Goal: Task Accomplishment & Management: Manage account settings

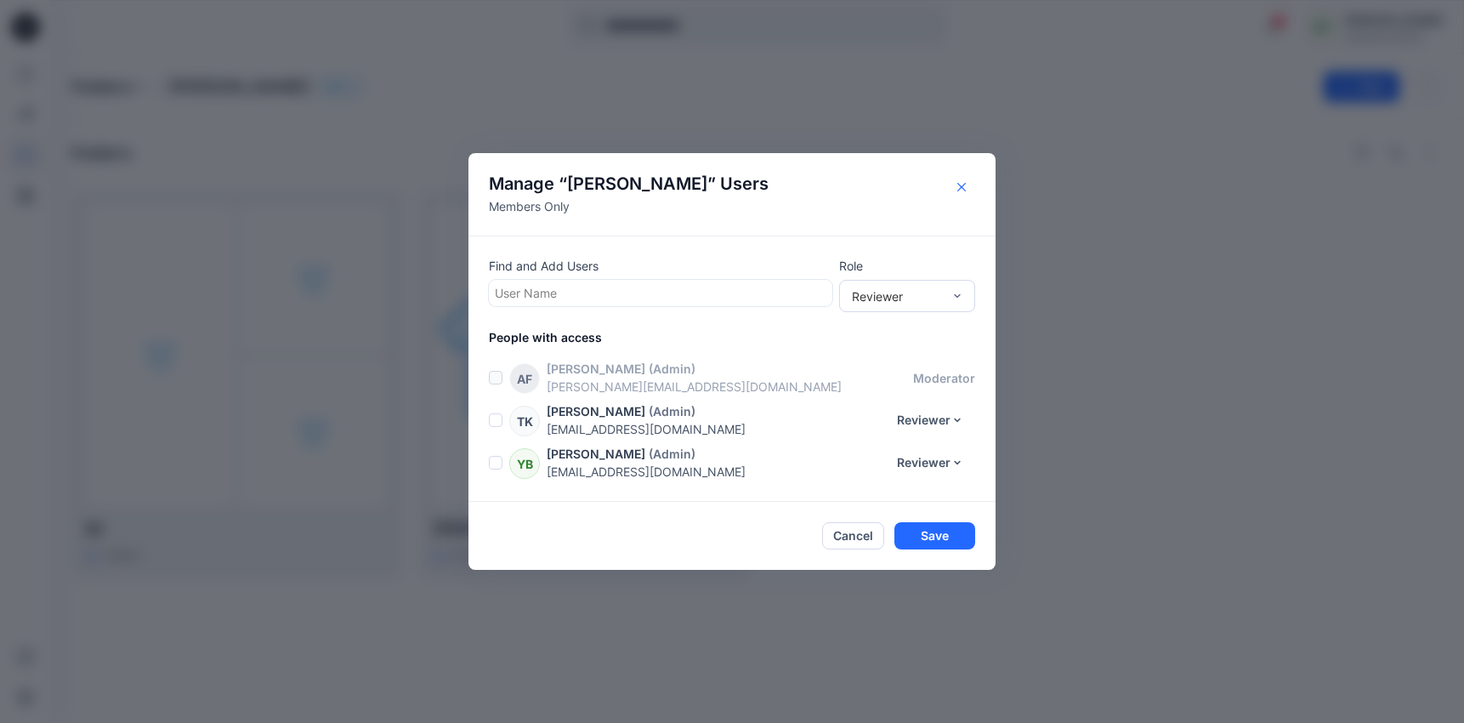
click at [962, 186] on icon "Close" at bounding box center [961, 187] width 9 height 9
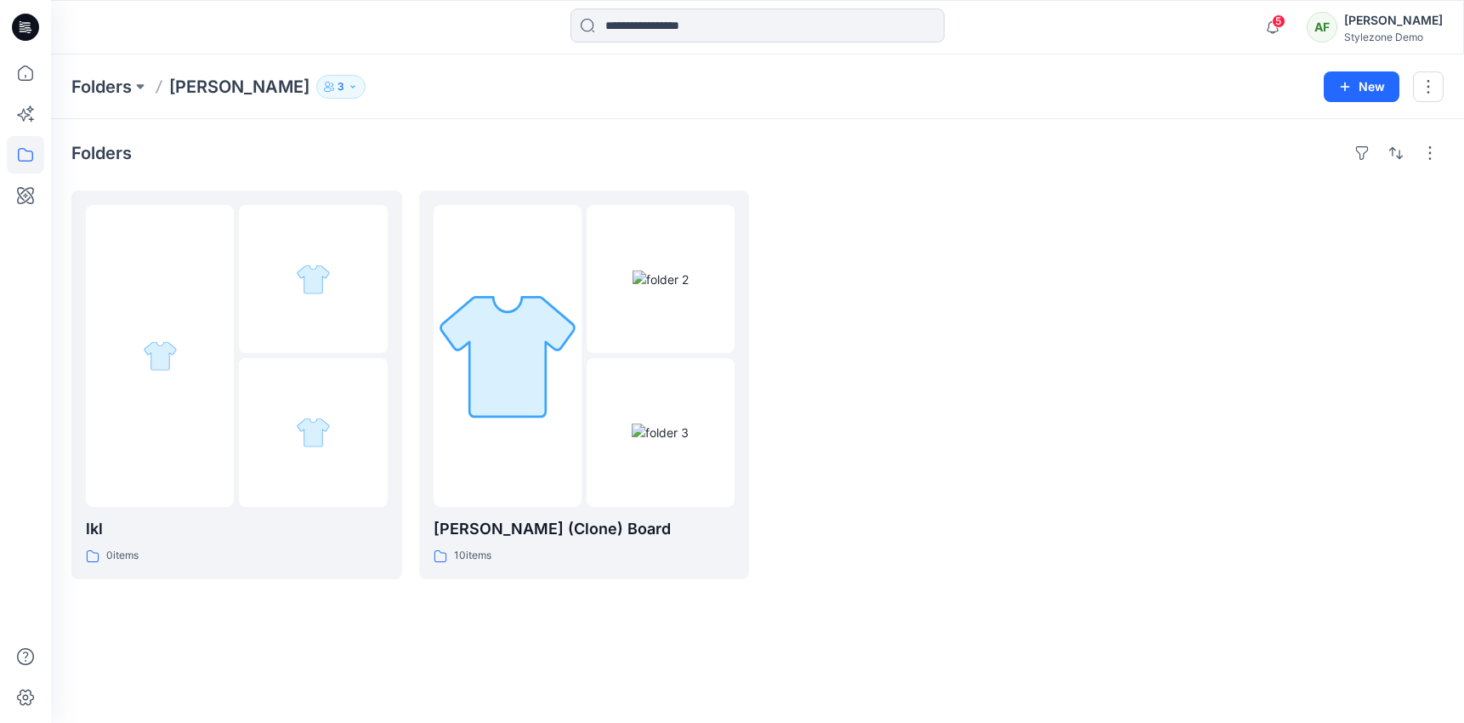
click at [338, 84] on p "3" at bounding box center [341, 86] width 7 height 19
click at [588, 127] on div "Folders lkl 0 items [PERSON_NAME] test (Clone) Board 10 items" at bounding box center [757, 421] width 1413 height 604
click at [316, 76] on button "3" at bounding box center [340, 87] width 49 height 24
click at [353, 82] on div "Folders [PERSON_NAME] 3 Folder Access Members Only [PERSON_NAME] Reviewer [PERS…" at bounding box center [691, 87] width 1240 height 24
click at [28, 76] on icon at bounding box center [25, 72] width 37 height 37
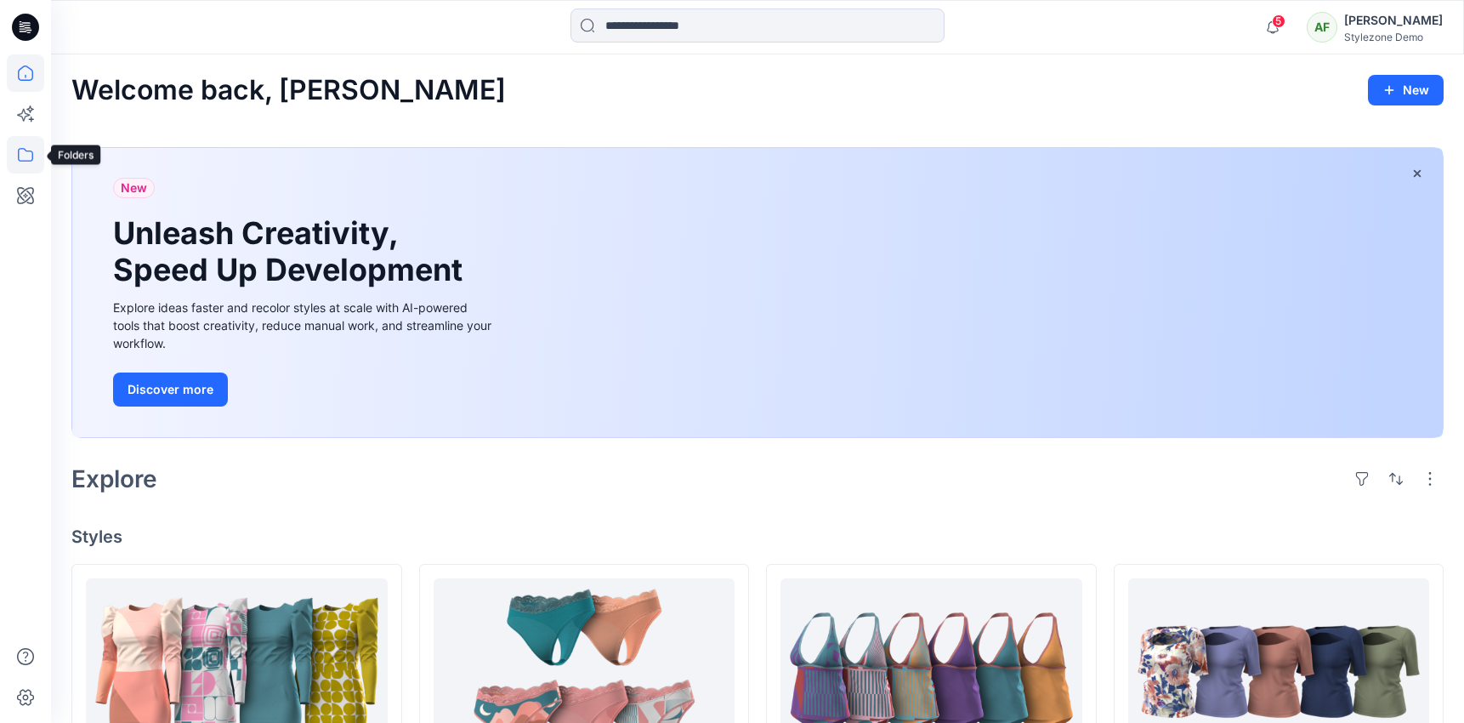
click at [25, 163] on icon at bounding box center [25, 154] width 37 height 37
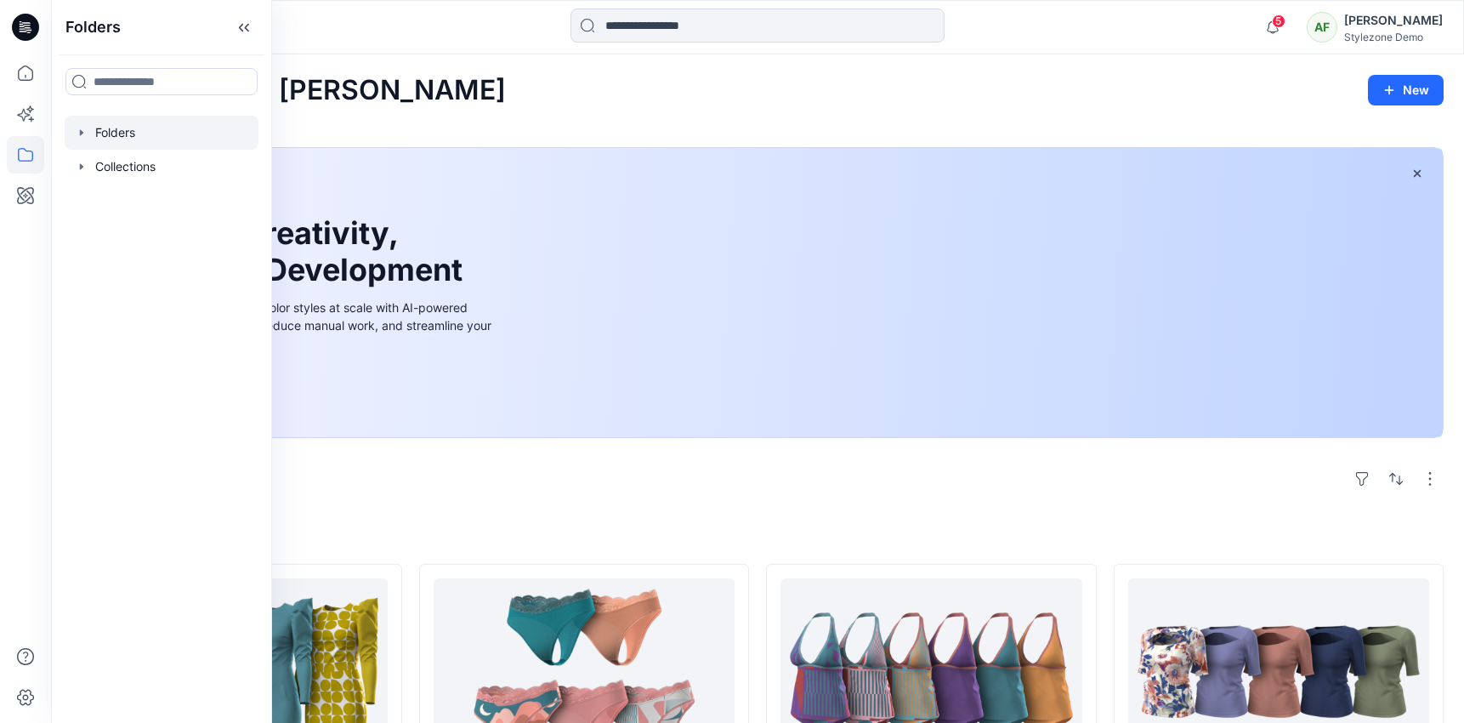
click at [131, 138] on div at bounding box center [162, 133] width 194 height 34
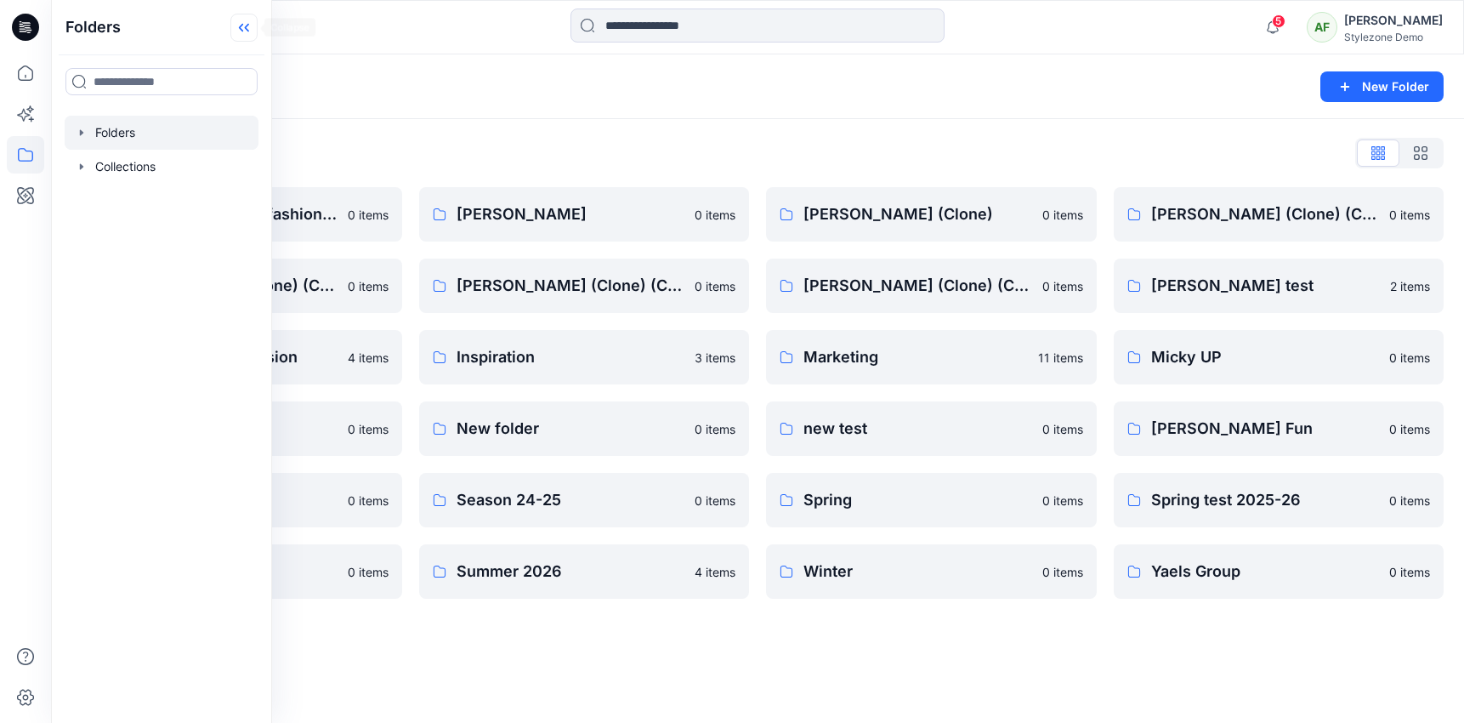
click at [247, 26] on icon at bounding box center [247, 28] width 4 height 9
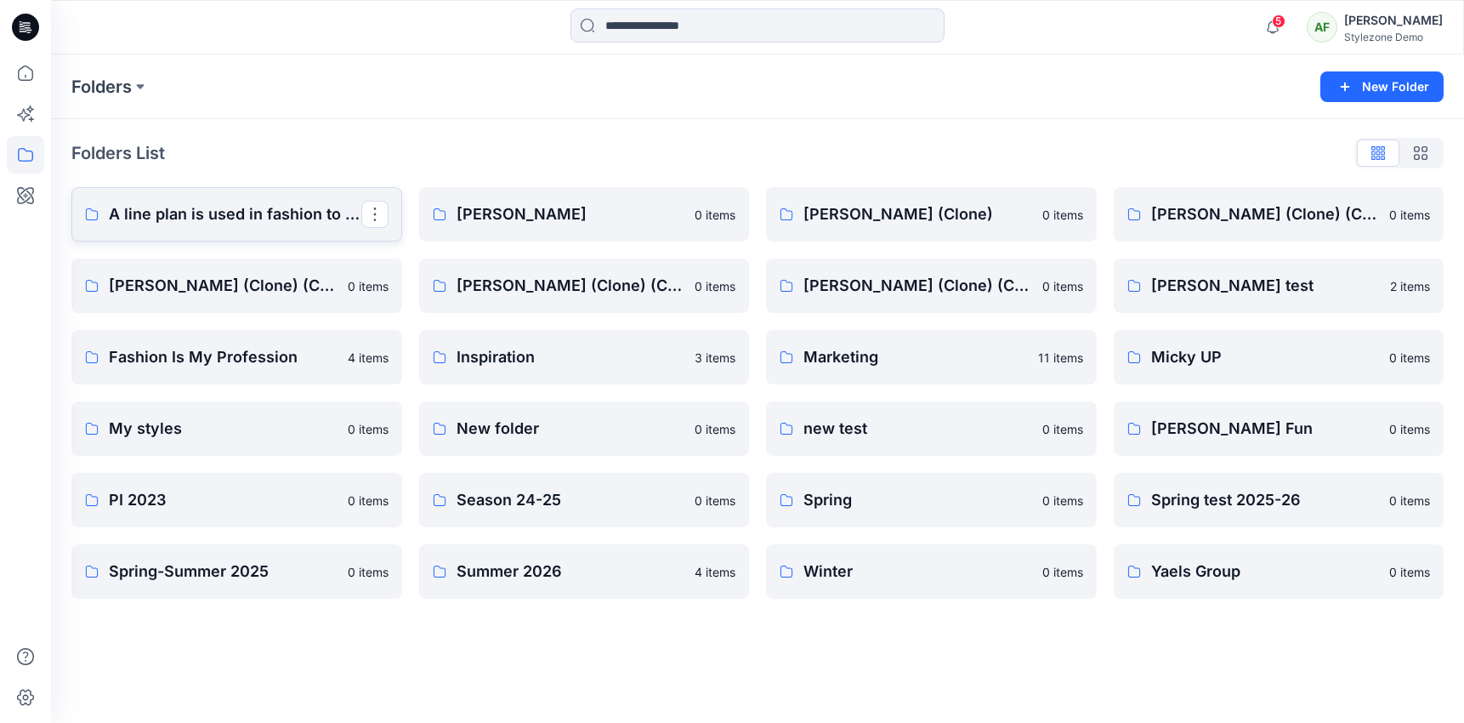
click at [270, 207] on p "A line plan is used in fashion to organize and outline a collection, summarizin…" at bounding box center [235, 214] width 253 height 24
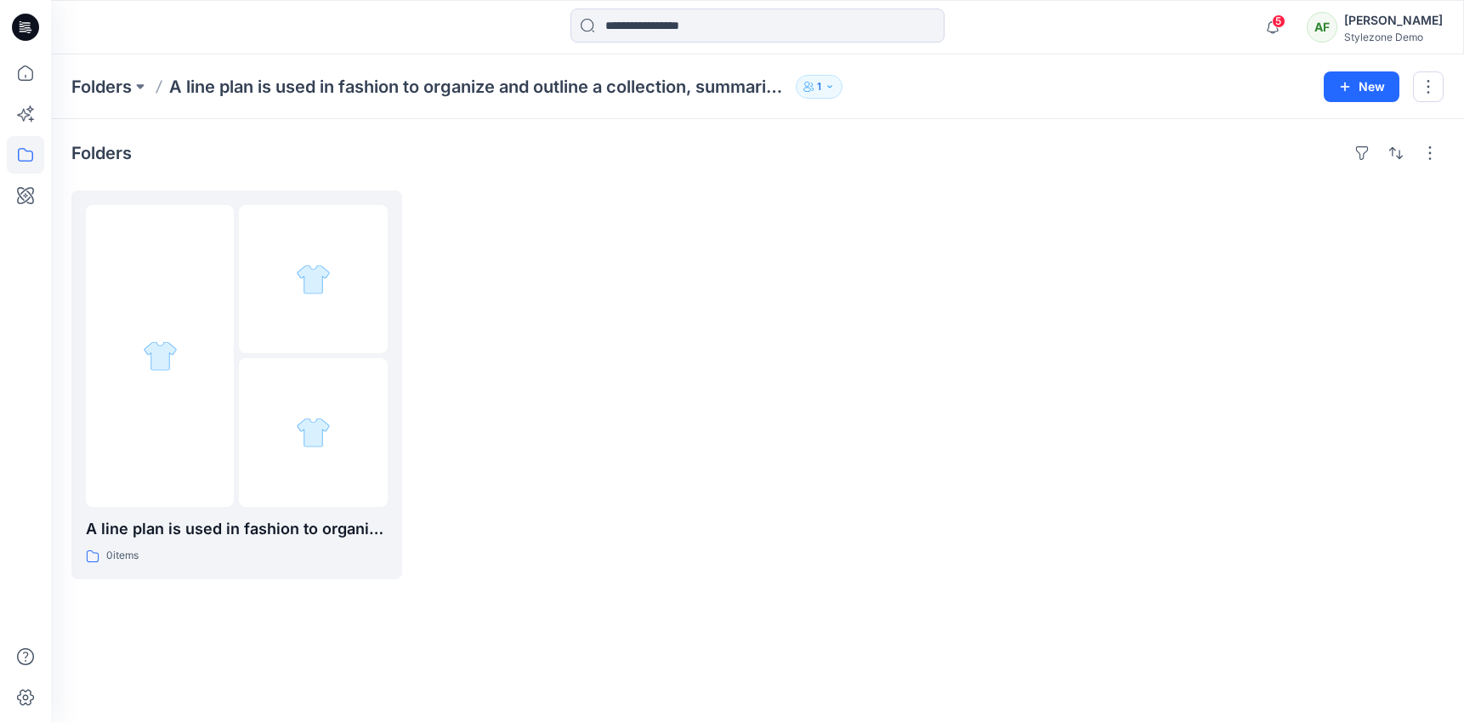
click at [846, 80] on div "Folders A line plan is used in fashion to organize and outline a collection, su…" at bounding box center [691, 87] width 1240 height 24
click at [831, 80] on button "1" at bounding box center [819, 87] width 47 height 24
click at [110, 81] on p "Folders" at bounding box center [101, 87] width 60 height 24
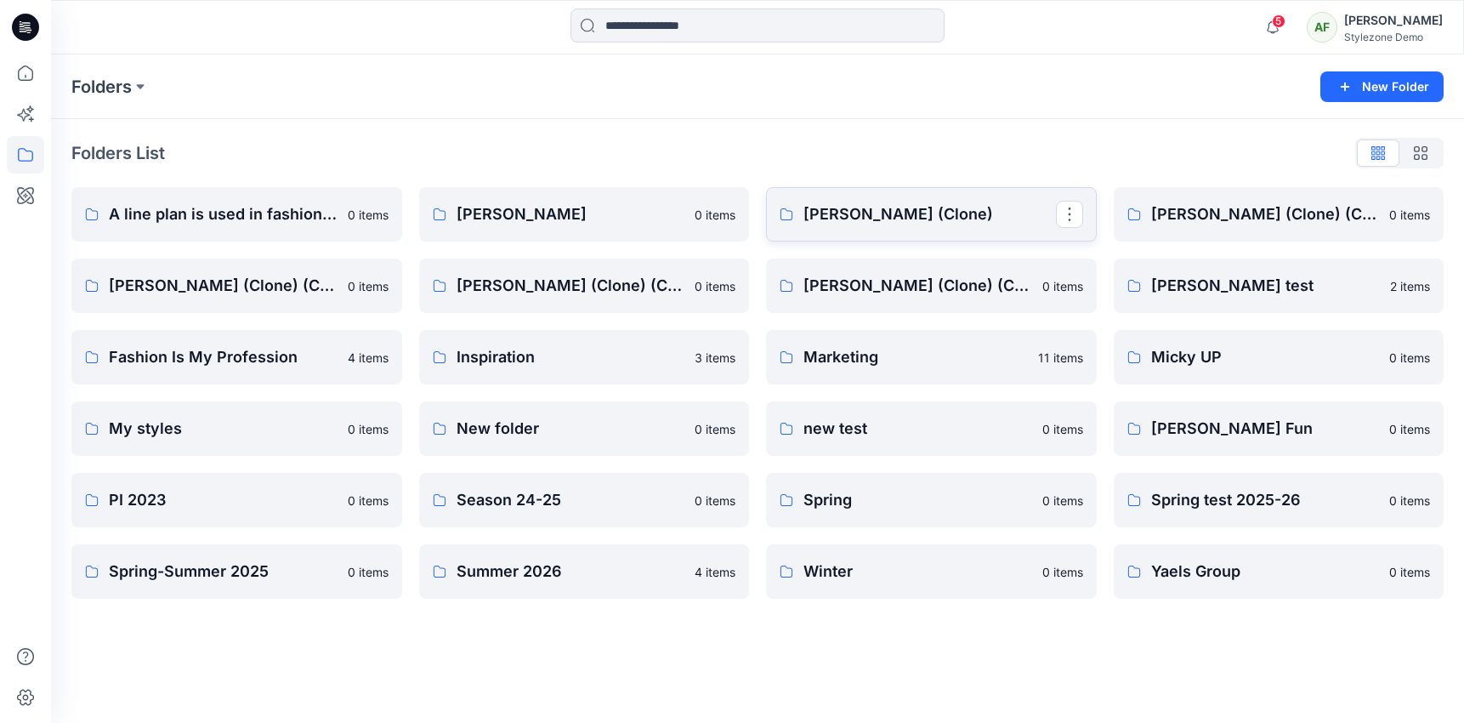
click at [873, 201] on link "[PERSON_NAME] (Clone)" at bounding box center [931, 214] width 331 height 54
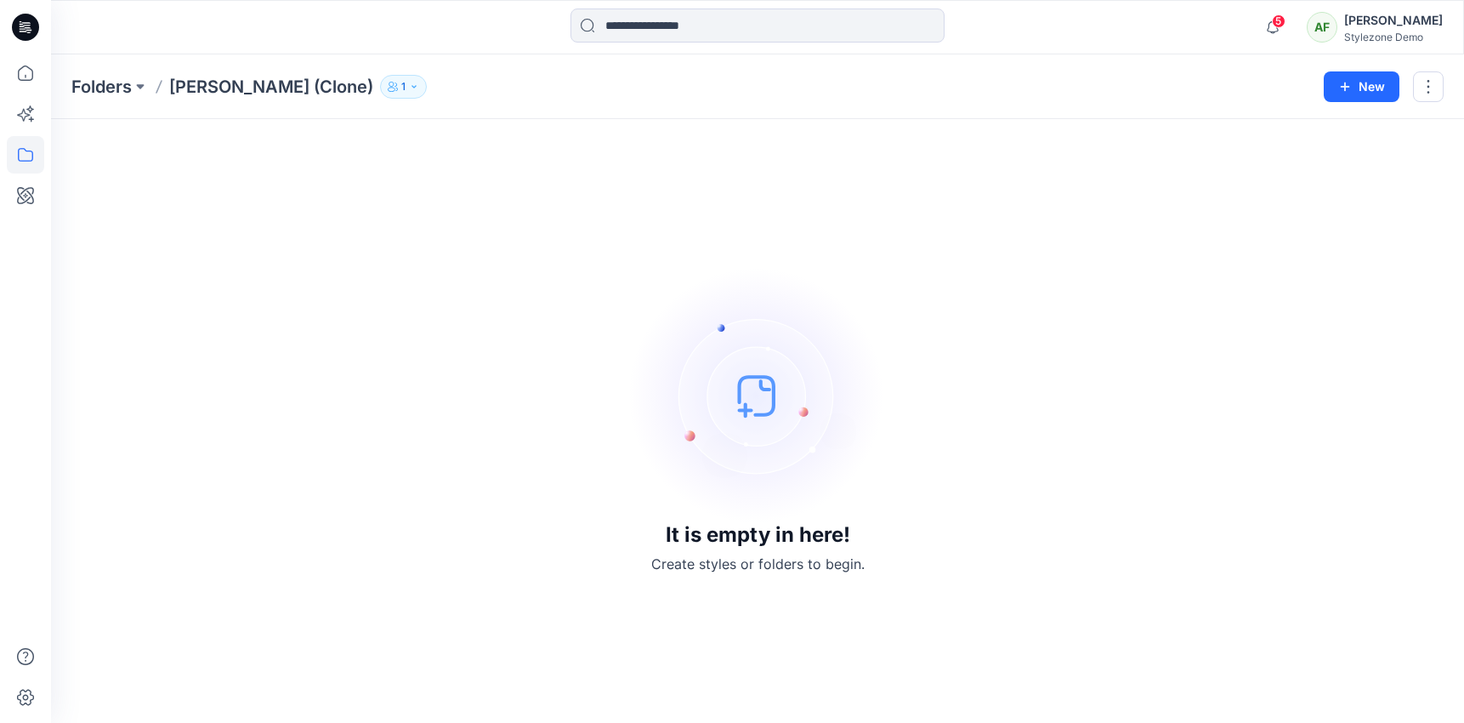
click at [380, 87] on button "1" at bounding box center [403, 87] width 47 height 24
click at [82, 47] on div "5 Notifications [PERSON_NAME] has updated Shirt DEV-END_AUG 2025 Segev with Shi…" at bounding box center [757, 27] width 1413 height 54
click at [25, 150] on icon at bounding box center [25, 155] width 15 height 14
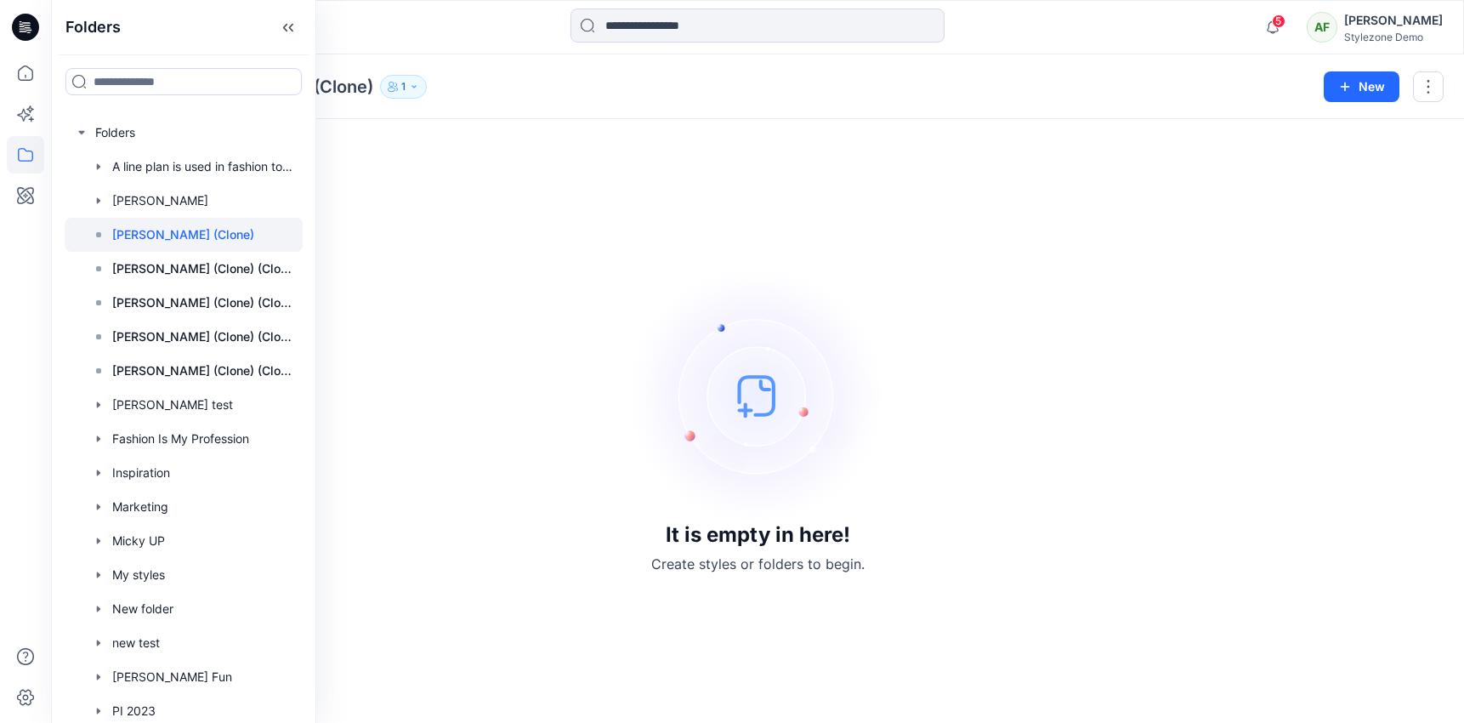
click at [231, 233] on div at bounding box center [184, 235] width 238 height 34
click at [179, 240] on p "[PERSON_NAME] (Clone)" at bounding box center [183, 234] width 142 height 20
click at [179, 264] on p "[PERSON_NAME] (Clone) (Clone)" at bounding box center [202, 268] width 180 height 20
click at [467, 167] on div "It is empty in here! Create styles or folders to begin." at bounding box center [757, 420] width 1372 height 563
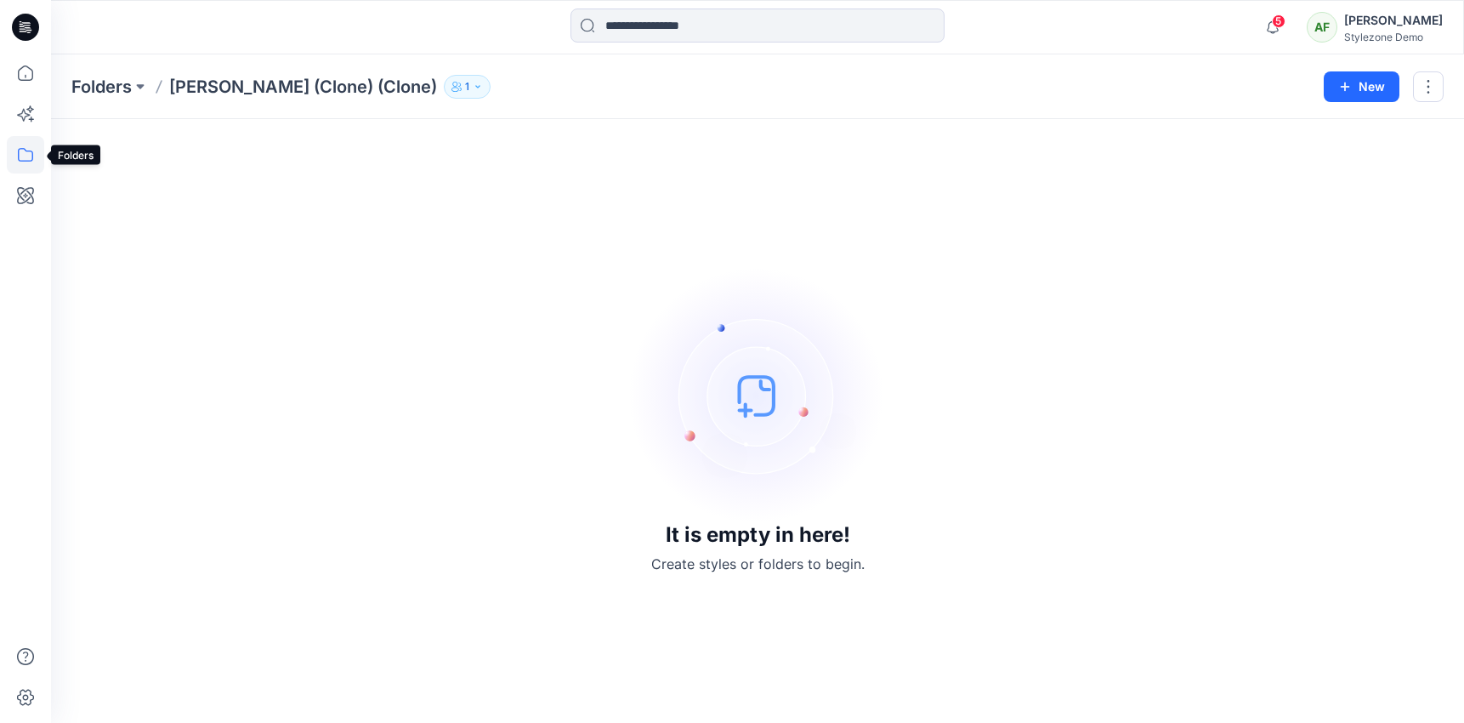
click at [30, 148] on icon at bounding box center [25, 154] width 37 height 37
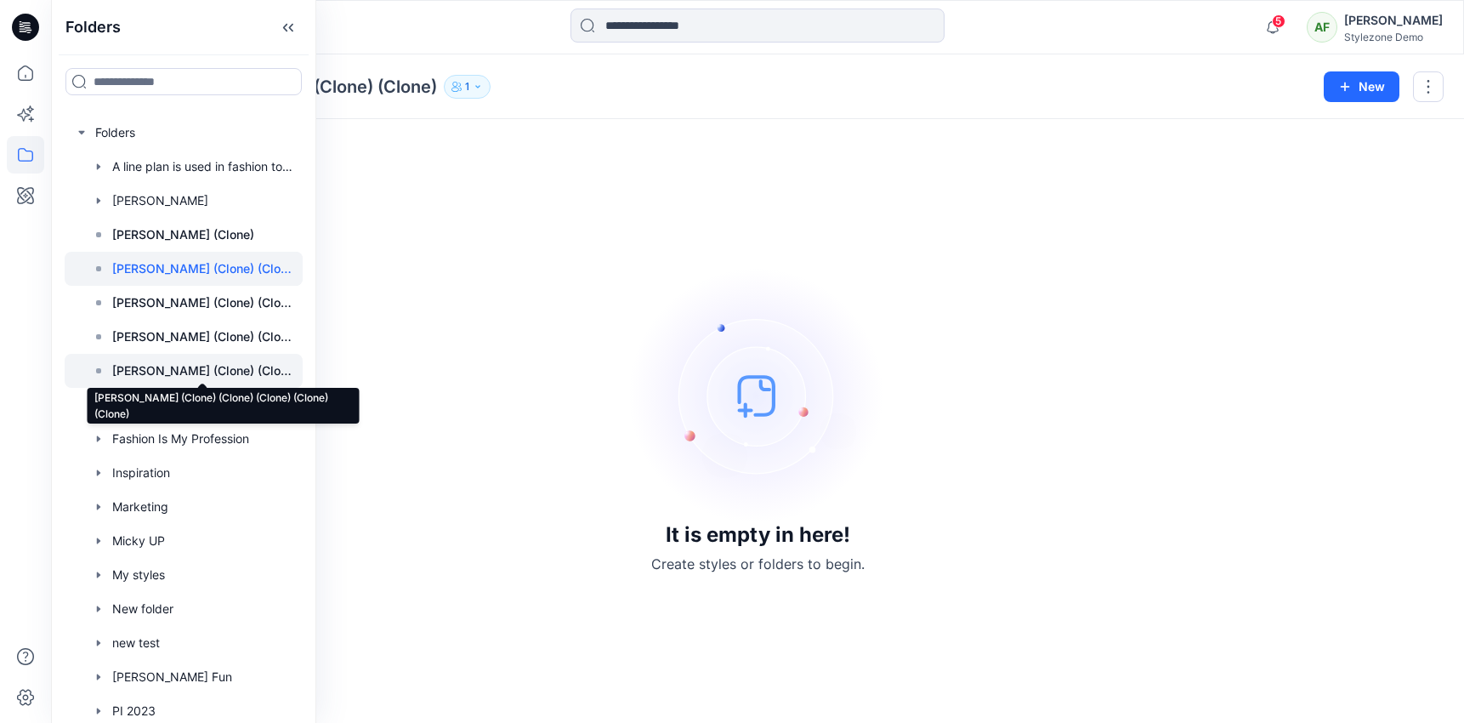
click at [160, 366] on p "[PERSON_NAME] (Clone) (Clone) (Clone) (Clone) (Clone)" at bounding box center [202, 370] width 180 height 20
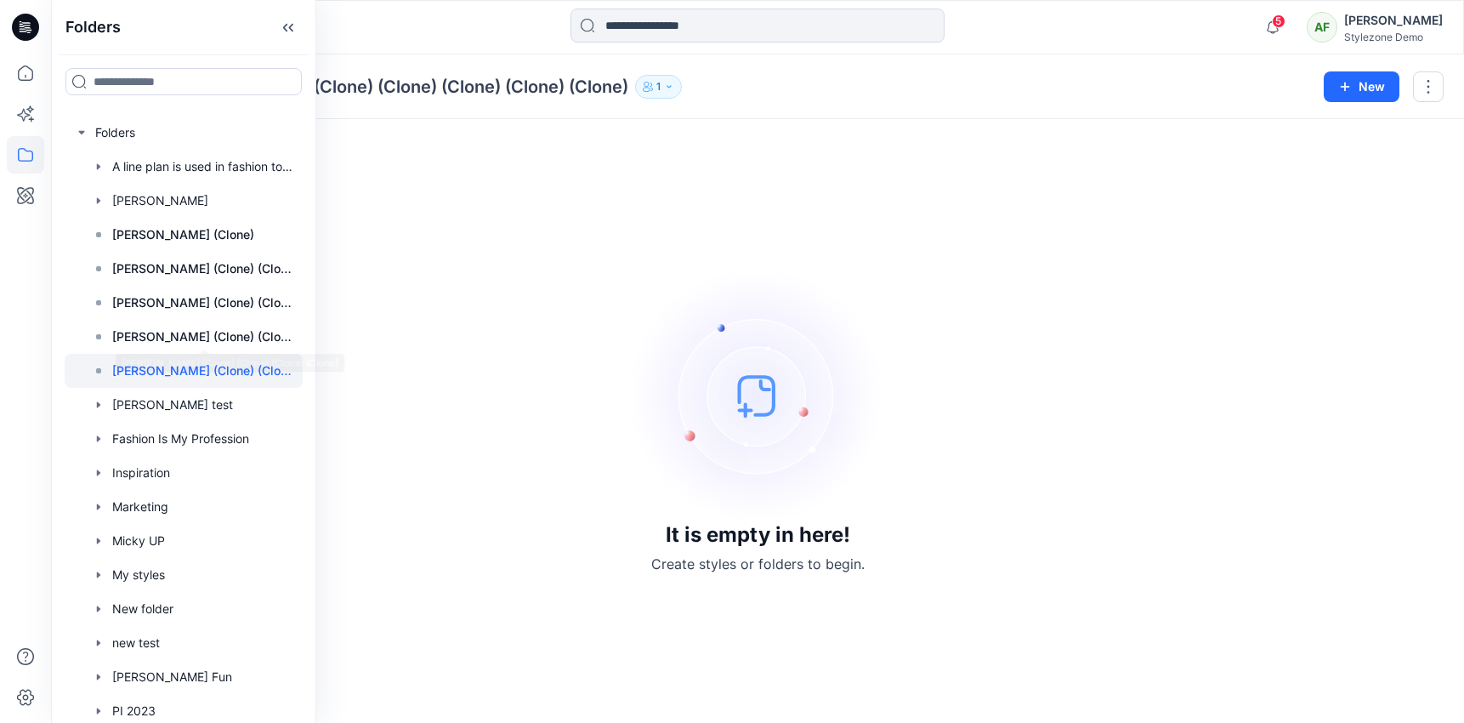
click at [509, 173] on div "It is empty in here! Create styles or folders to begin." at bounding box center [757, 420] width 1372 height 563
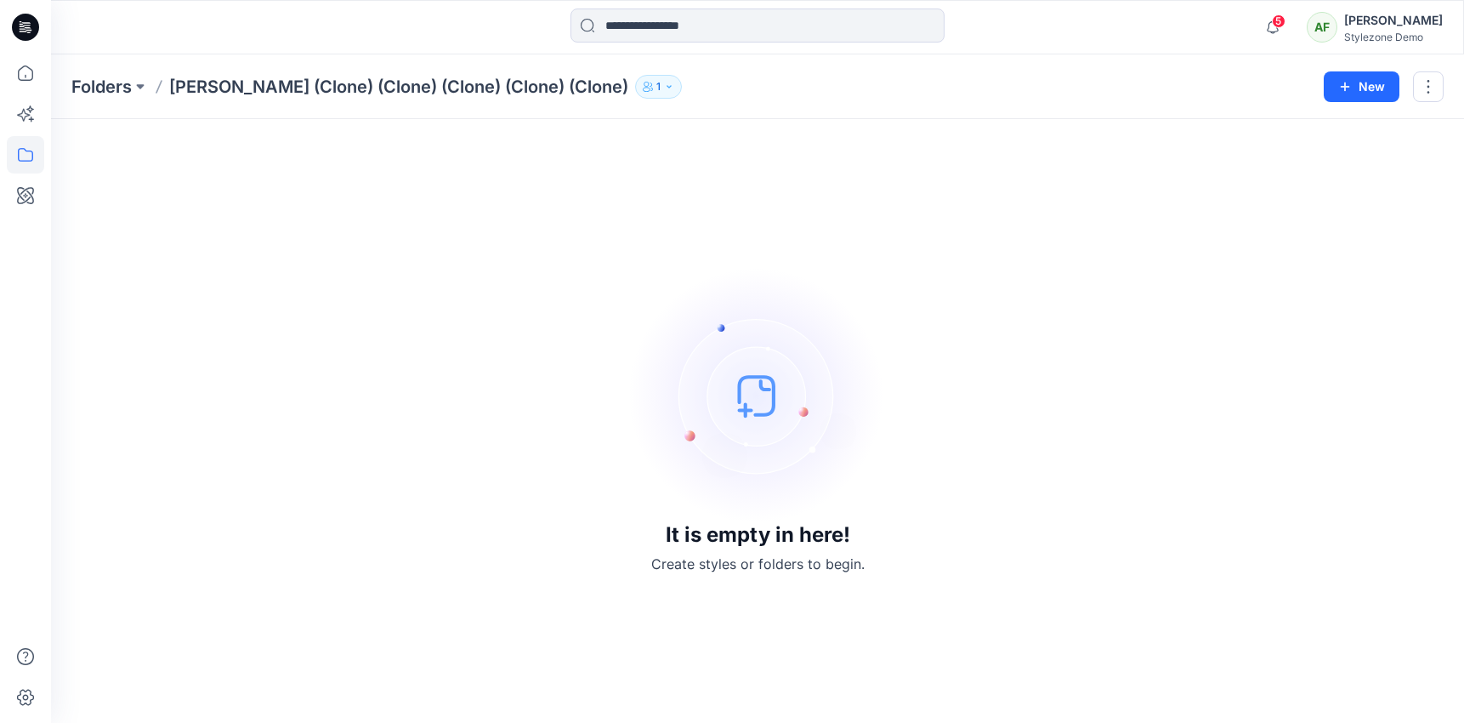
click at [635, 86] on button "1" at bounding box center [658, 87] width 47 height 24
click at [393, 140] on div "It is empty in here! Create styles or folders to begin." at bounding box center [757, 420] width 1372 height 563
click at [38, 156] on icon at bounding box center [25, 154] width 37 height 37
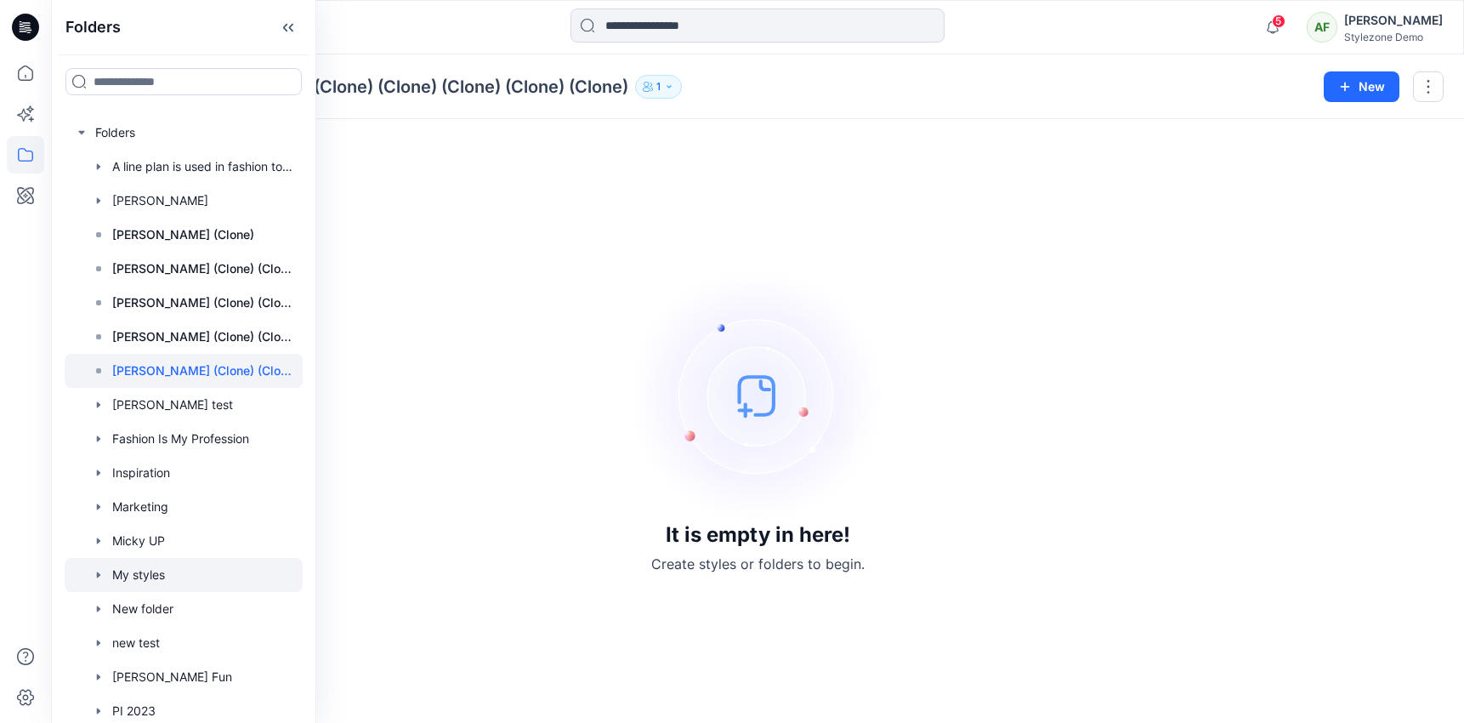
click at [153, 558] on div at bounding box center [184, 575] width 238 height 34
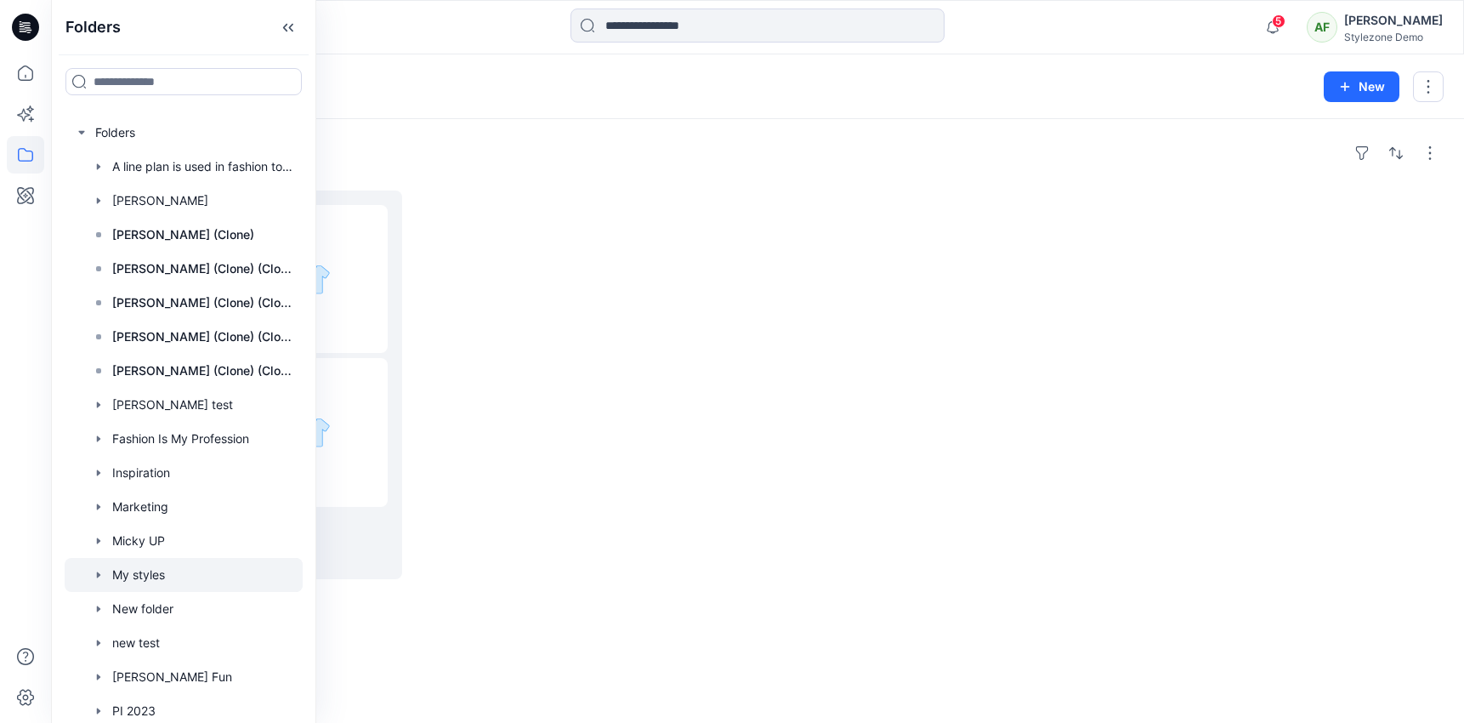
click at [449, 127] on div "Folders sjdnfkj;sdnc Board 0 items" at bounding box center [757, 421] width 1413 height 604
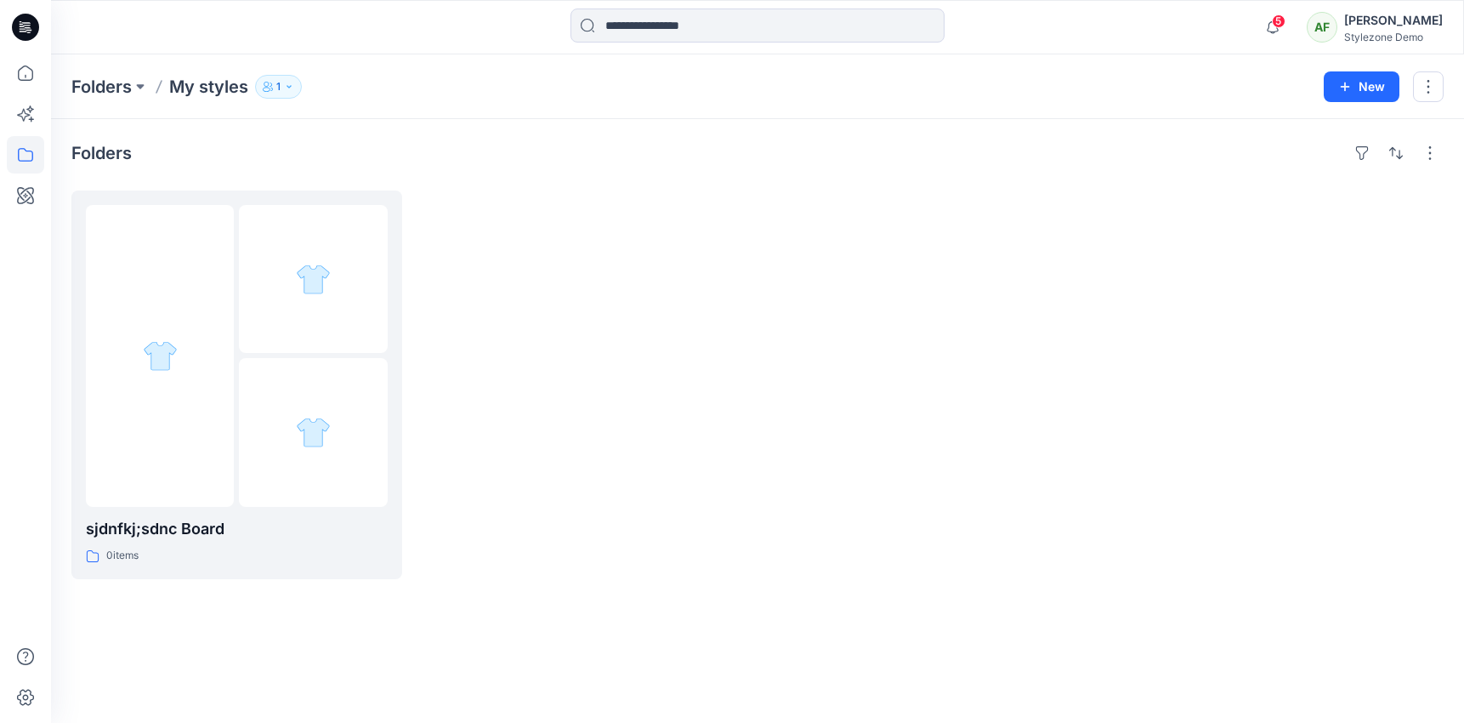
click at [284, 84] on button "1" at bounding box center [278, 87] width 47 height 24
click at [819, 442] on div at bounding box center [931, 384] width 331 height 389
click at [287, 84] on icon "button" at bounding box center [289, 87] width 10 height 10
click at [27, 149] on icon at bounding box center [25, 154] width 37 height 37
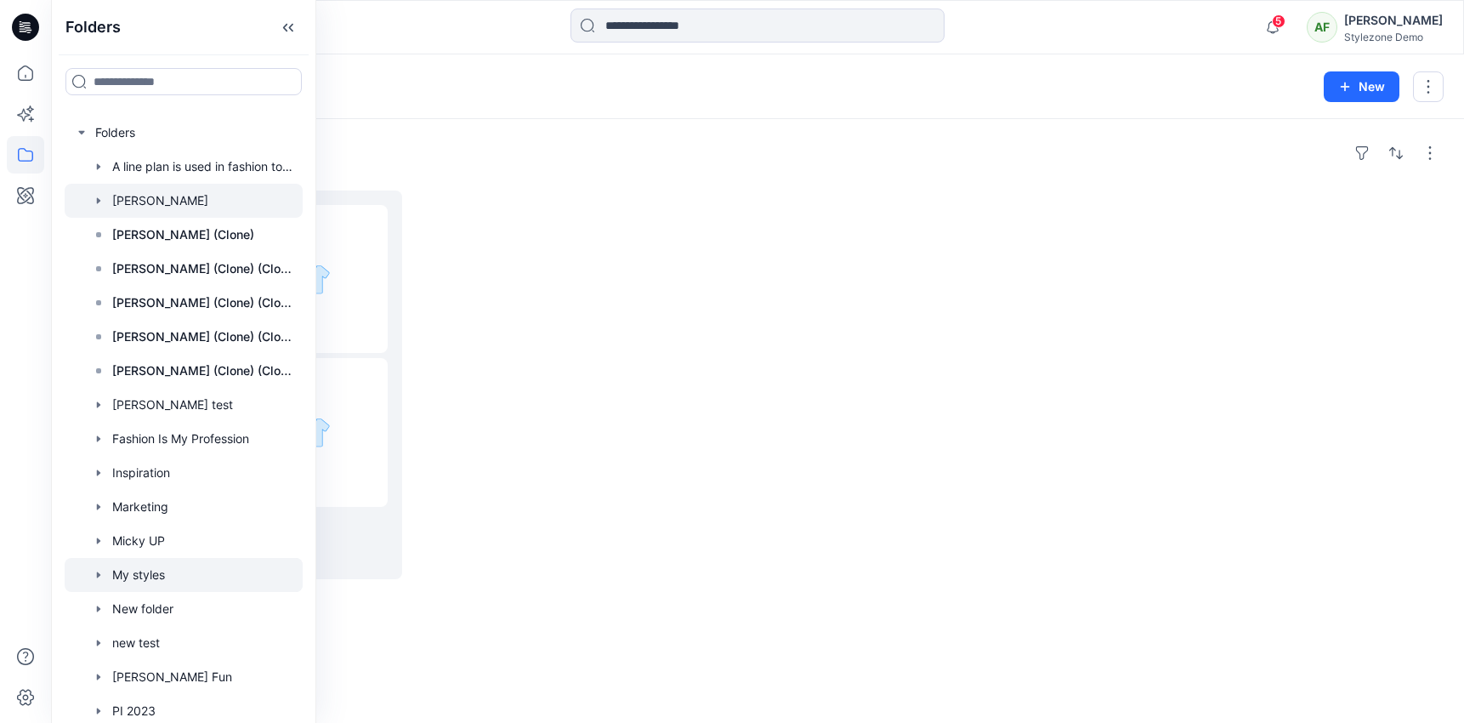
click at [129, 207] on div at bounding box center [184, 201] width 238 height 34
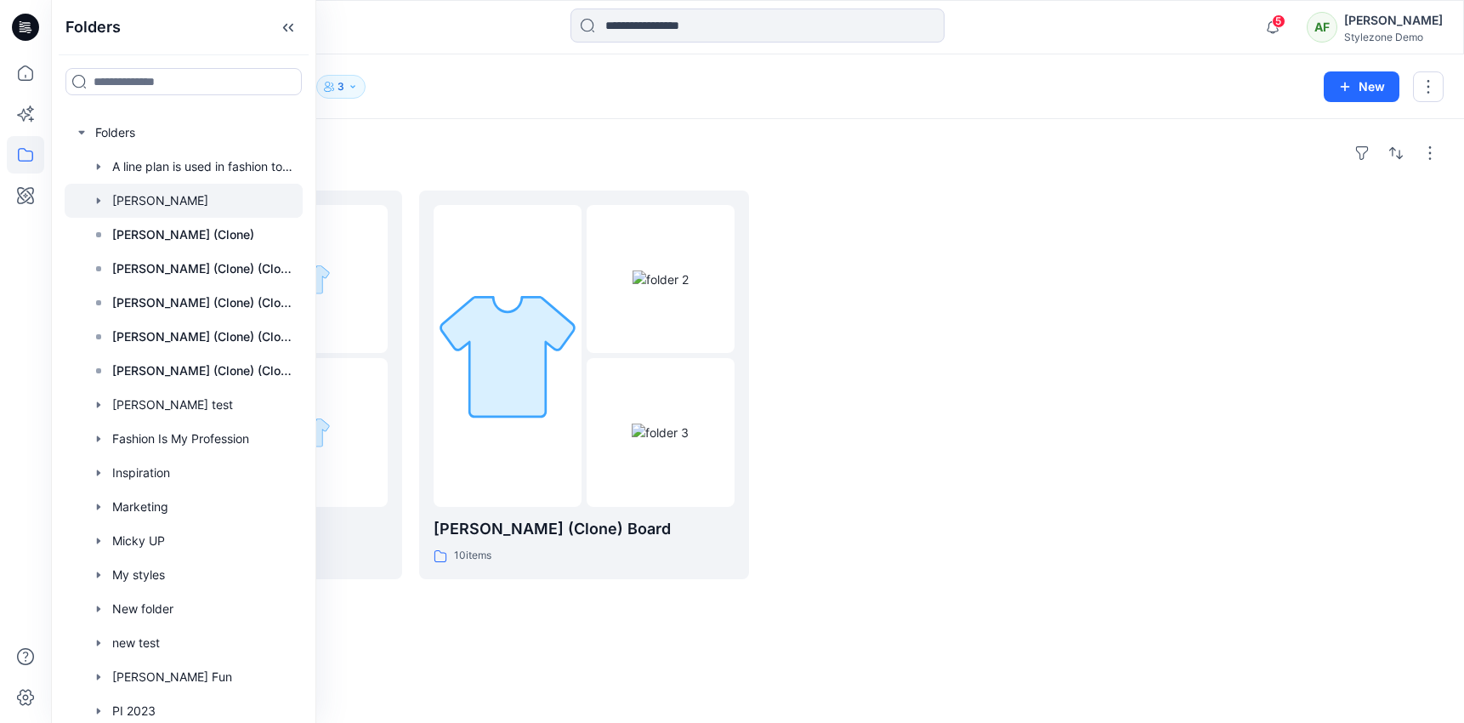
click at [443, 151] on div "Folders" at bounding box center [757, 152] width 1372 height 27
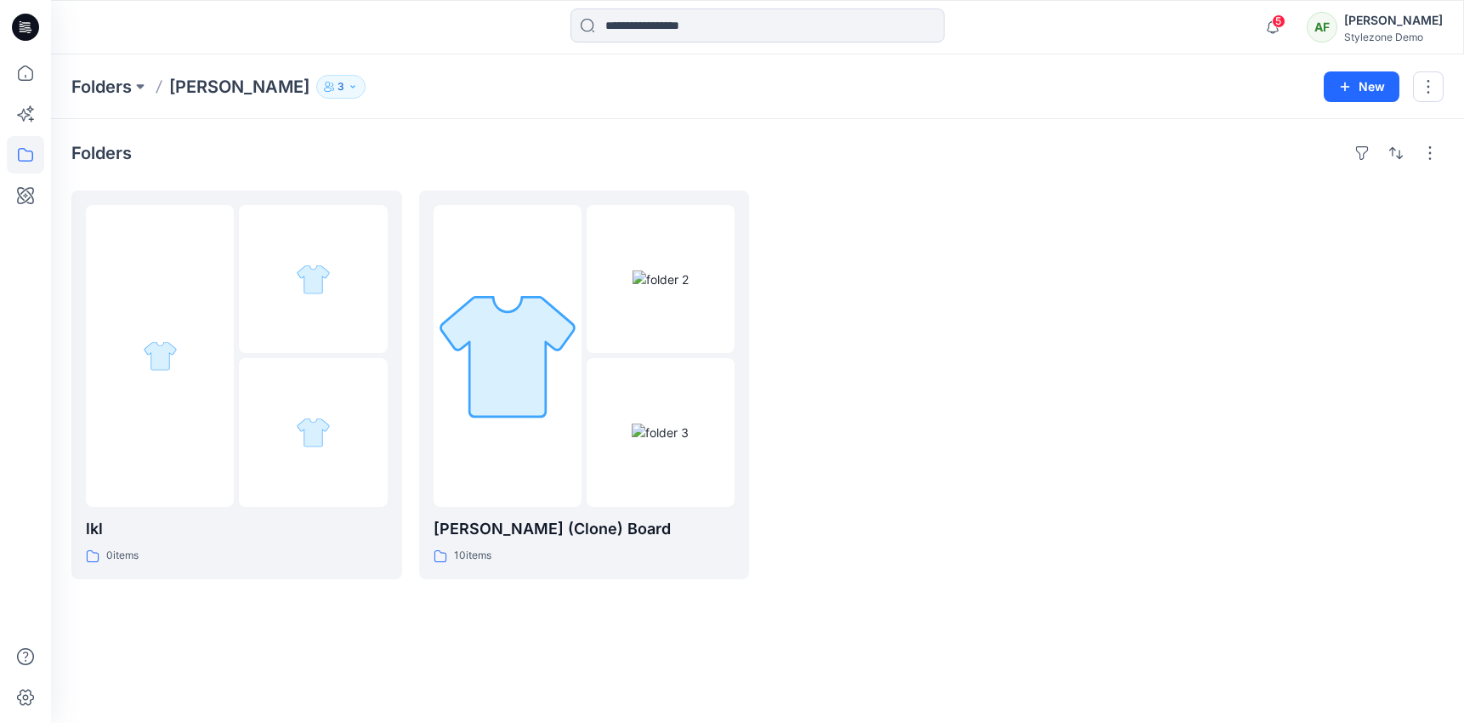
click at [316, 95] on button "3" at bounding box center [340, 87] width 49 height 24
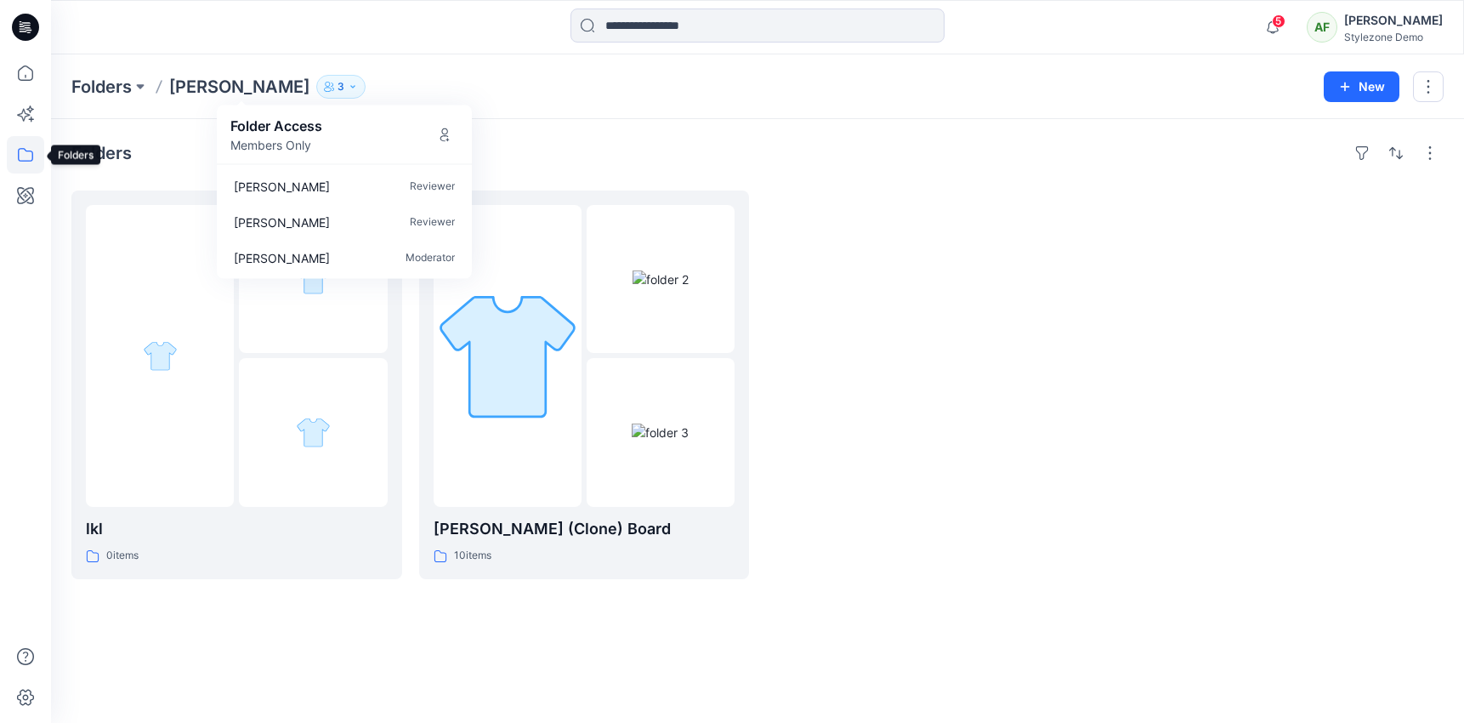
click at [32, 149] on icon at bounding box center [25, 154] width 37 height 37
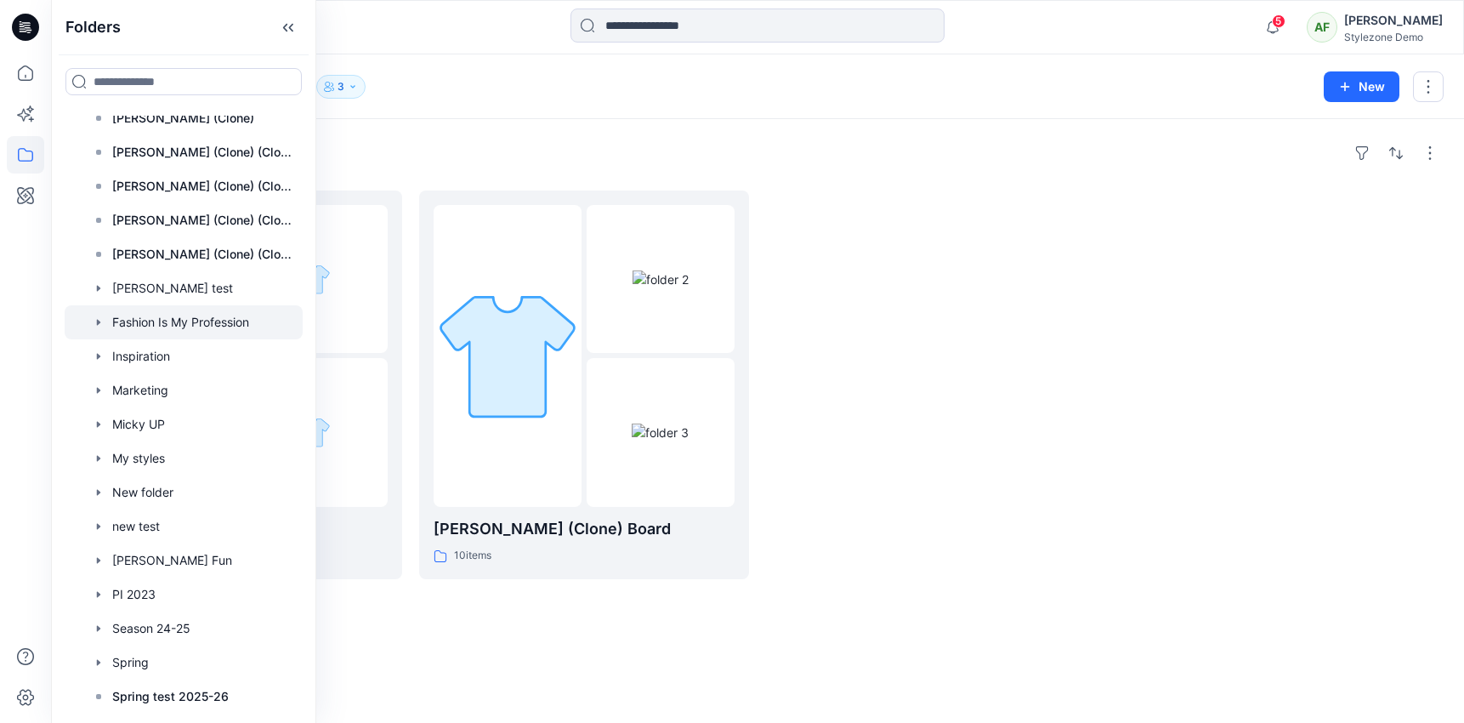
scroll to position [122, 0]
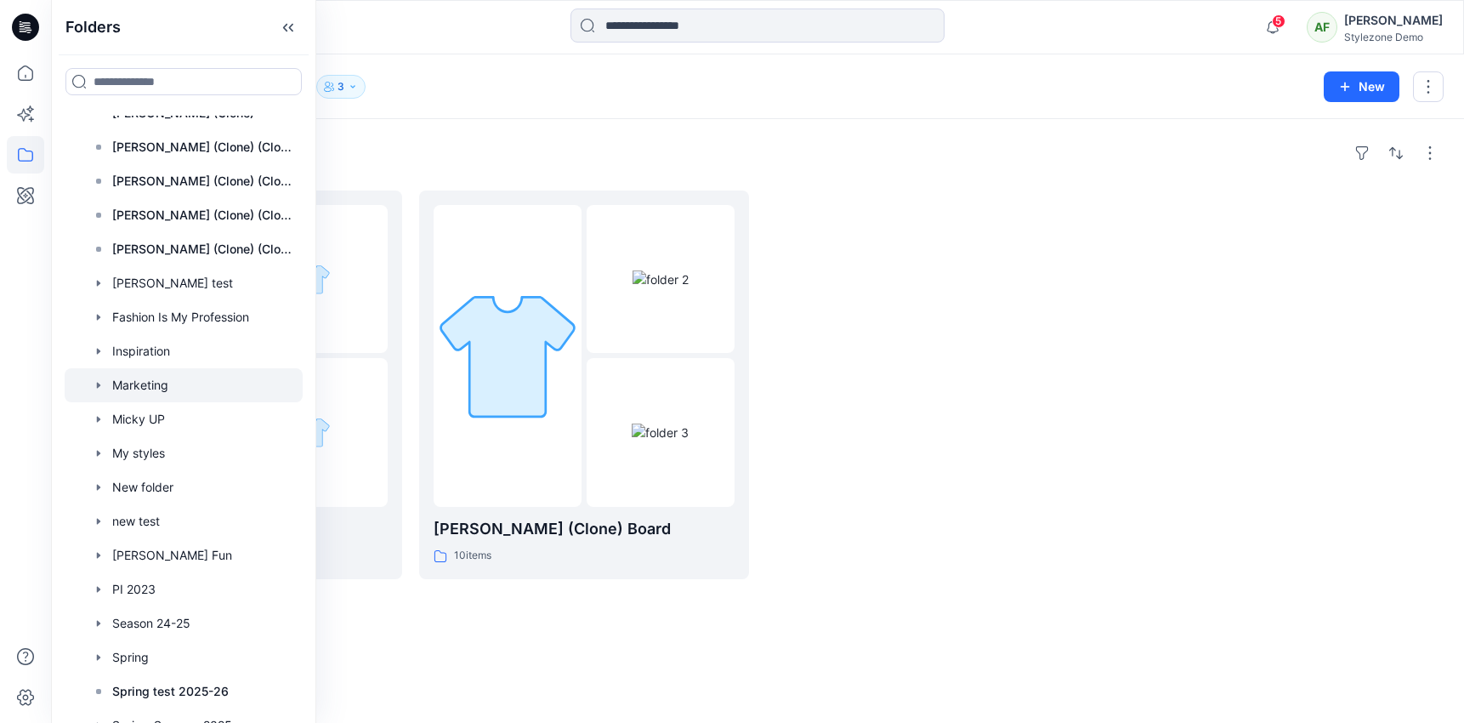
click at [164, 390] on div at bounding box center [184, 385] width 238 height 34
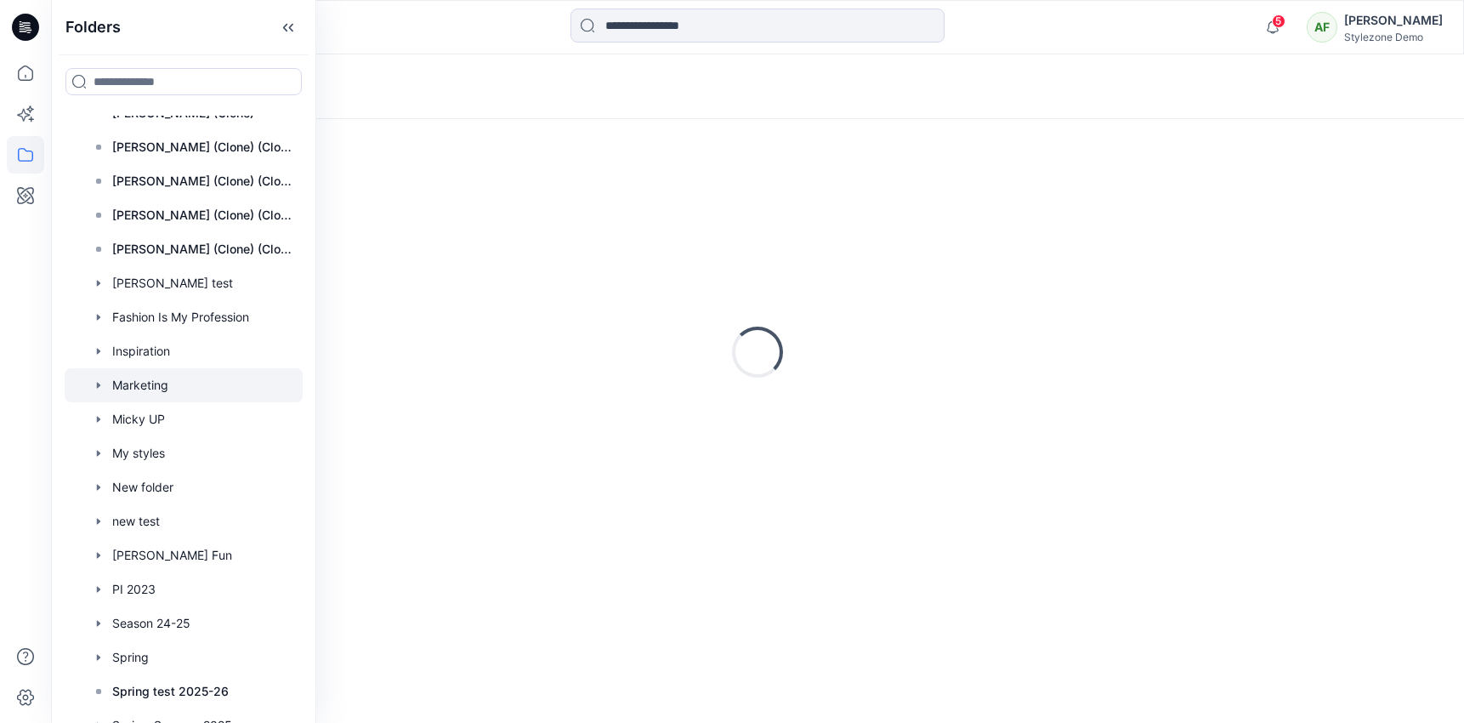
click at [429, 71] on div "Loading..." at bounding box center [757, 86] width 1413 height 65
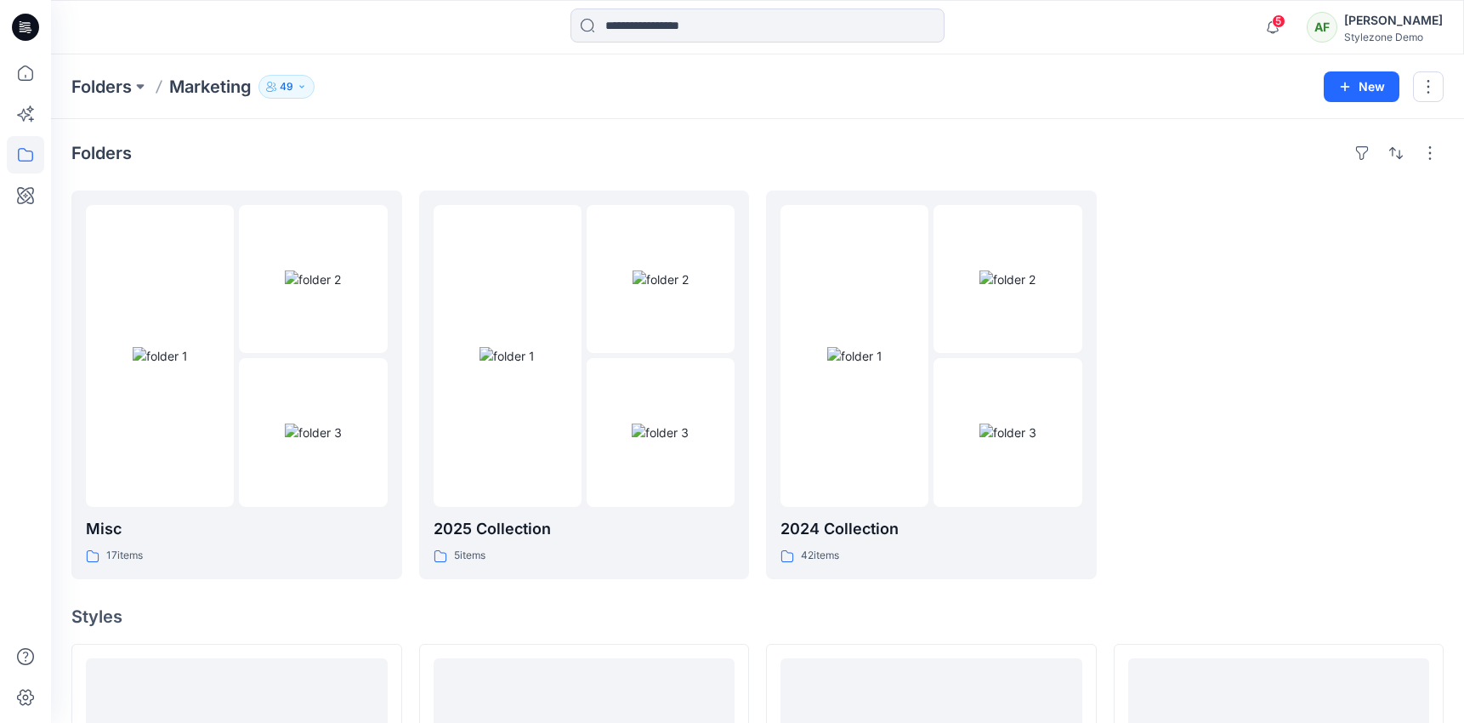
click at [313, 93] on div "Folders Marketing 49" at bounding box center [691, 87] width 1240 height 24
click at [306, 88] on icon "button" at bounding box center [302, 87] width 10 height 10
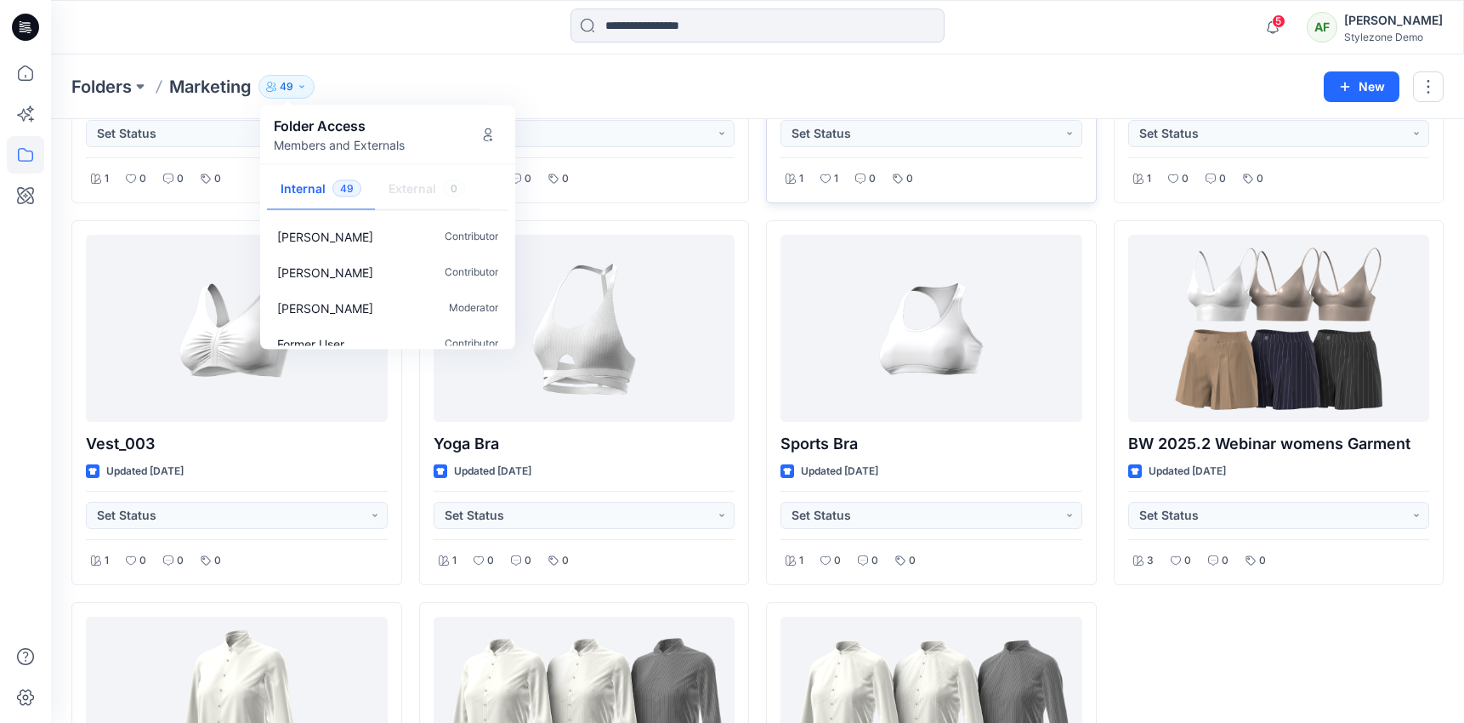
scroll to position [820, 0]
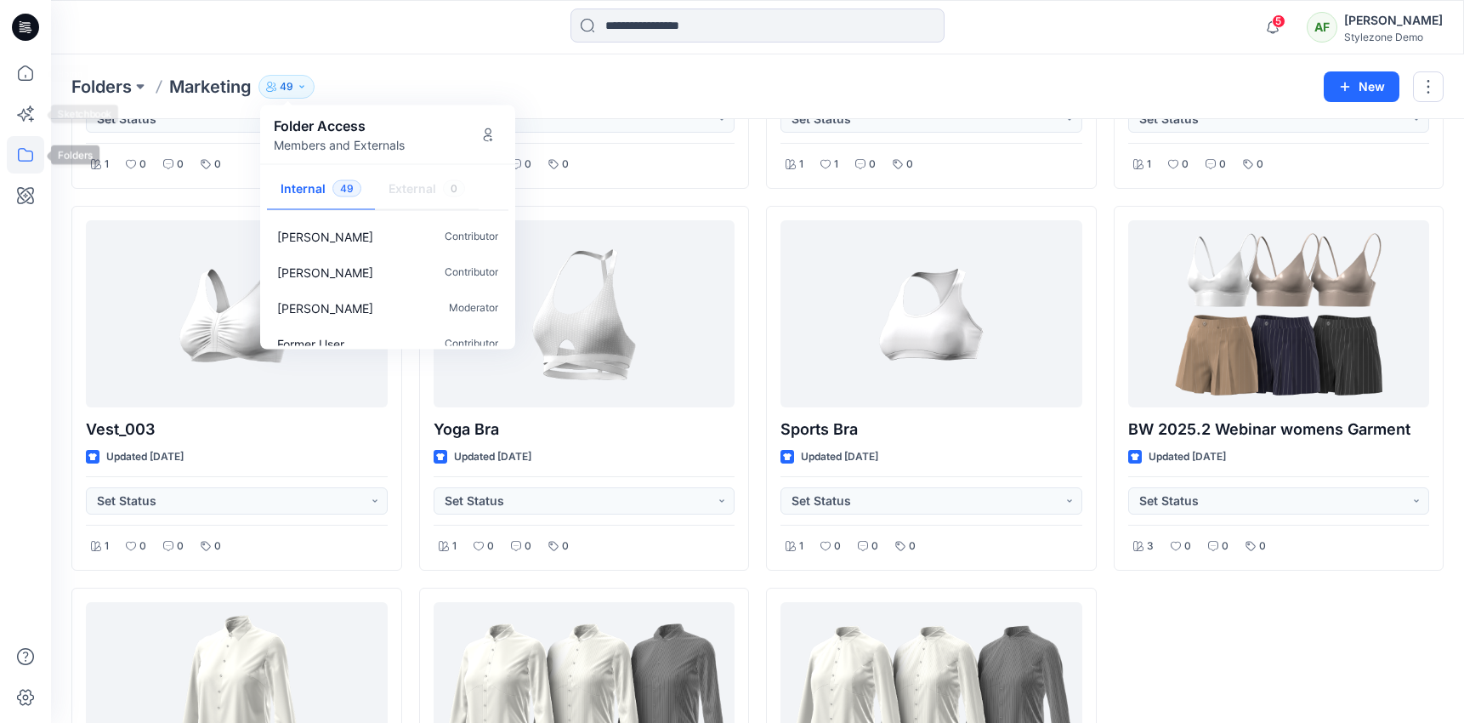
click at [29, 154] on icon at bounding box center [25, 154] width 37 height 37
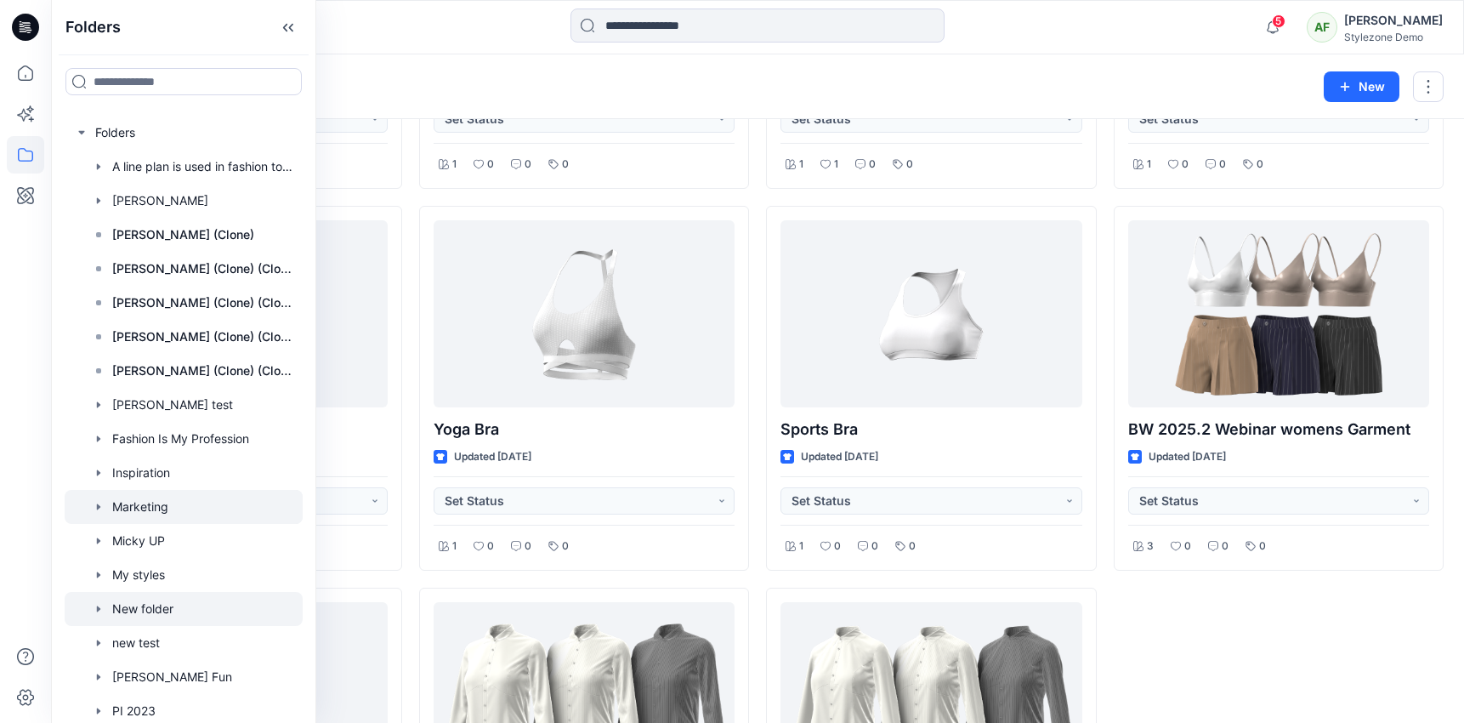
click at [174, 614] on div at bounding box center [184, 609] width 238 height 34
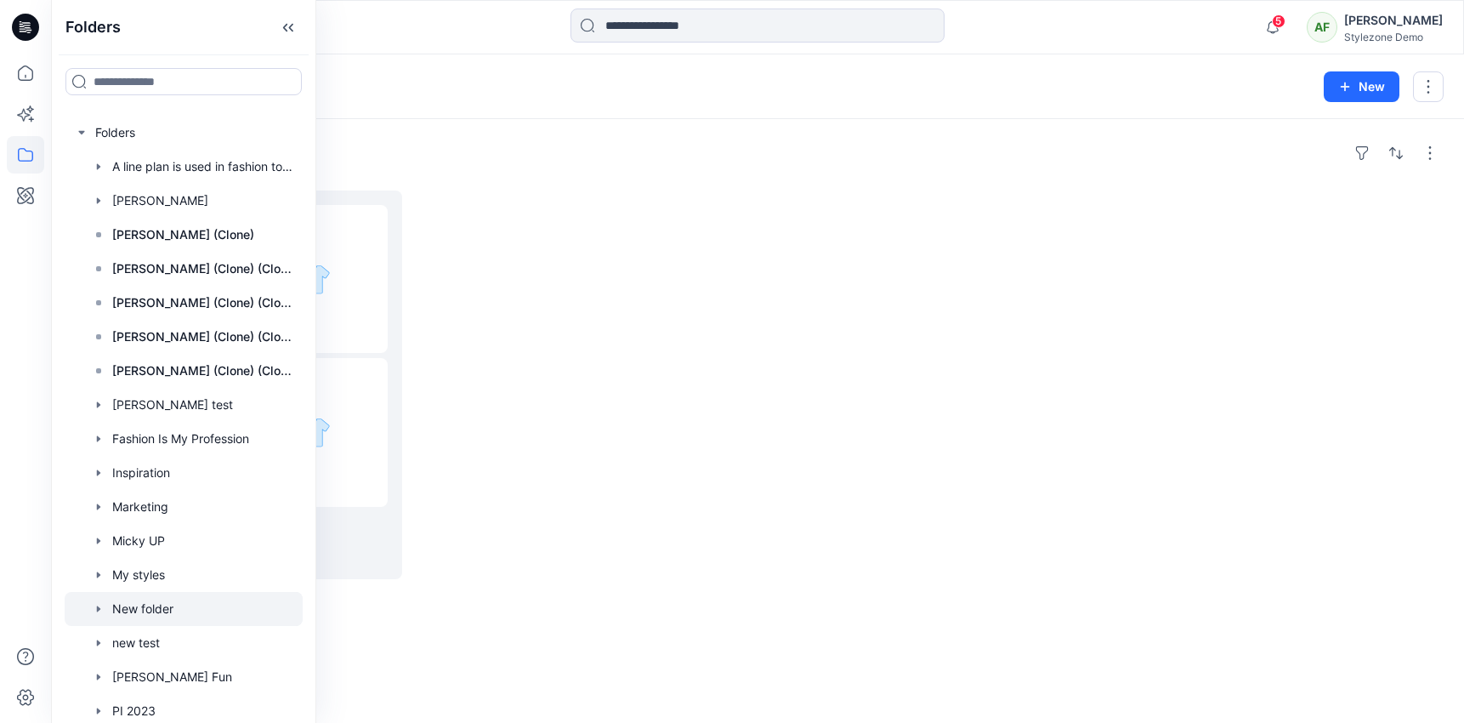
click at [356, 97] on div "Folders New folder 1" at bounding box center [691, 87] width 1240 height 24
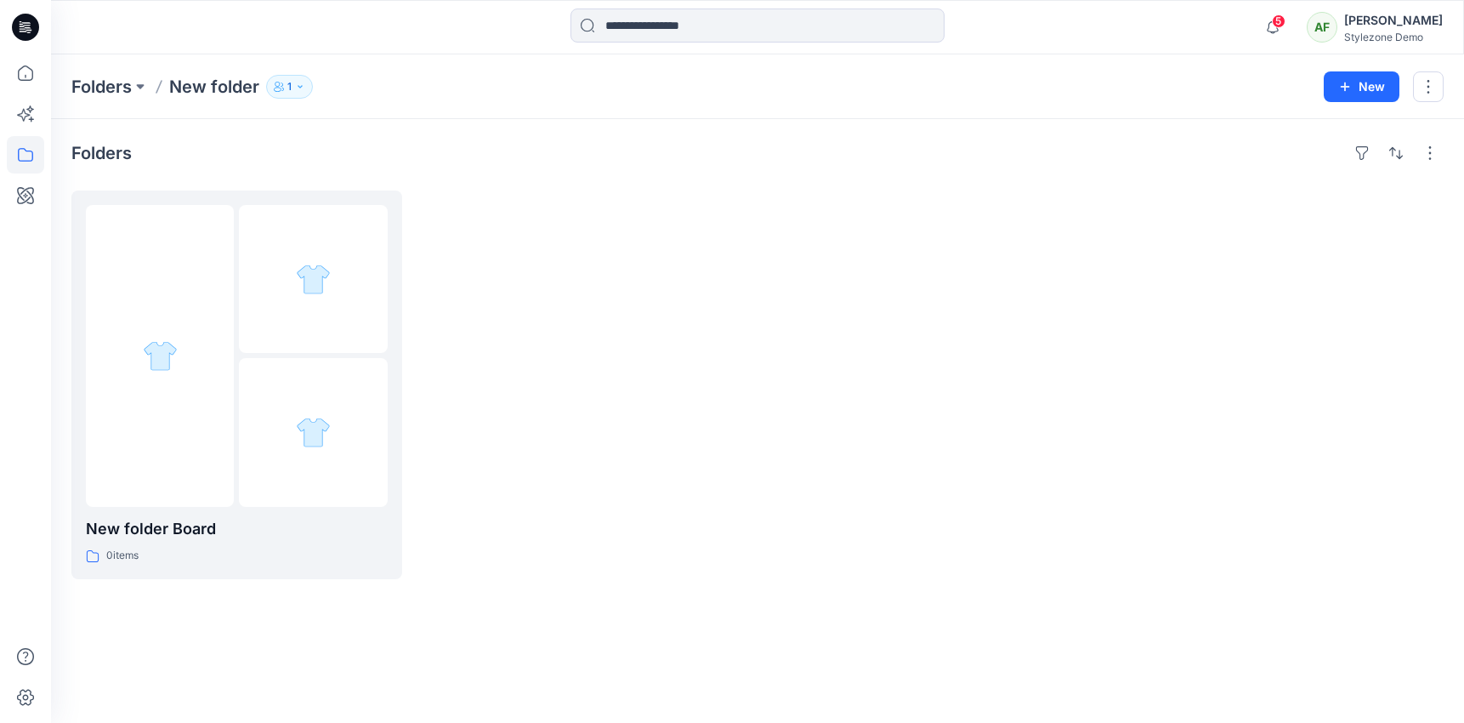
click at [283, 85] on icon "button" at bounding box center [279, 87] width 10 height 10
click at [26, 169] on icon at bounding box center [25, 154] width 37 height 37
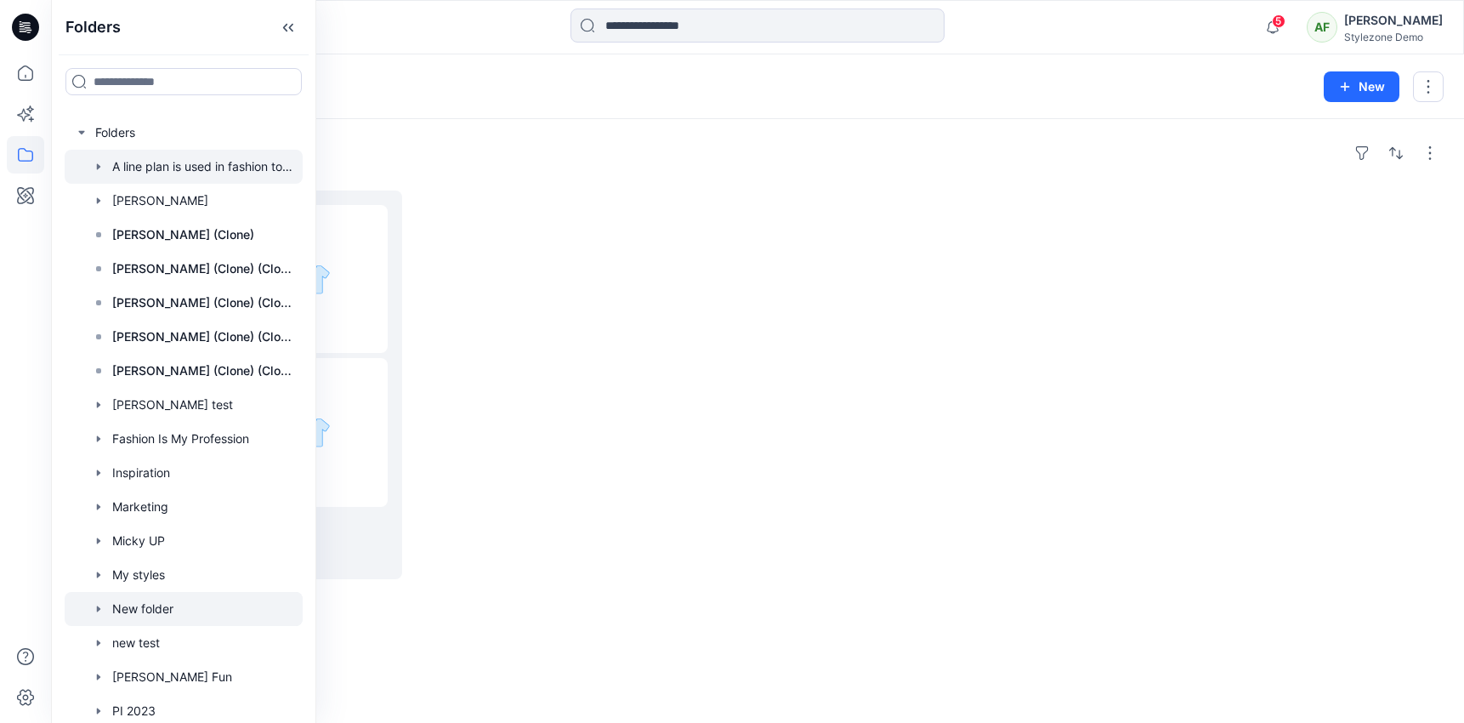
click at [170, 168] on div at bounding box center [184, 167] width 238 height 34
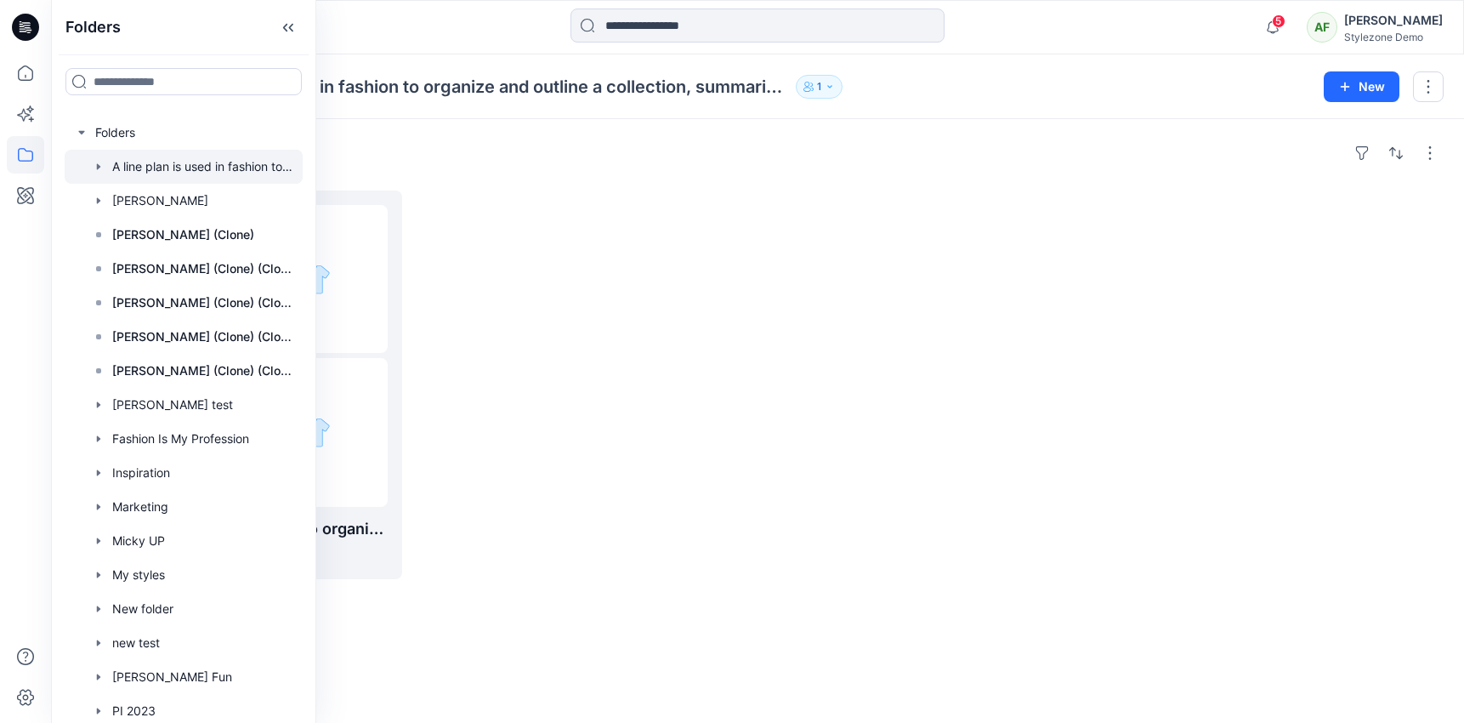
click at [450, 86] on p "A line plan is used in fashion to organize and outline a collection, summarizin…" at bounding box center [479, 87] width 620 height 24
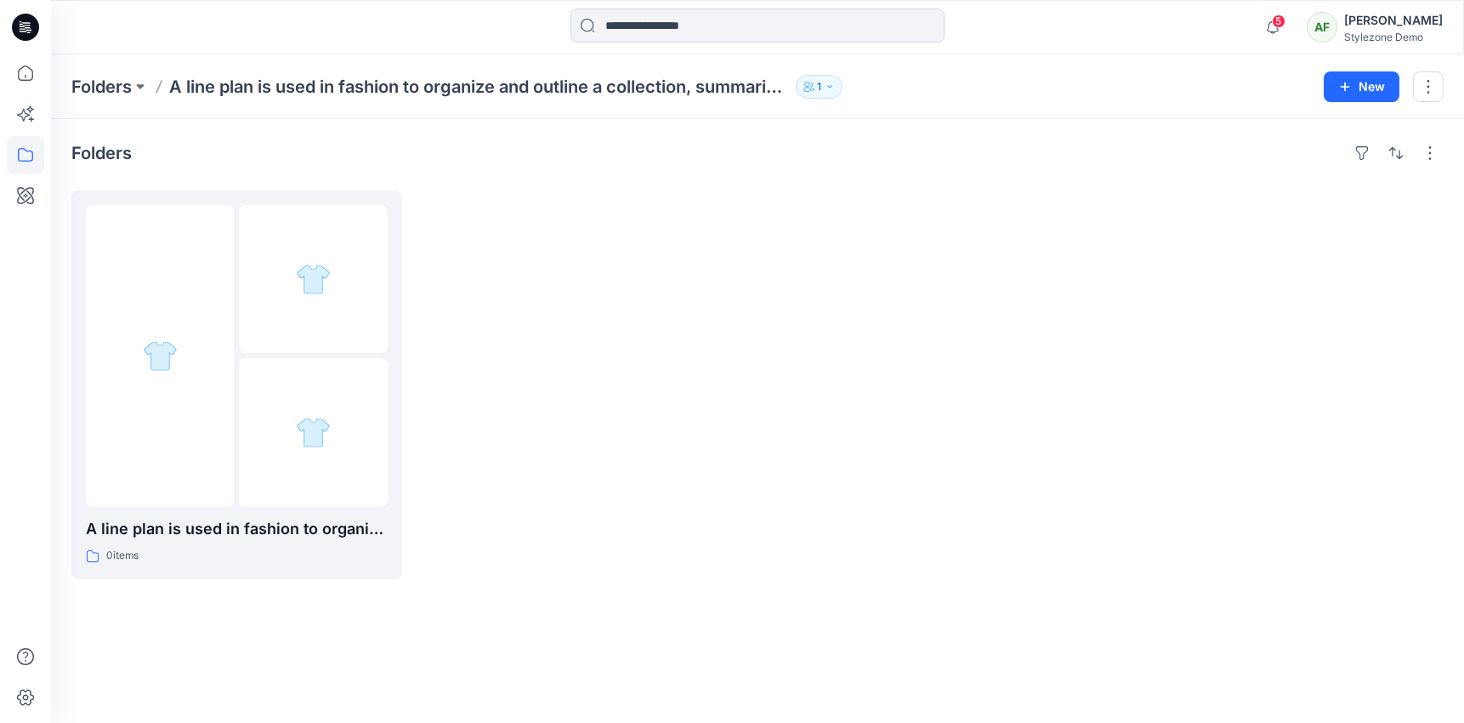
click at [812, 90] on icon "button" at bounding box center [808, 87] width 10 height 10
click at [1023, 133] on icon "Manage Users" at bounding box center [1025, 135] width 14 height 14
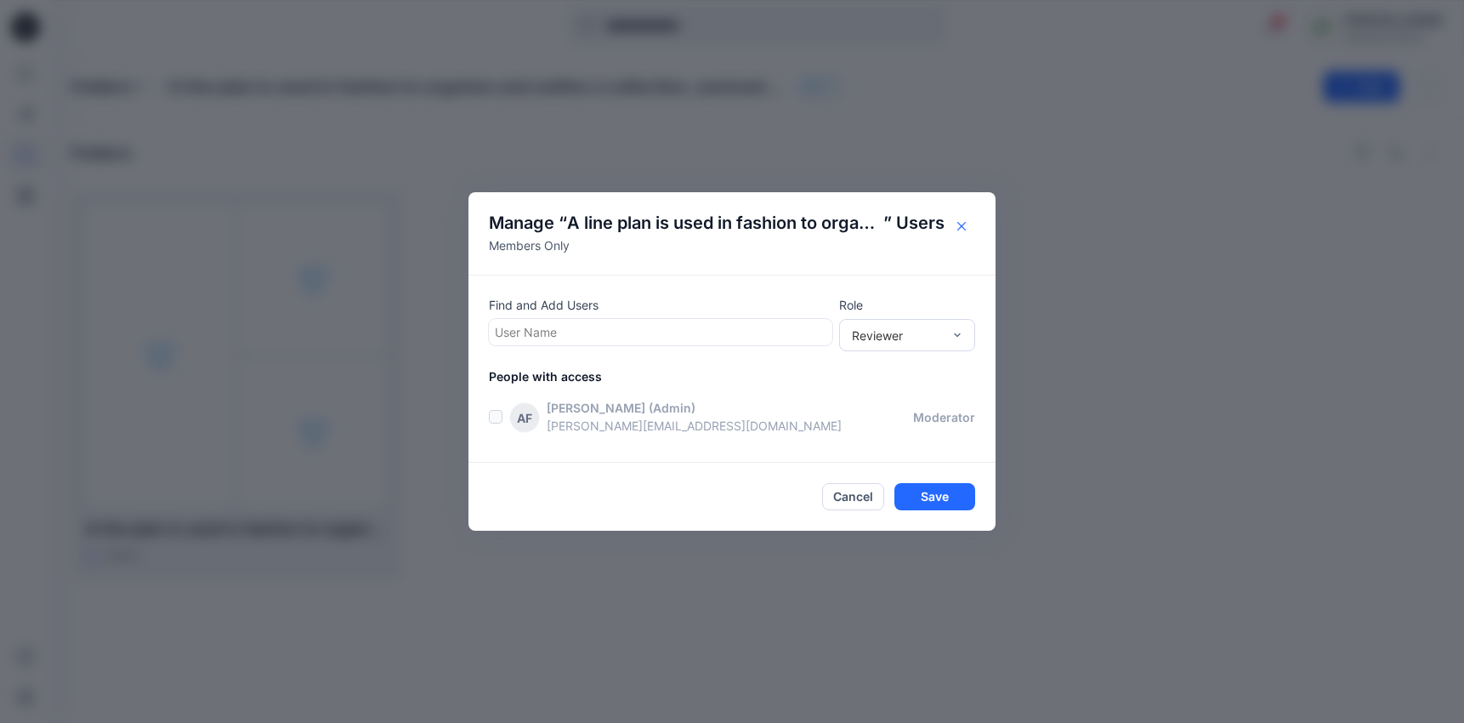
click at [968, 225] on button "Close" at bounding box center [961, 226] width 27 height 27
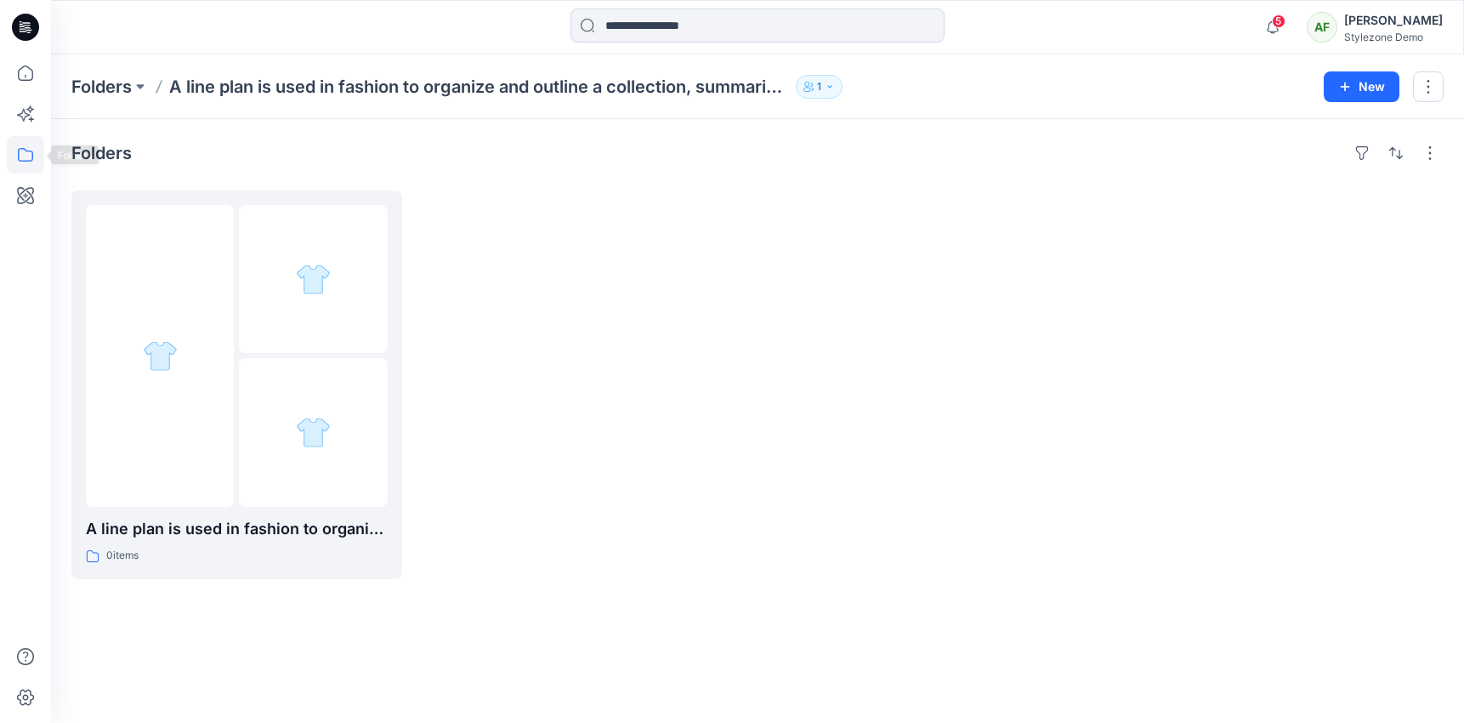
click at [21, 140] on icon at bounding box center [25, 154] width 37 height 37
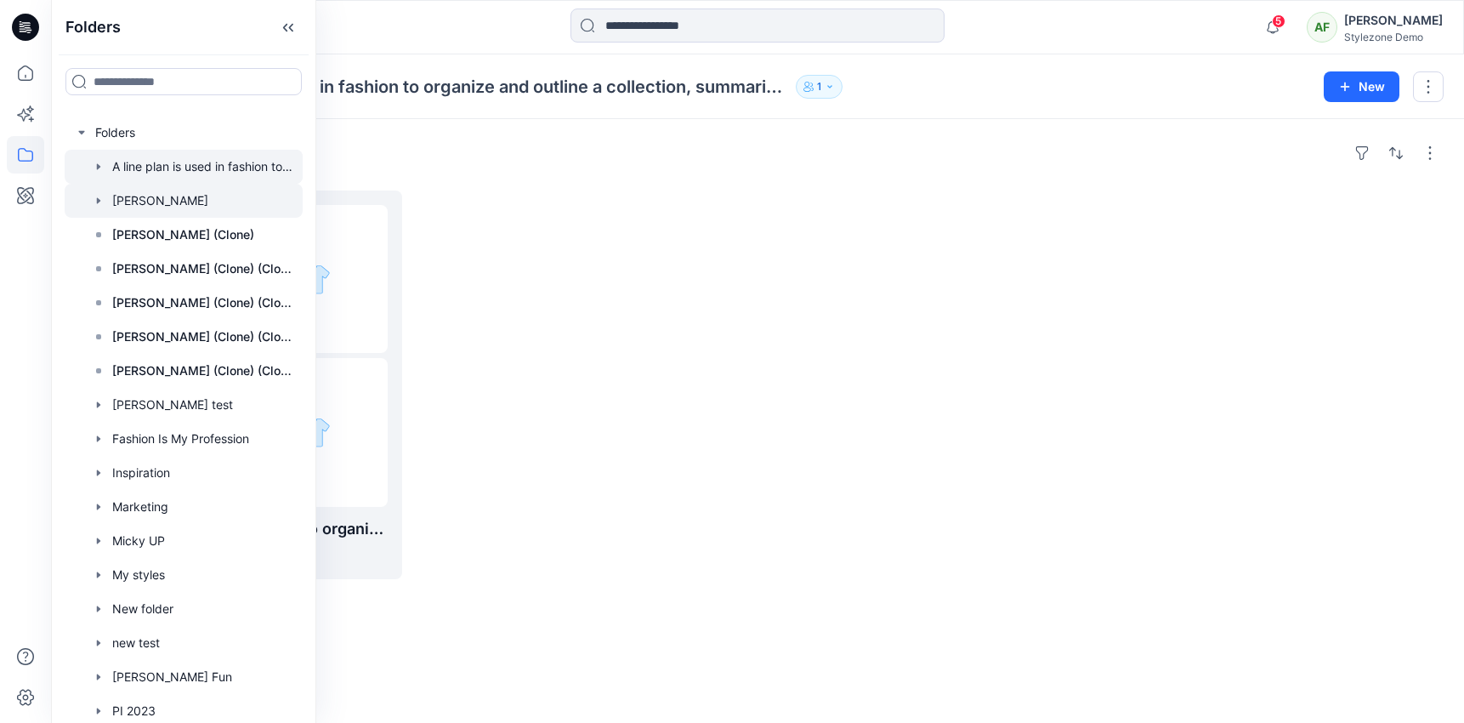
click at [162, 204] on div at bounding box center [184, 201] width 238 height 34
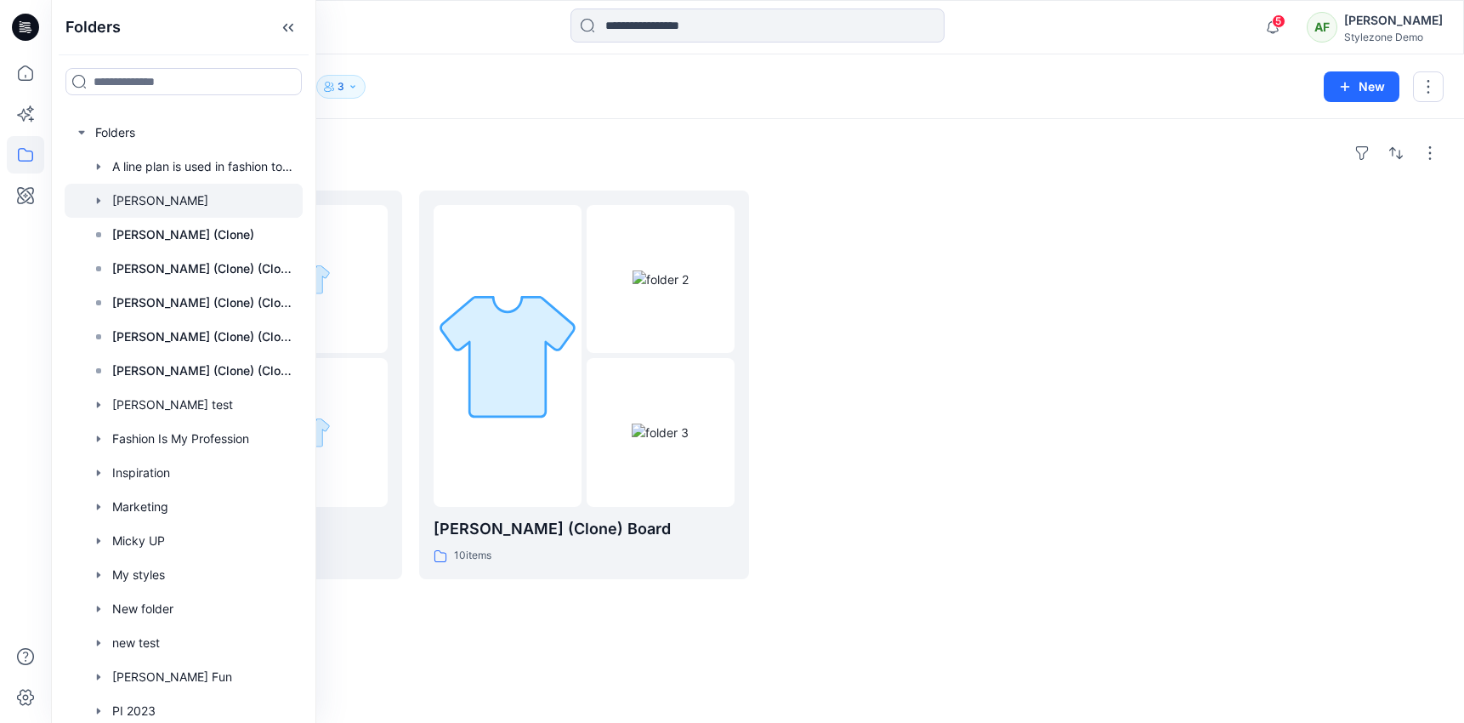
click at [480, 120] on div "Folders lkl 0 items [PERSON_NAME] test (Clone) Board 10 items" at bounding box center [757, 421] width 1413 height 604
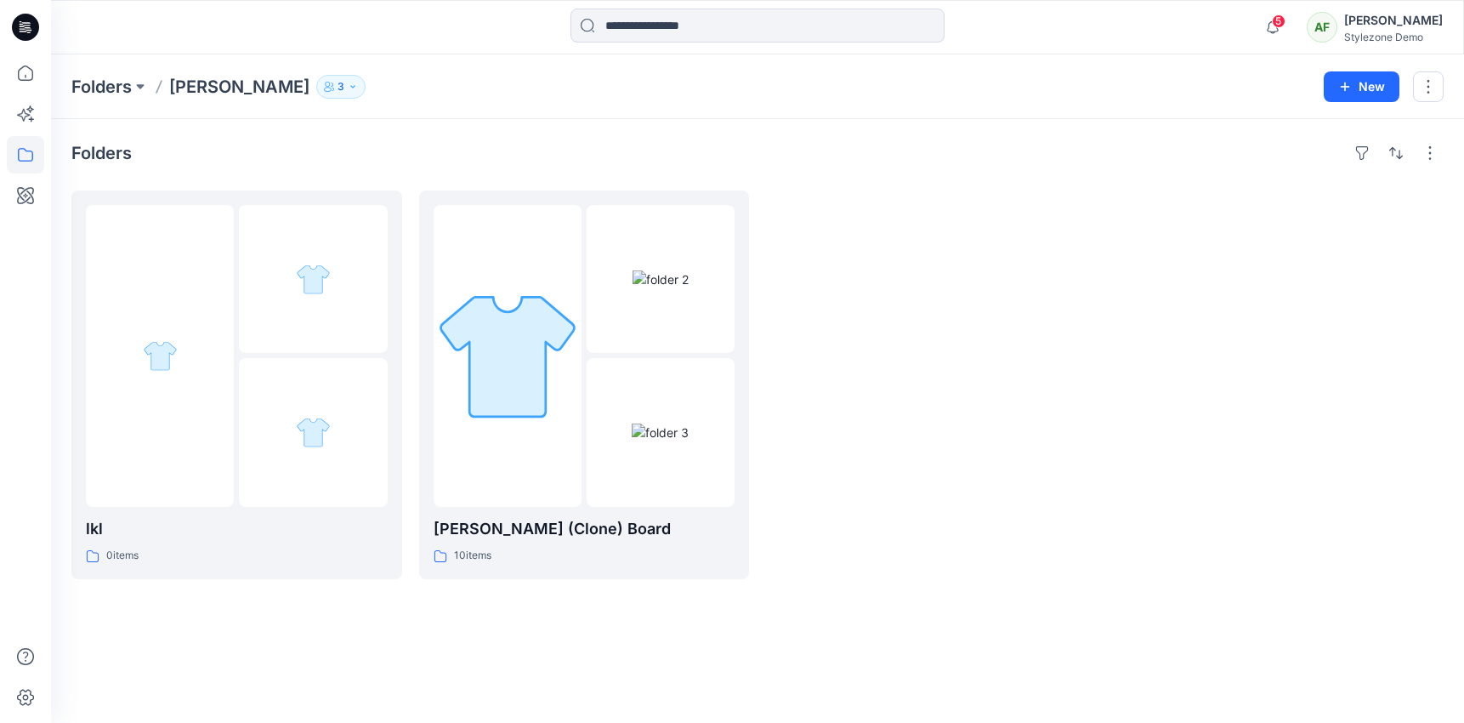
click at [338, 77] on p "3" at bounding box center [341, 86] width 7 height 19
click at [400, 80] on div "Folders [PERSON_NAME] 3 Folder Access Members Only [PERSON_NAME] Reviewer [PERS…" at bounding box center [691, 87] width 1240 height 24
click at [1418, 88] on button "button" at bounding box center [1428, 86] width 31 height 31
click at [1316, 133] on button "Edit" at bounding box center [1349, 127] width 184 height 31
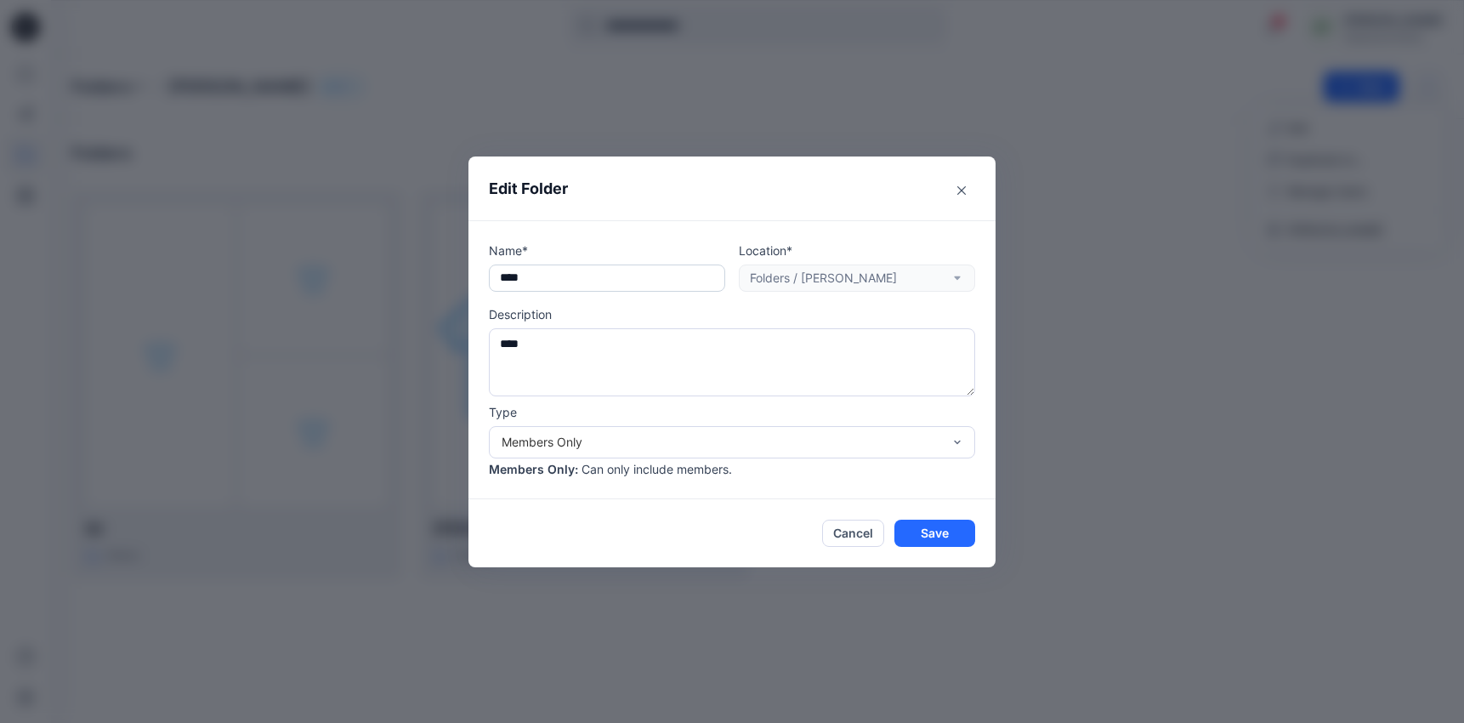
click at [576, 276] on input "****" at bounding box center [607, 277] width 236 height 27
type input "**********"
click at [599, 349] on textarea "****" at bounding box center [732, 362] width 486 height 68
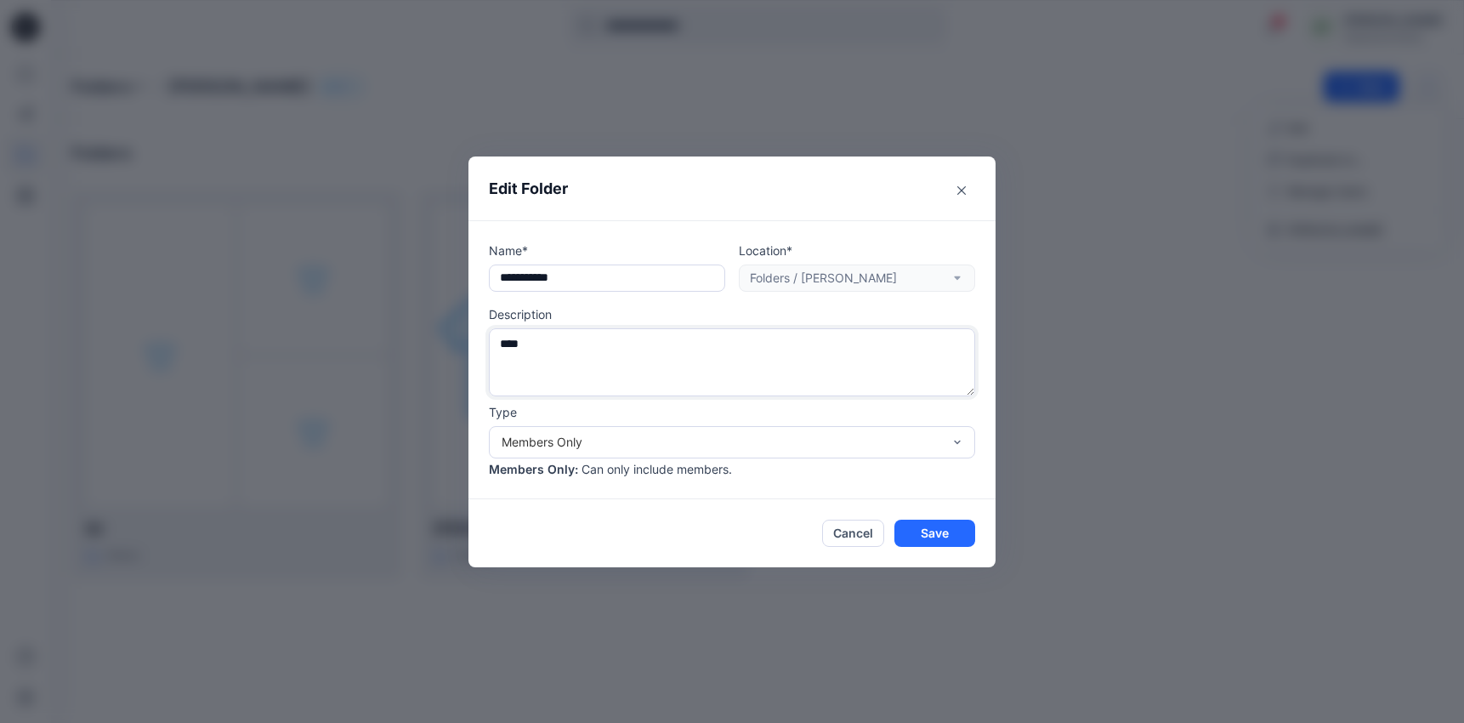
click at [599, 349] on textarea "****" at bounding box center [732, 362] width 486 height 68
type textarea "**********"
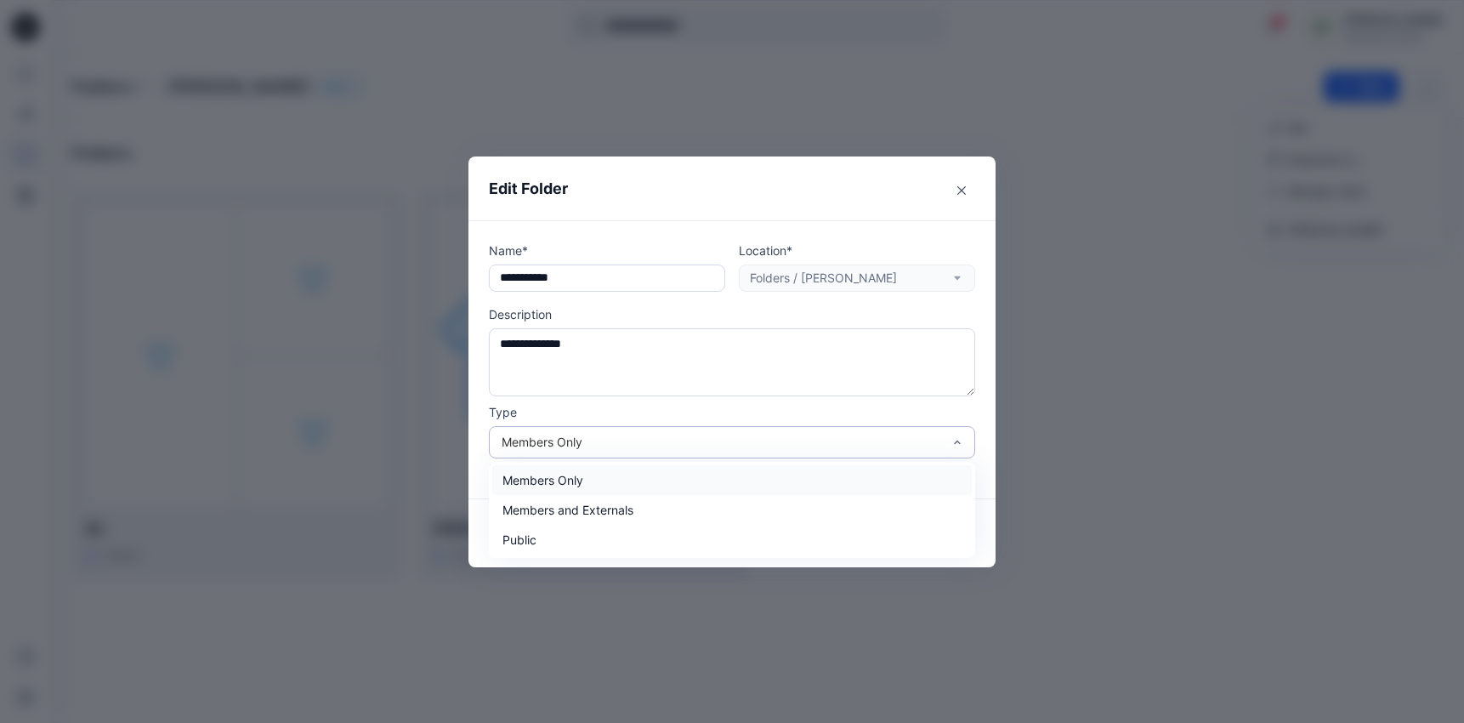
click at [703, 428] on div "Members Only" at bounding box center [732, 442] width 486 height 32
click at [641, 503] on div "Members and Externals" at bounding box center [732, 510] width 480 height 30
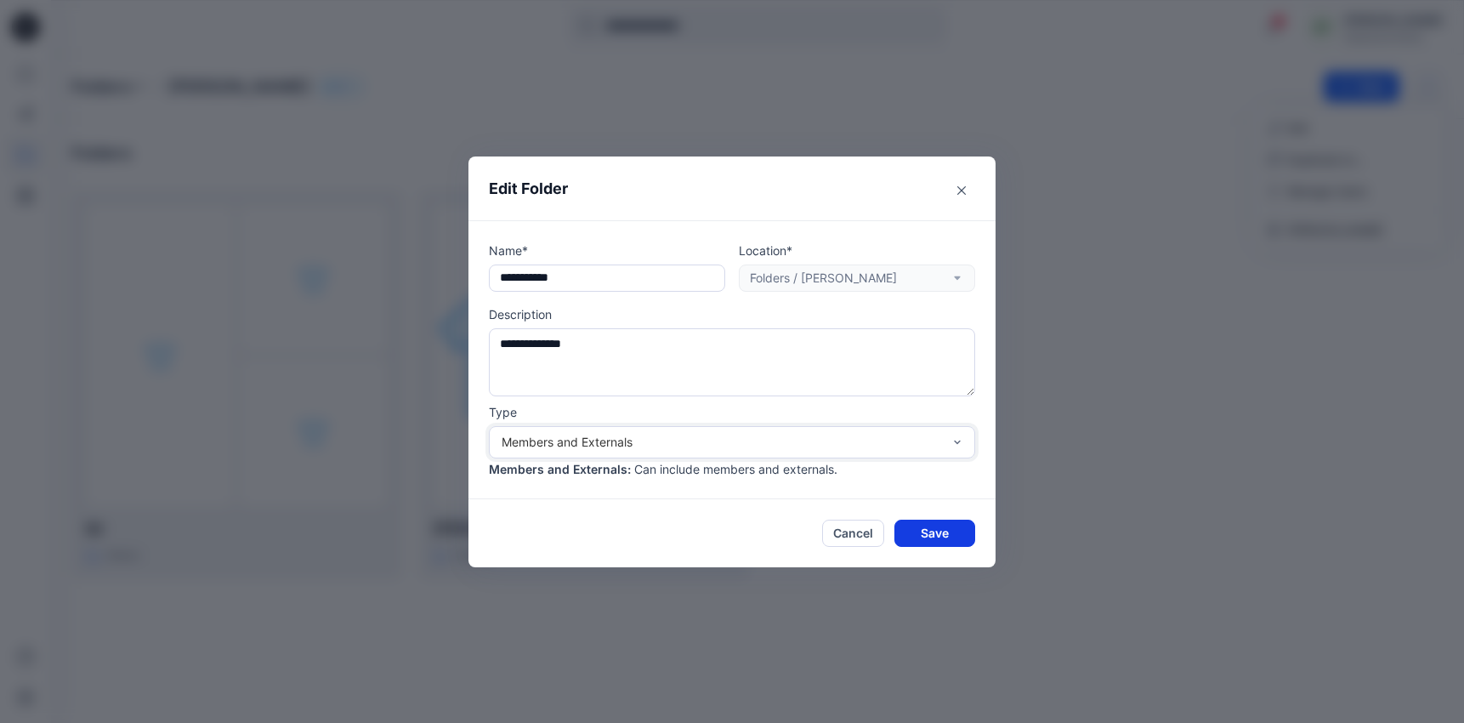
click at [931, 539] on button "Save" at bounding box center [934, 532] width 81 height 27
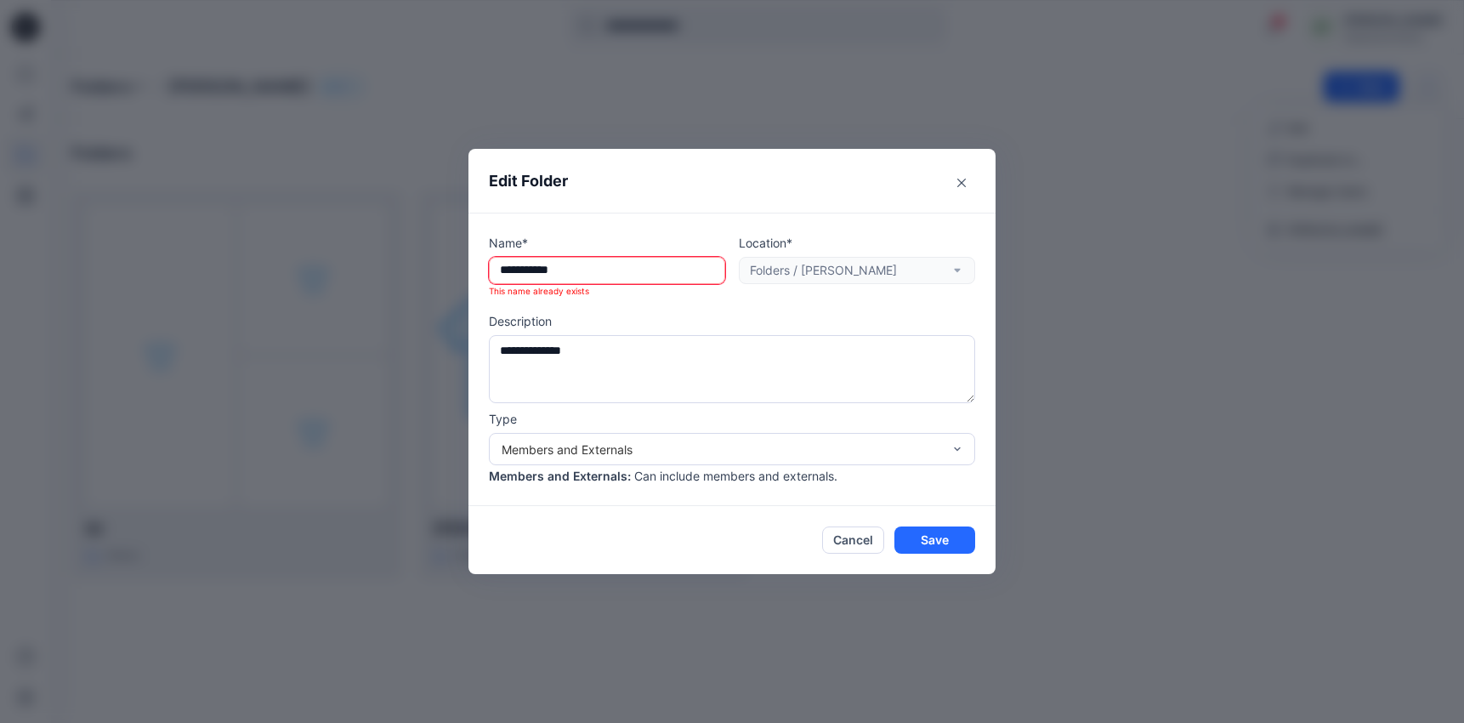
click at [596, 279] on input "**********" at bounding box center [607, 270] width 236 height 27
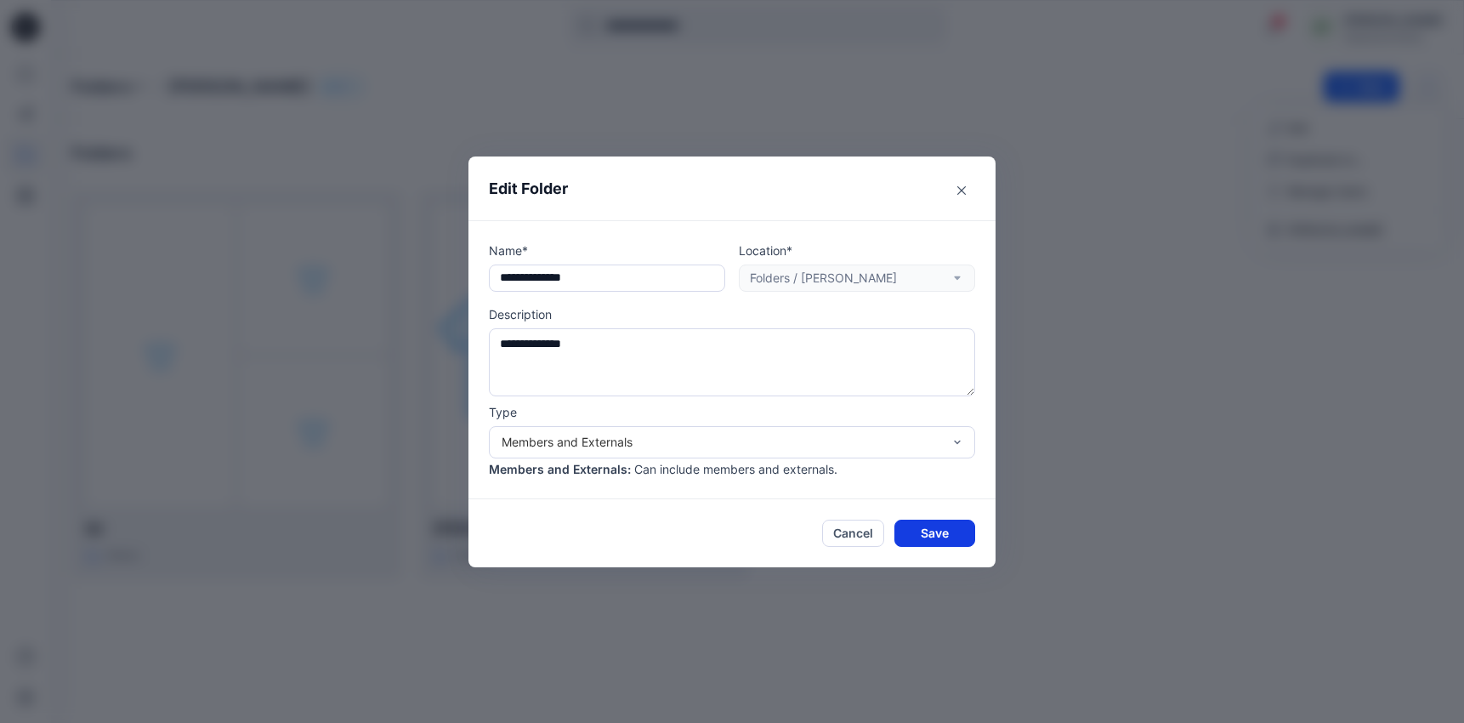
type input "**********"
click at [922, 531] on button "Save" at bounding box center [934, 532] width 81 height 27
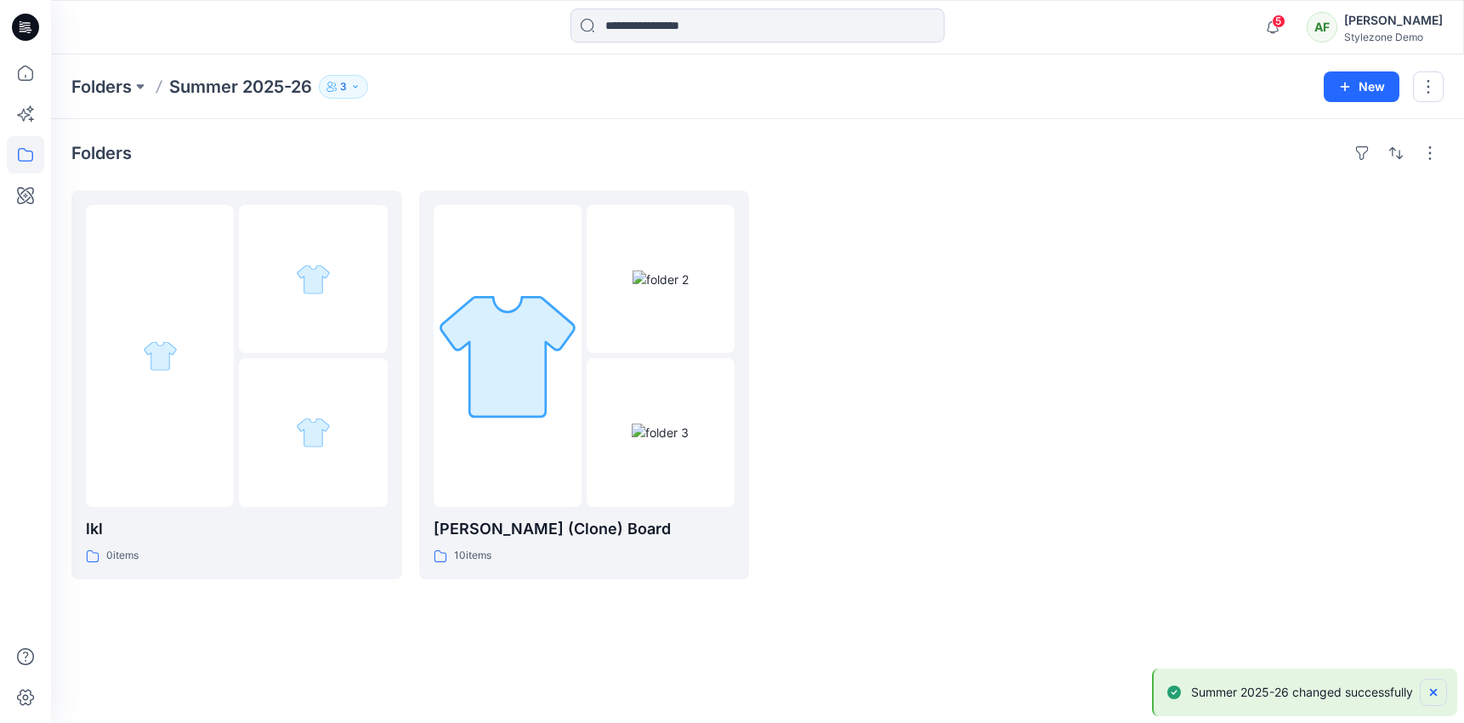
click at [1438, 685] on icon "Notifications-bottom-right" at bounding box center [1434, 692] width 14 height 14
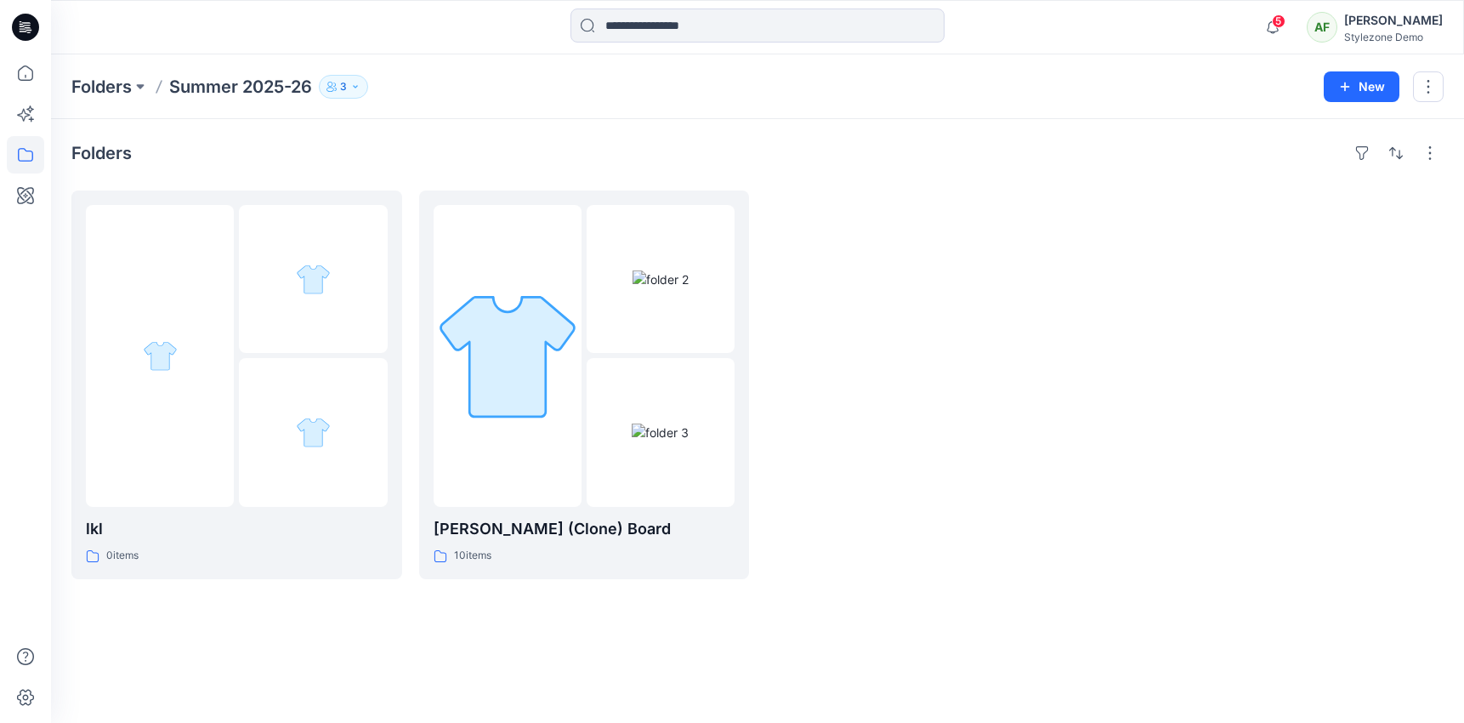
click at [347, 79] on p "3" at bounding box center [343, 86] width 7 height 19
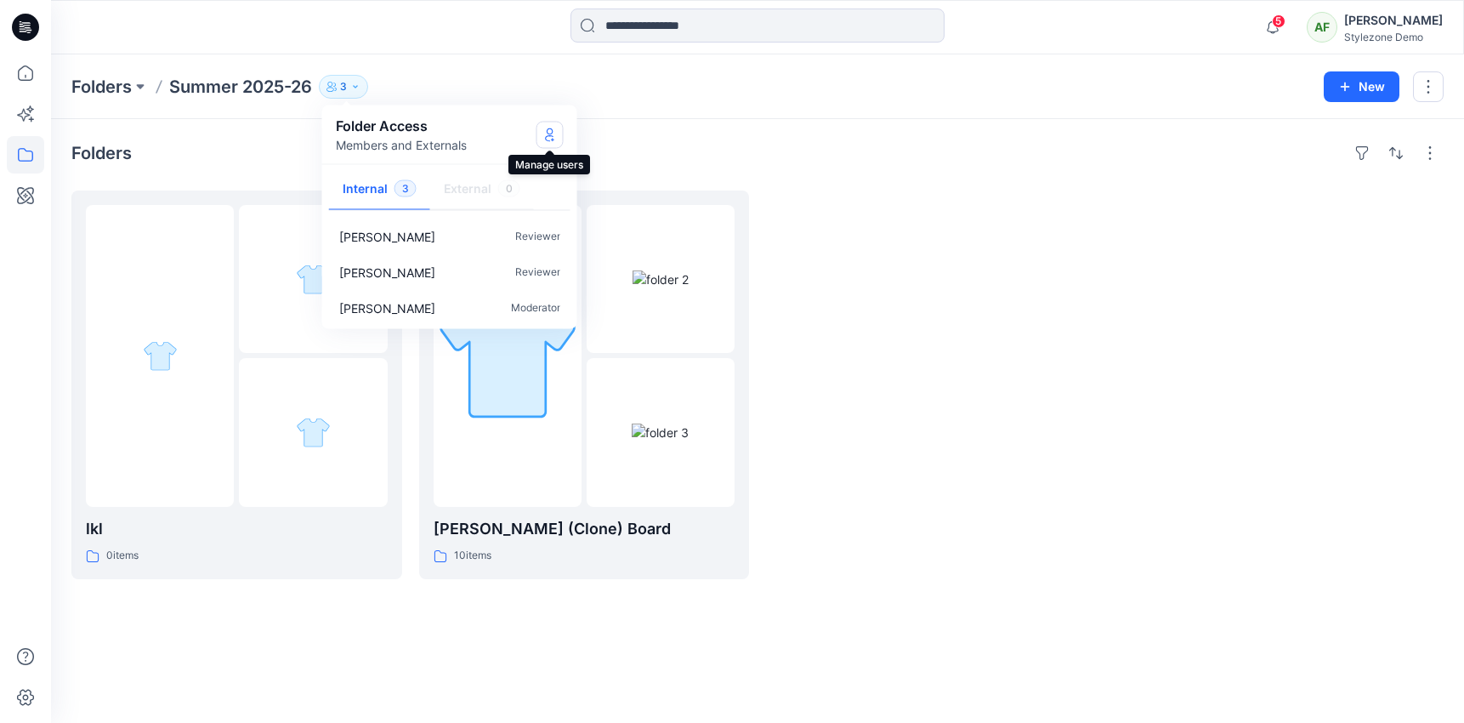
click at [557, 132] on button "Manage Users" at bounding box center [549, 134] width 27 height 27
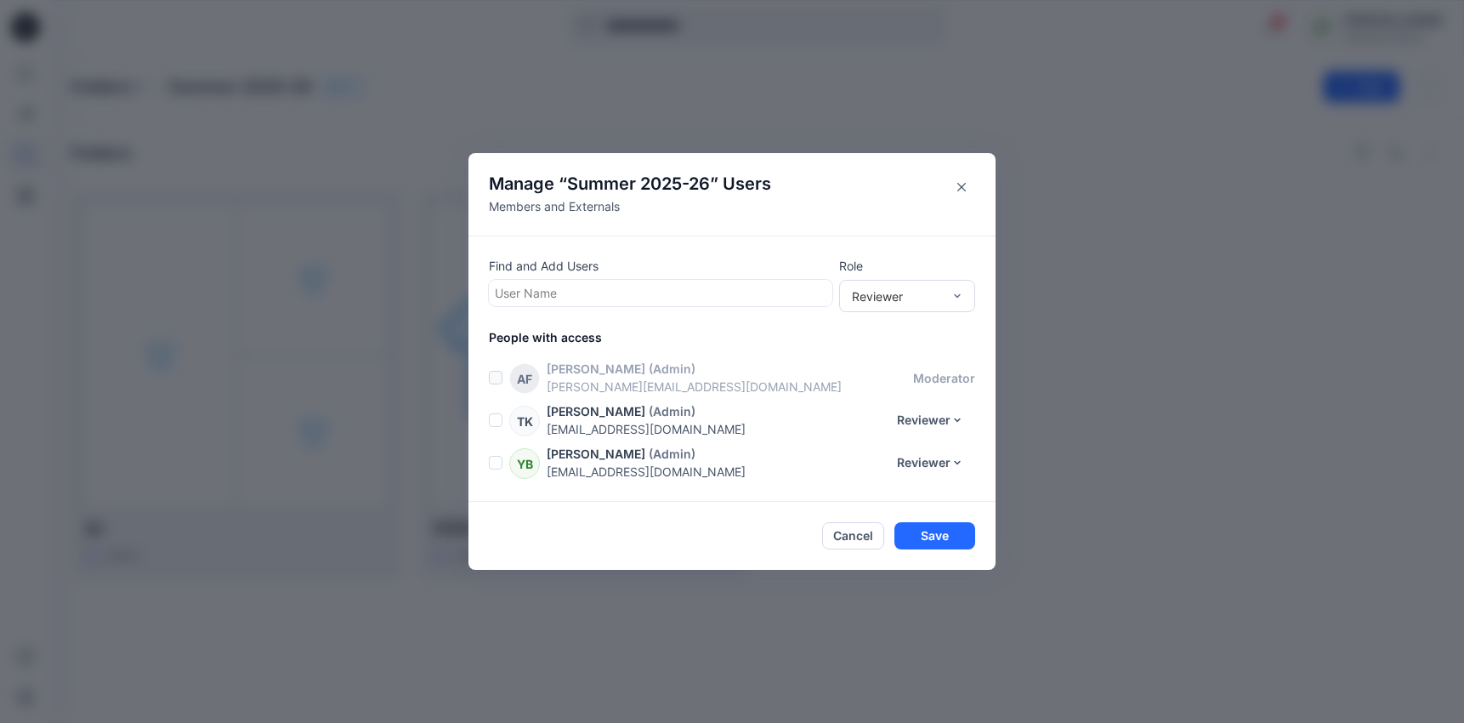
click at [684, 307] on div "Find and Add Users User Name Role Reviewer" at bounding box center [732, 282] width 486 height 51
click at [671, 298] on div at bounding box center [661, 292] width 332 height 21
type input "**"
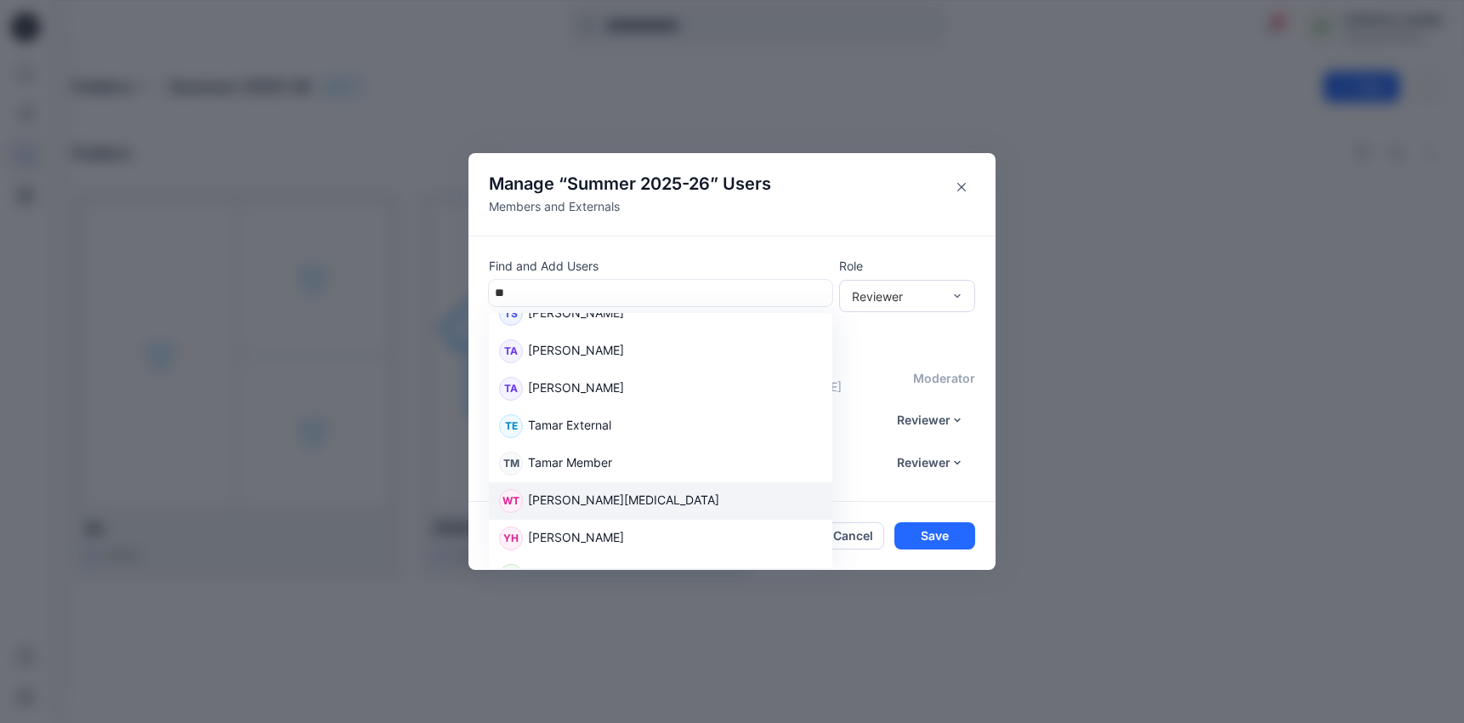
scroll to position [238, 0]
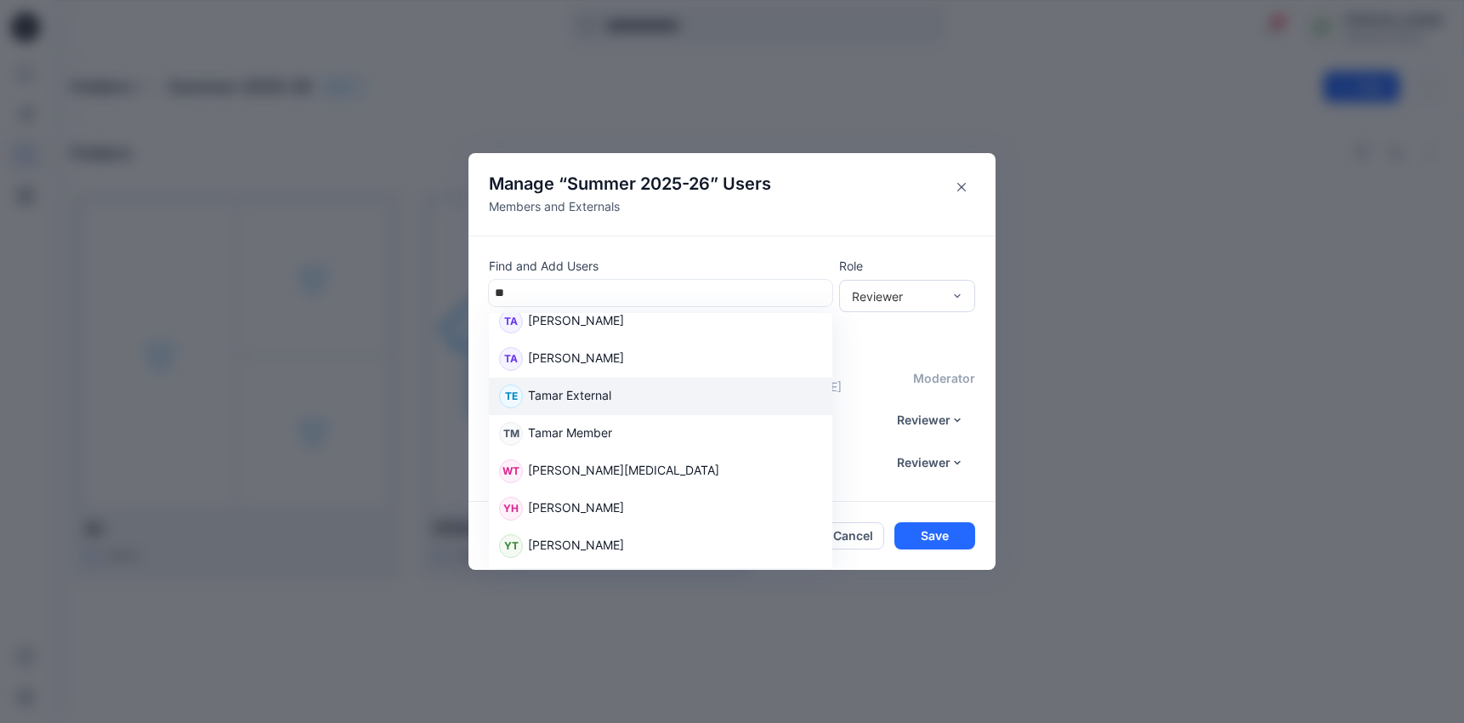
click at [641, 397] on div "TE Tamar External" at bounding box center [660, 396] width 323 height 24
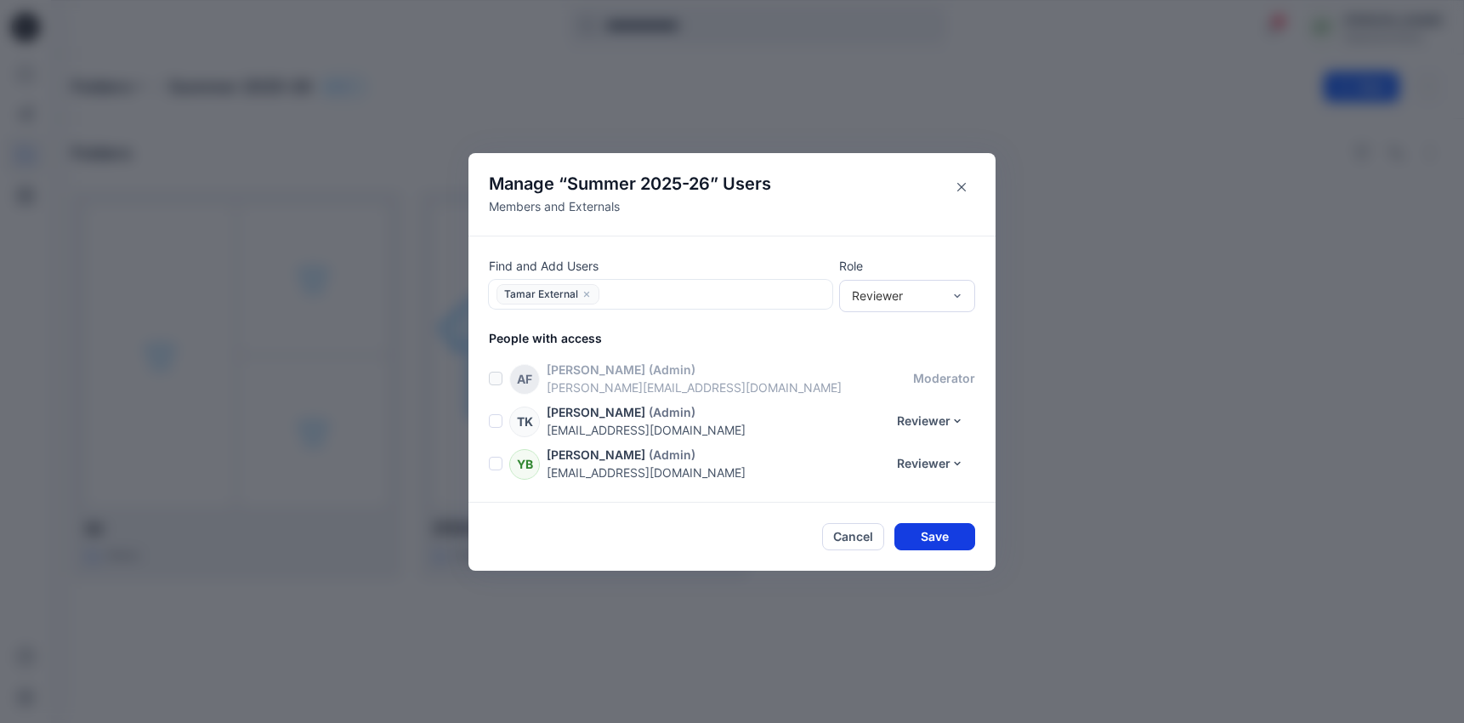
click at [944, 542] on button "Save" at bounding box center [934, 536] width 81 height 27
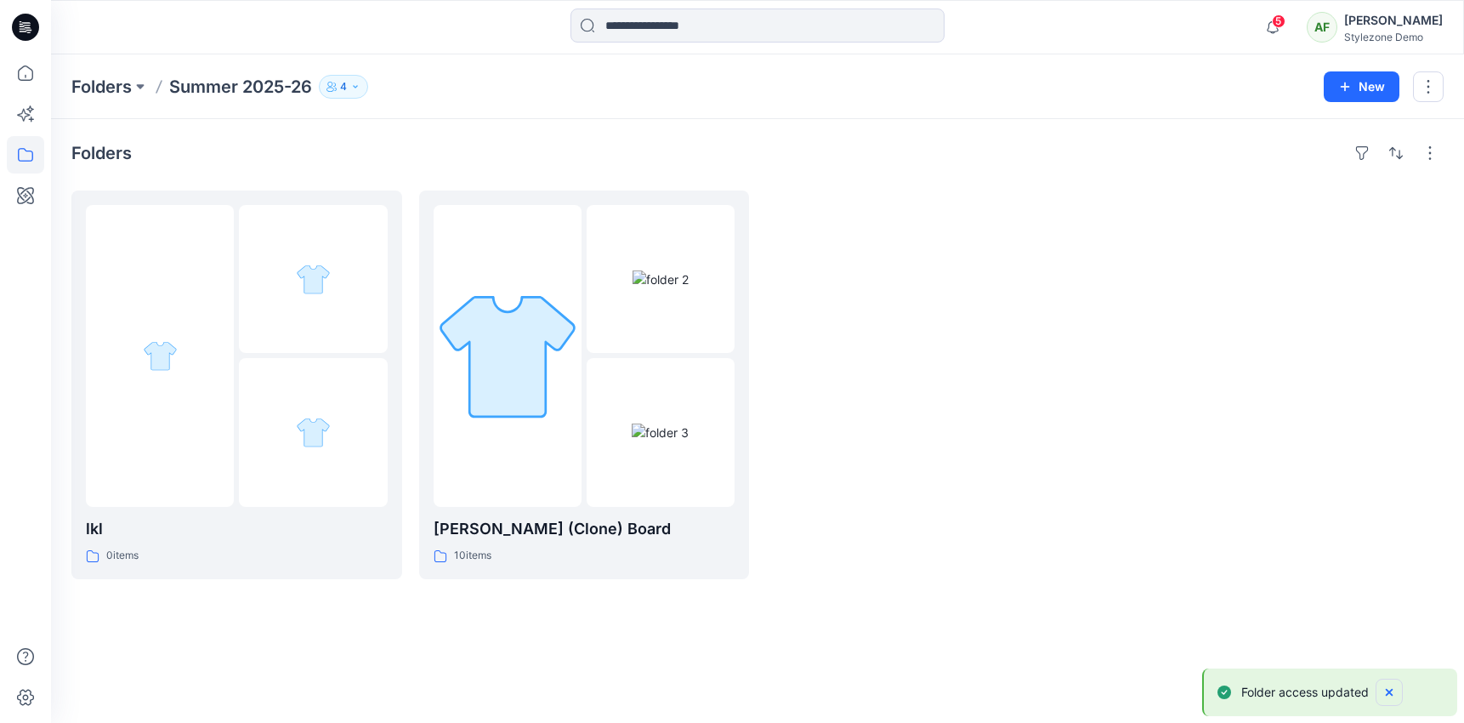
click at [1400, 690] on button "Notifications-bottom-right" at bounding box center [1389, 691] width 27 height 27
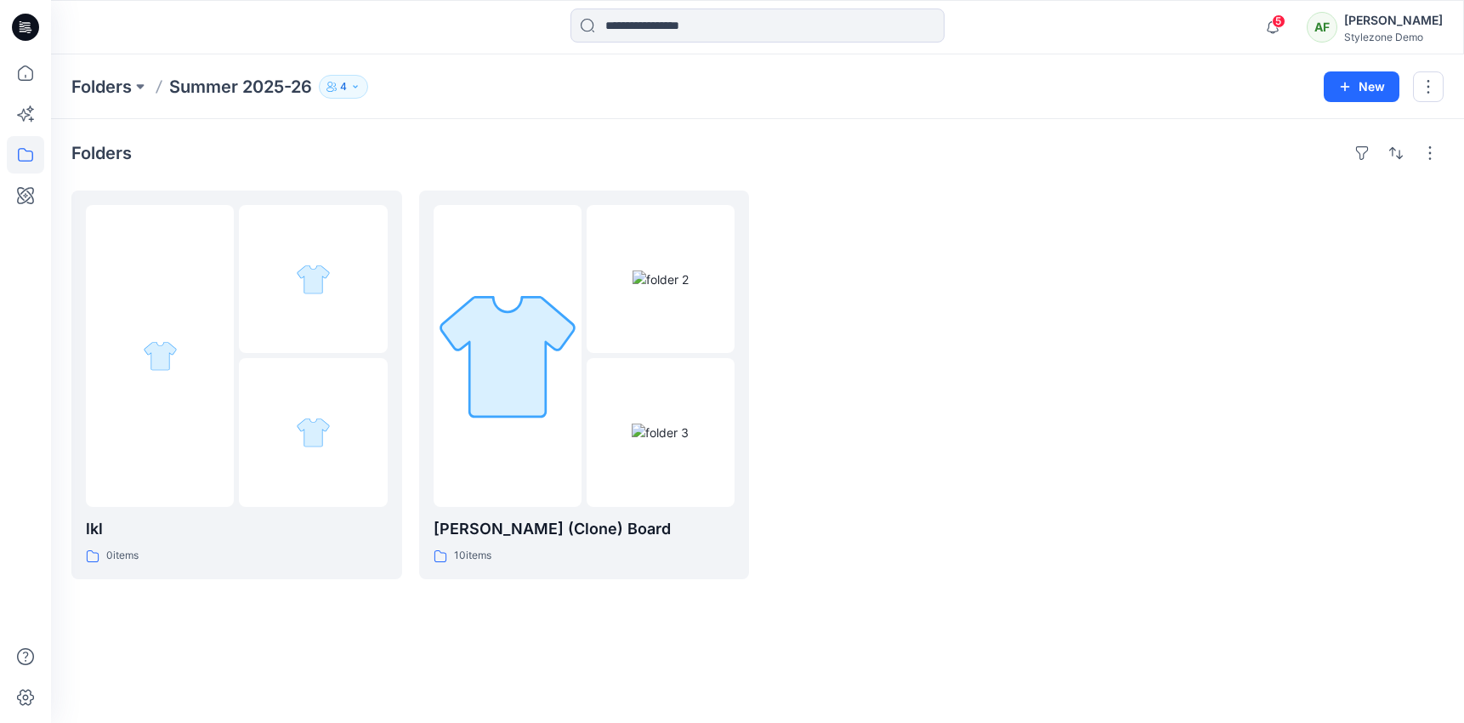
click at [367, 87] on button "4" at bounding box center [343, 87] width 49 height 24
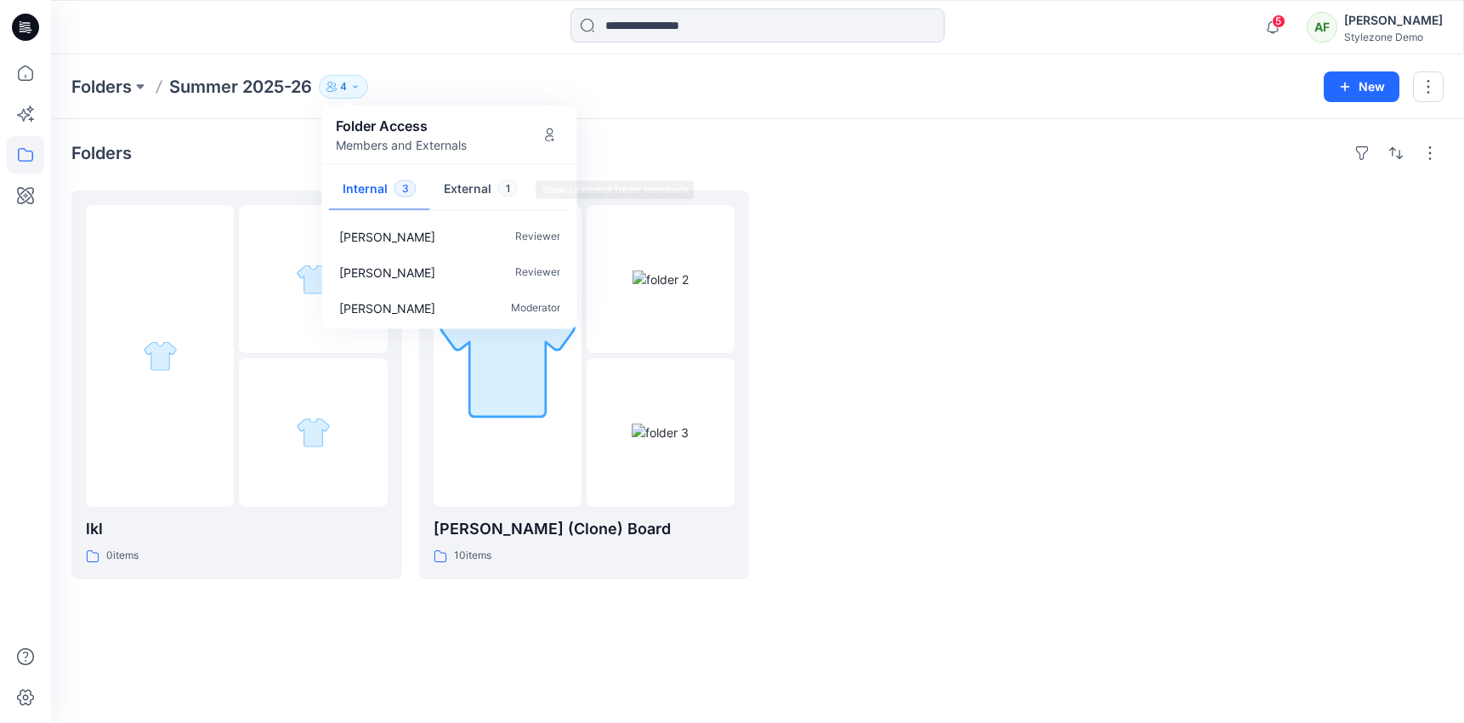
click at [470, 181] on button "External 1" at bounding box center [480, 189] width 101 height 43
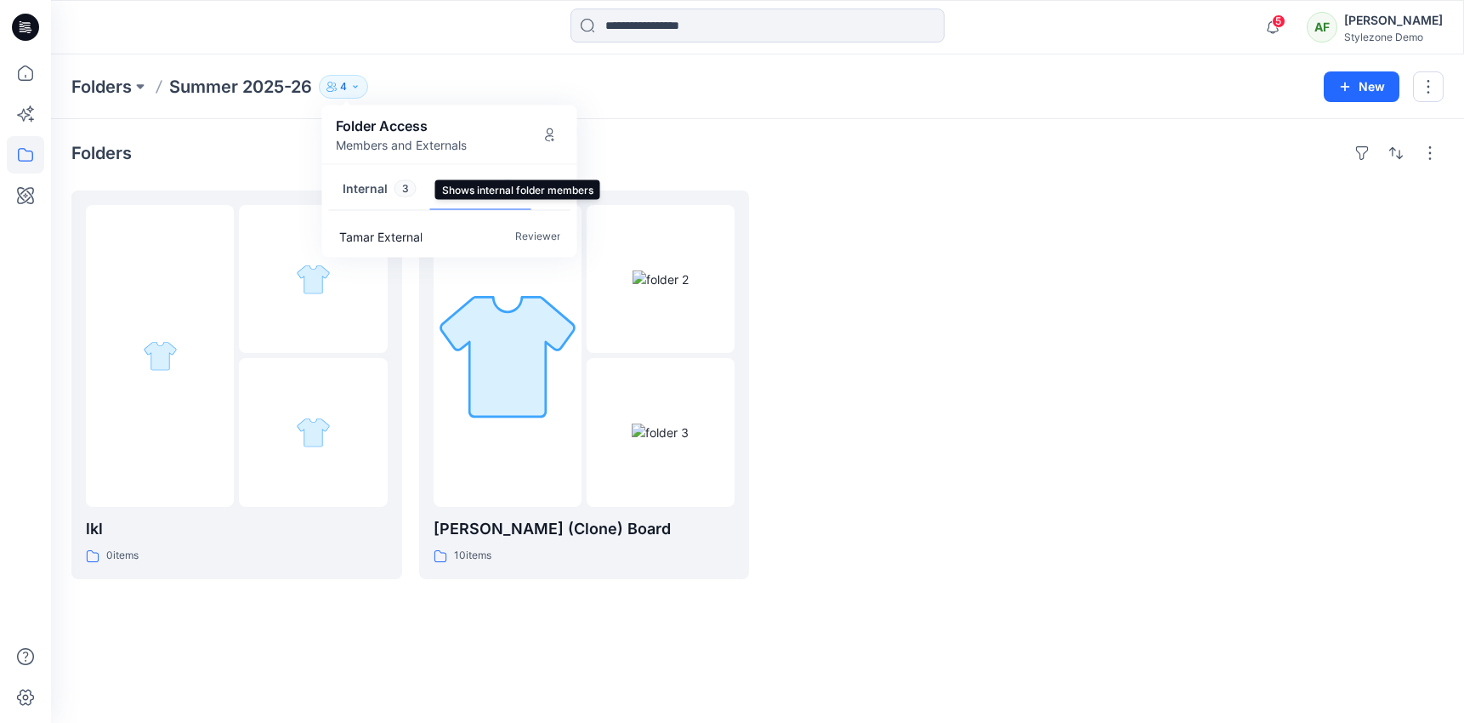
click at [376, 189] on button "Internal 3" at bounding box center [379, 189] width 101 height 43
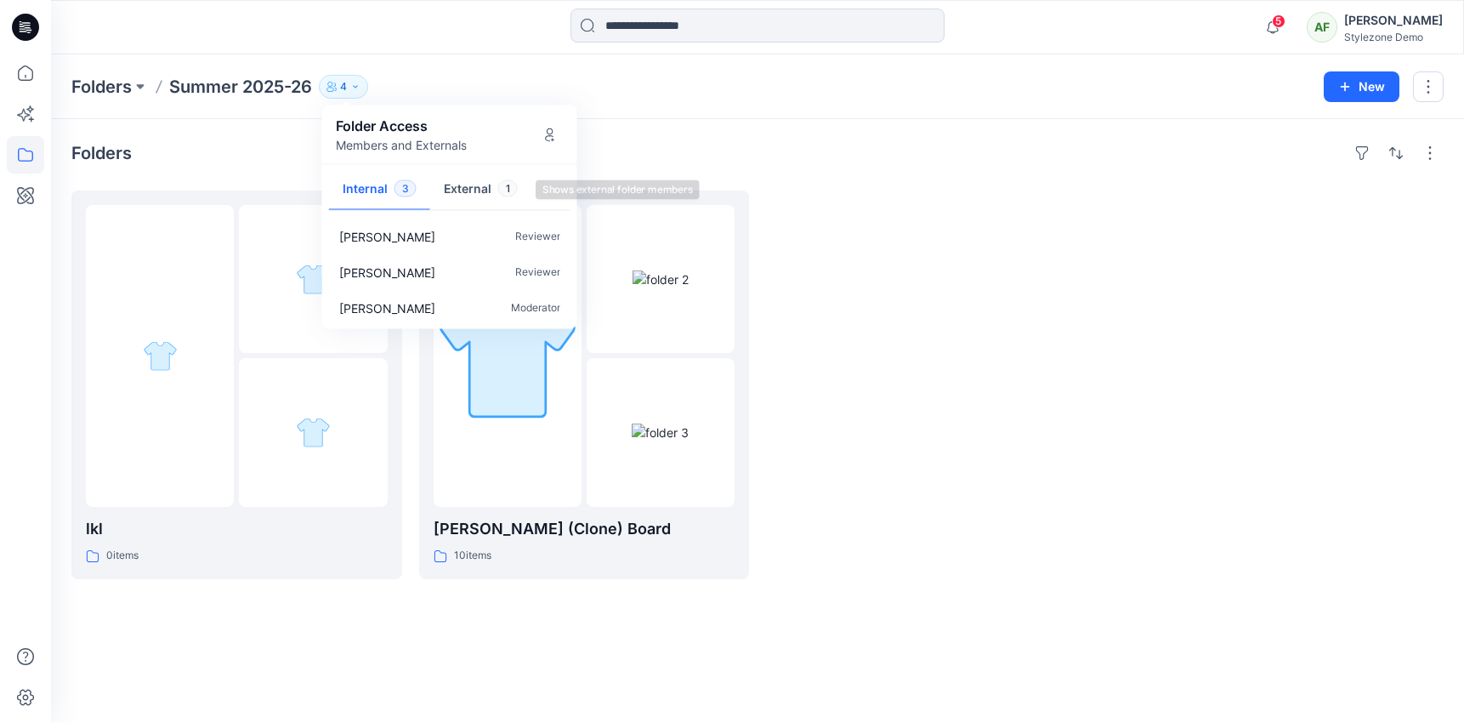
click at [483, 189] on button "External 1" at bounding box center [480, 189] width 101 height 43
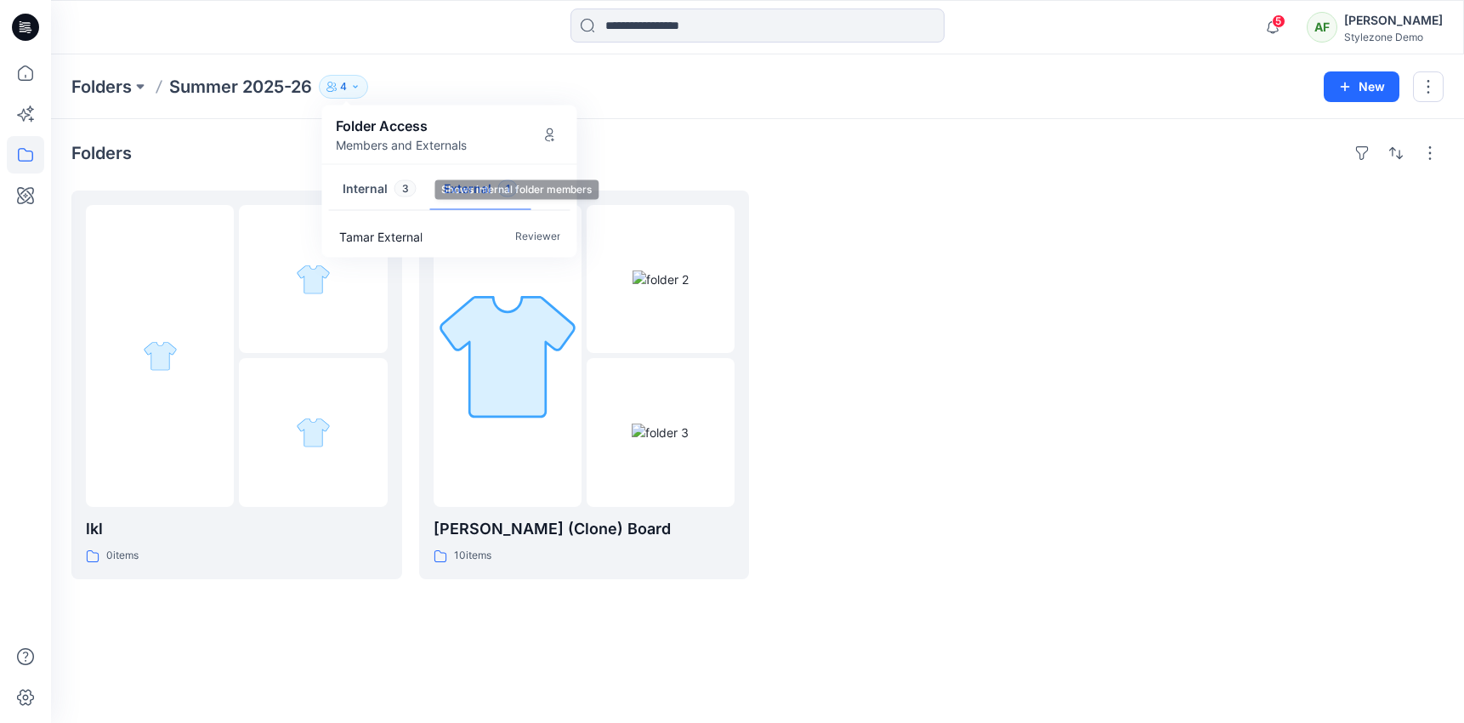
click at [338, 192] on button "Internal 3" at bounding box center [379, 189] width 101 height 43
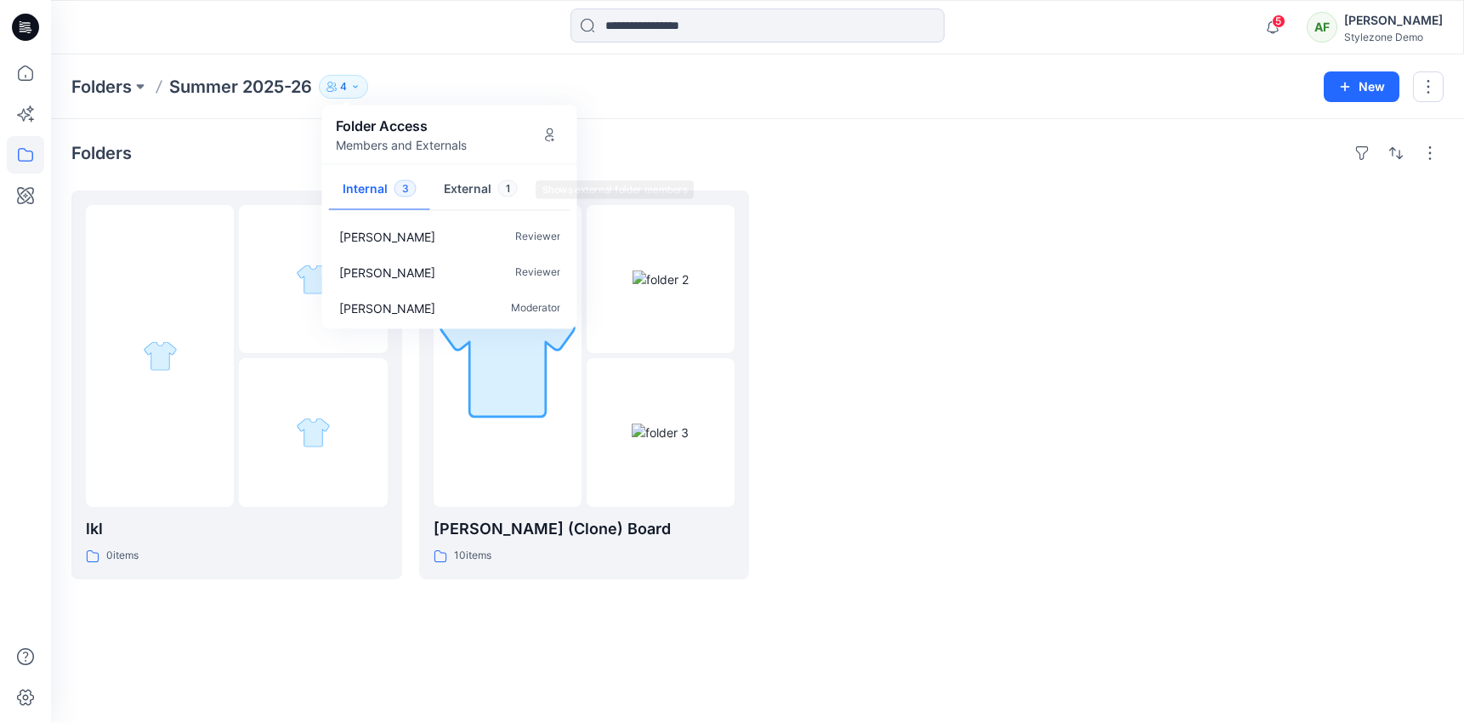
click at [490, 204] on button "External 1" at bounding box center [480, 189] width 101 height 43
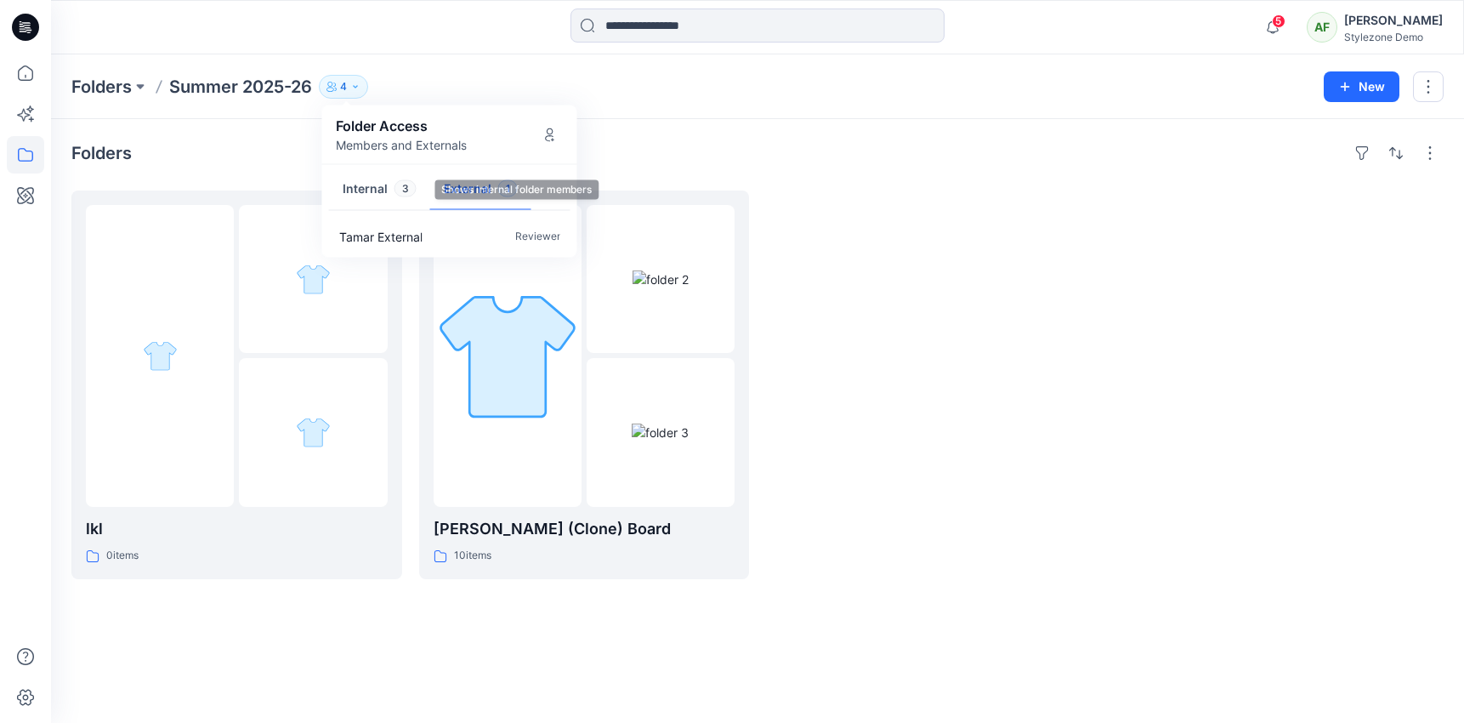
click at [355, 204] on button "Internal 3" at bounding box center [379, 189] width 101 height 43
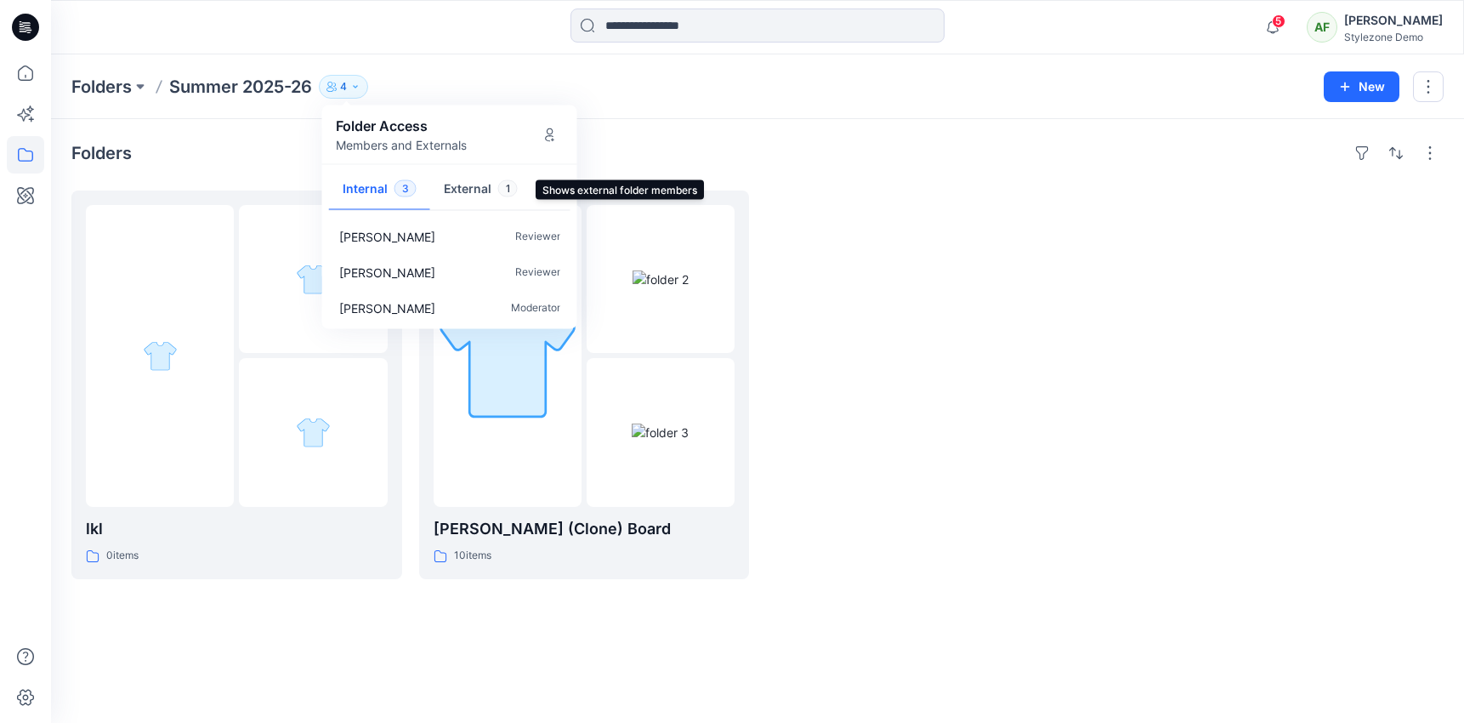
click at [479, 201] on button "External 1" at bounding box center [480, 189] width 101 height 43
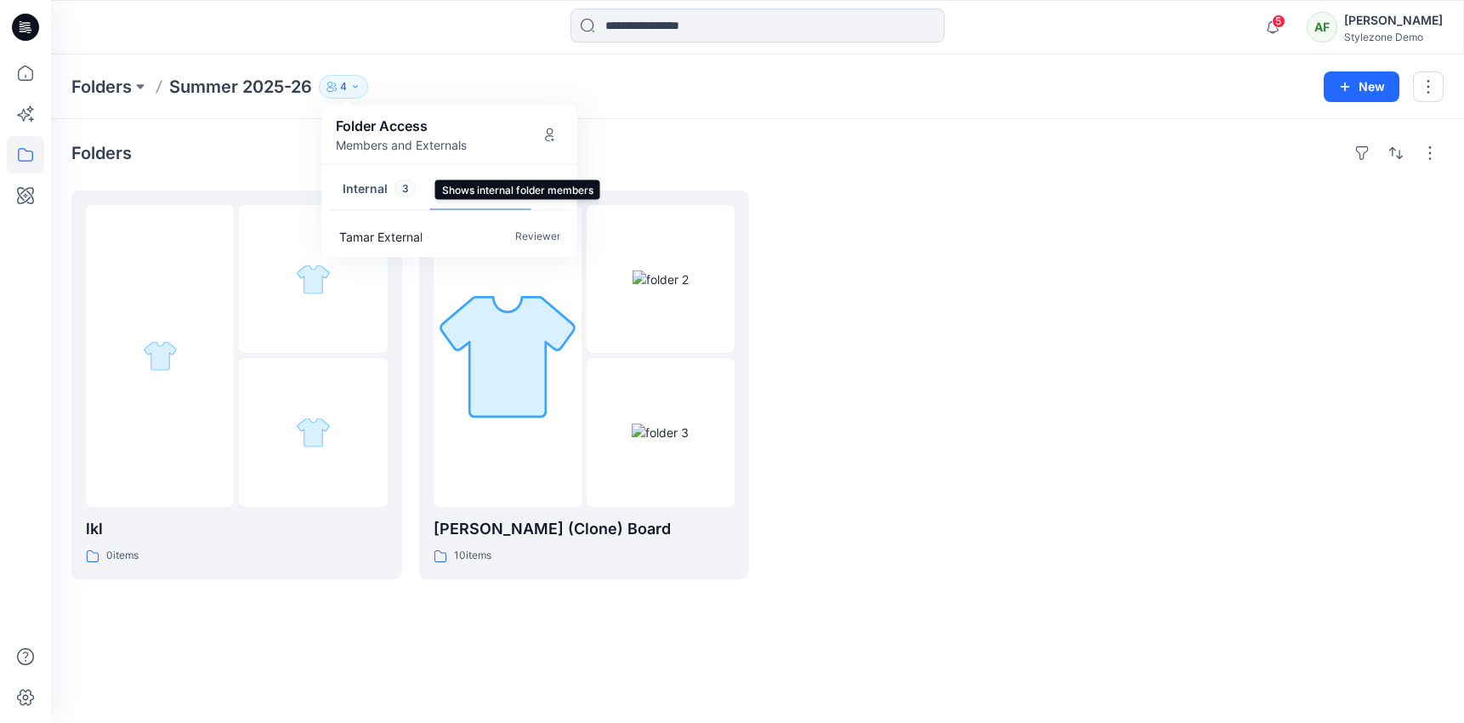
click at [367, 196] on button "Internal 3" at bounding box center [379, 189] width 101 height 43
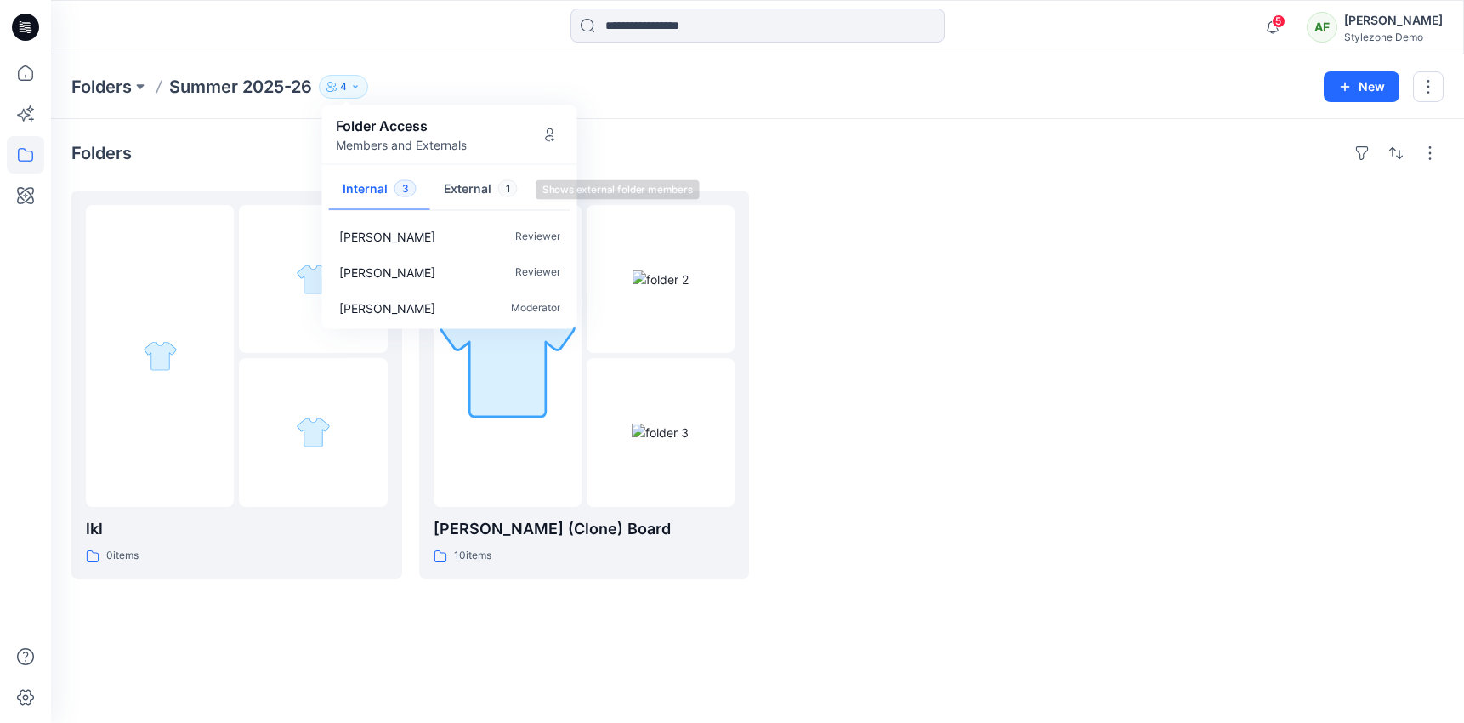
click at [468, 196] on button "External 1" at bounding box center [480, 189] width 101 height 43
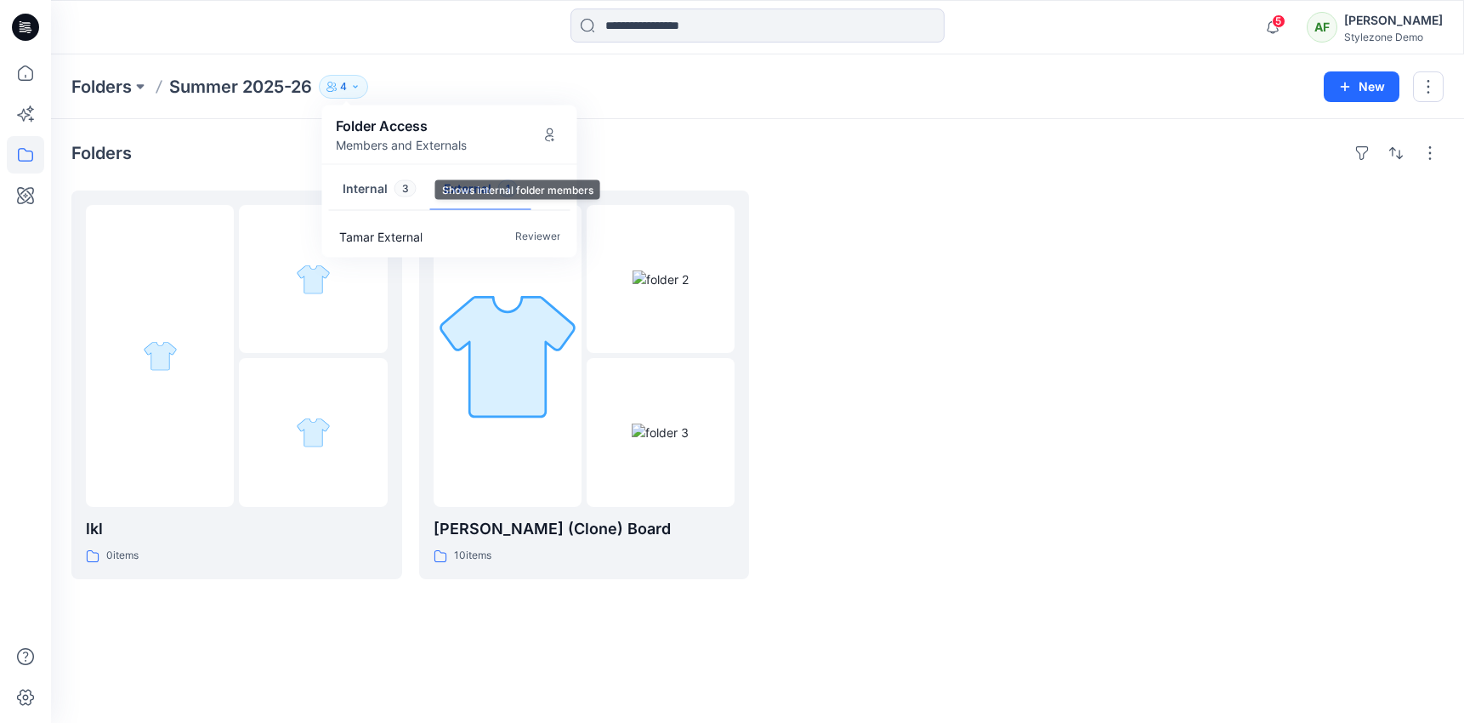
click at [341, 196] on button "Internal 3" at bounding box center [379, 189] width 101 height 43
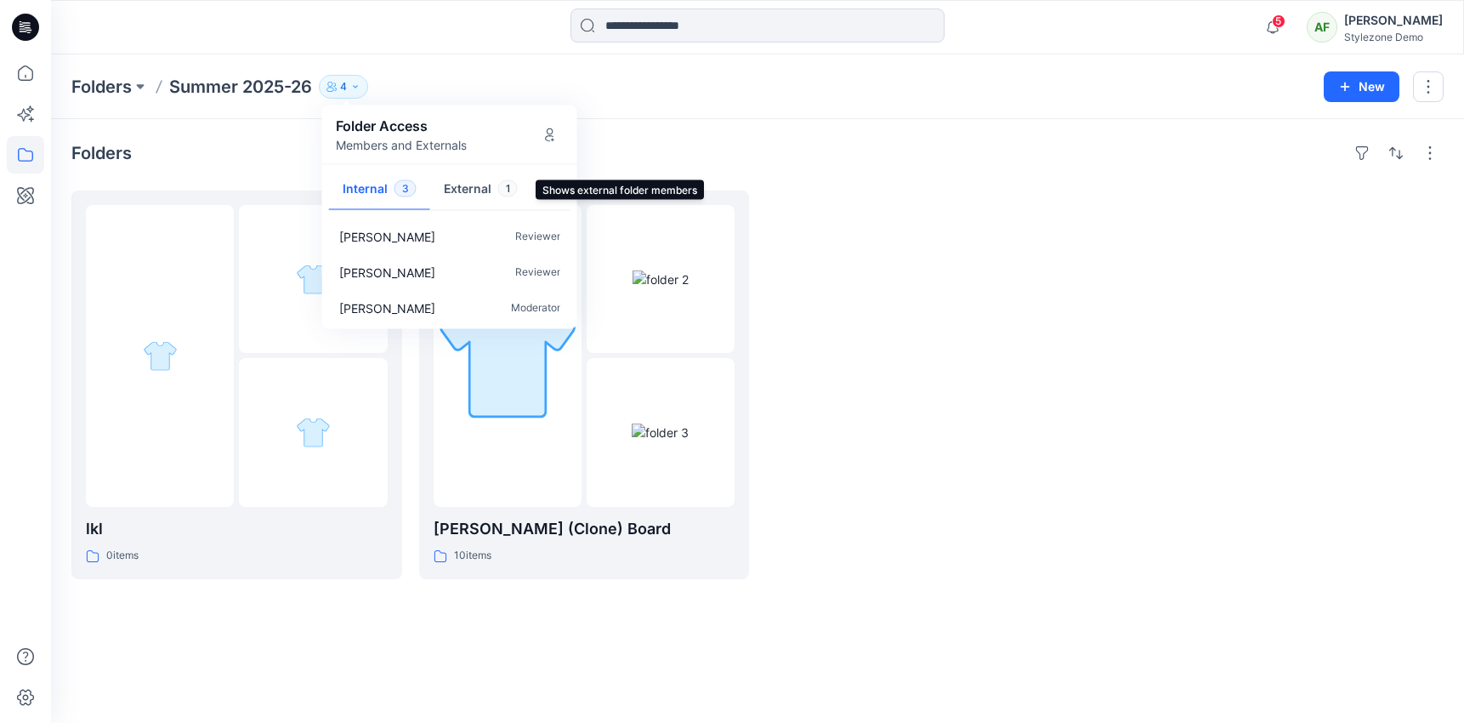
click at [470, 196] on button "External 1" at bounding box center [480, 189] width 101 height 43
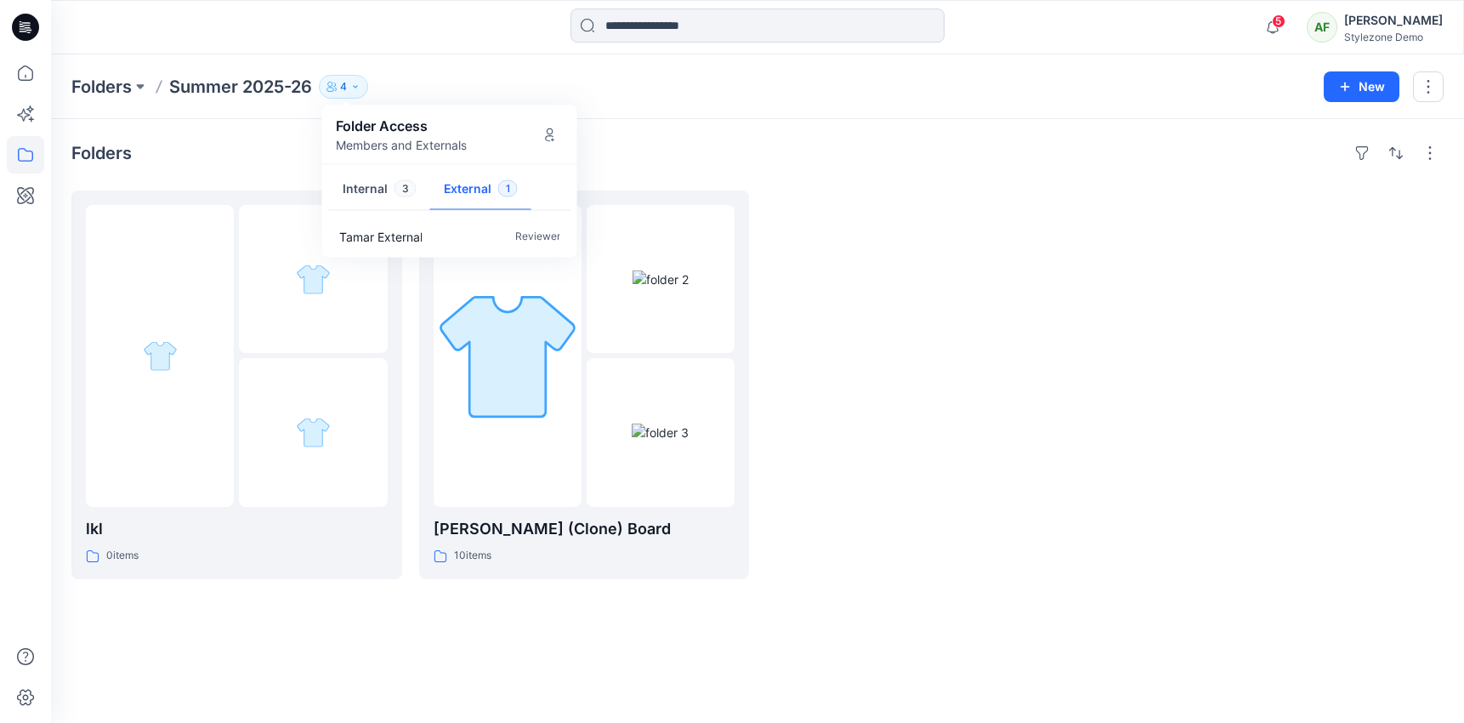
click at [358, 191] on button "Internal 3" at bounding box center [379, 189] width 101 height 43
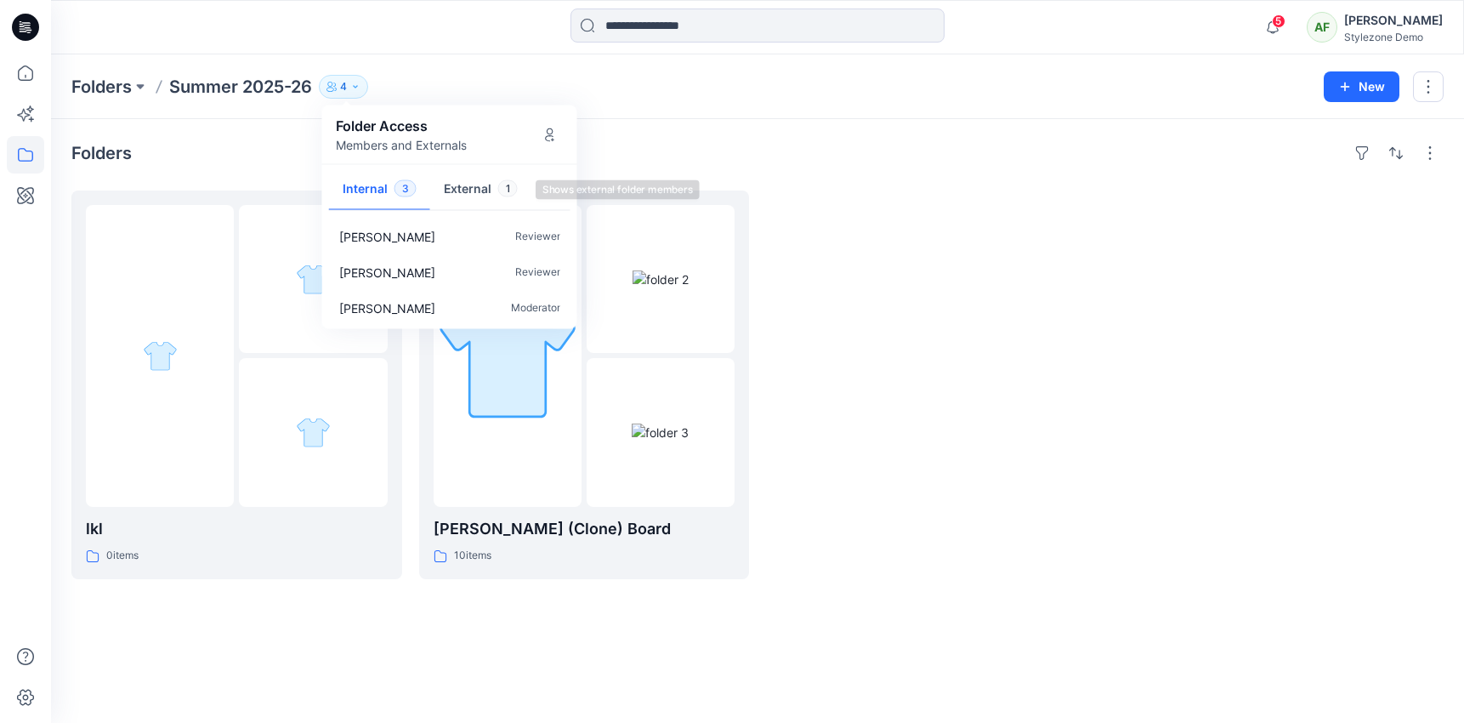
click at [463, 189] on button "External 1" at bounding box center [480, 189] width 101 height 43
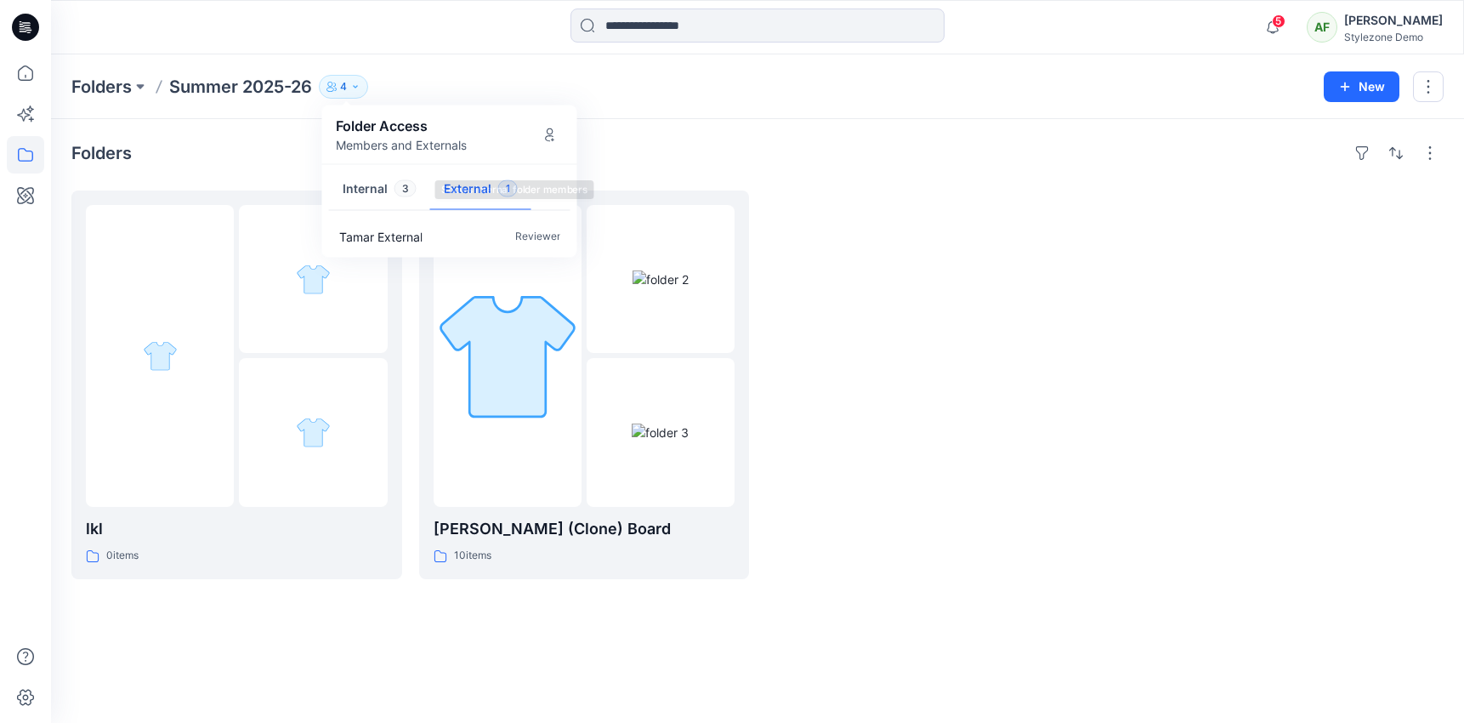
click at [383, 184] on button "Internal 3" at bounding box center [379, 189] width 101 height 43
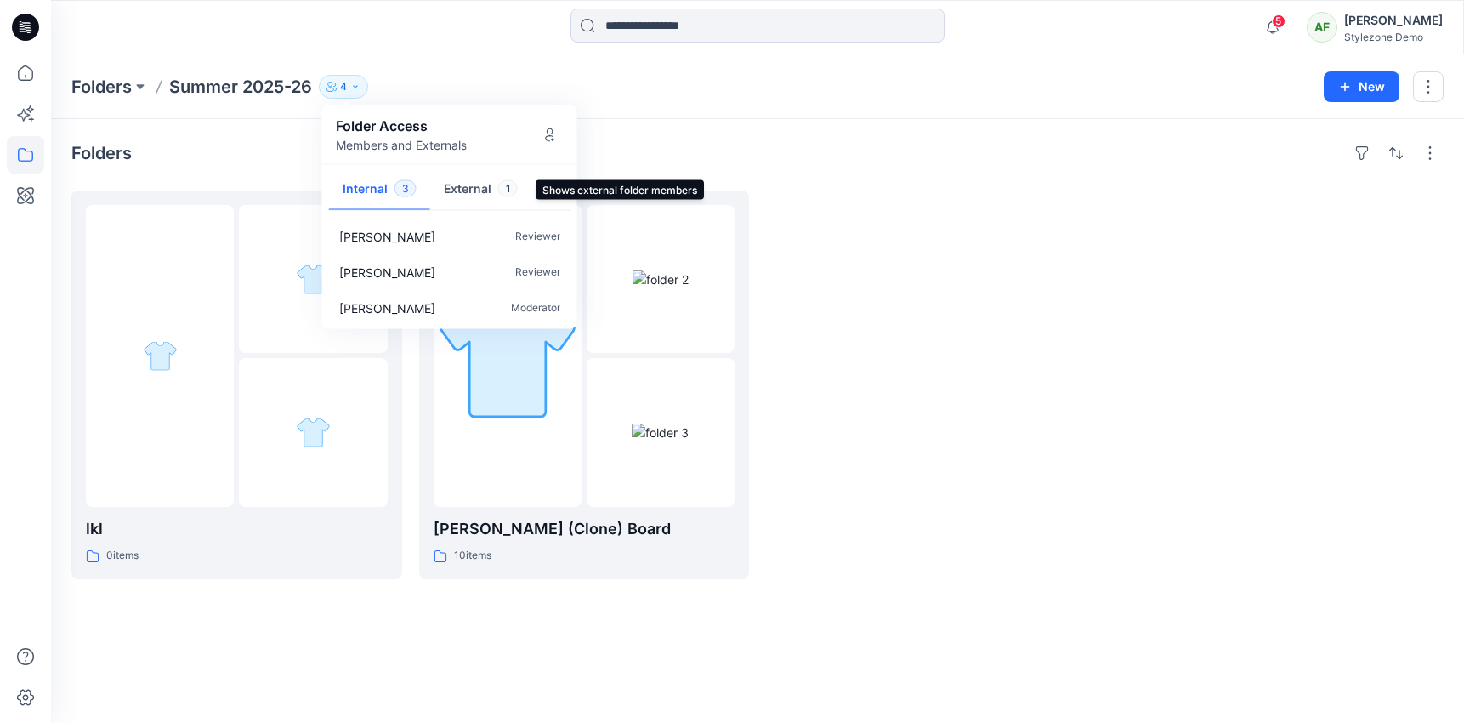
click at [484, 186] on button "External 1" at bounding box center [480, 189] width 101 height 43
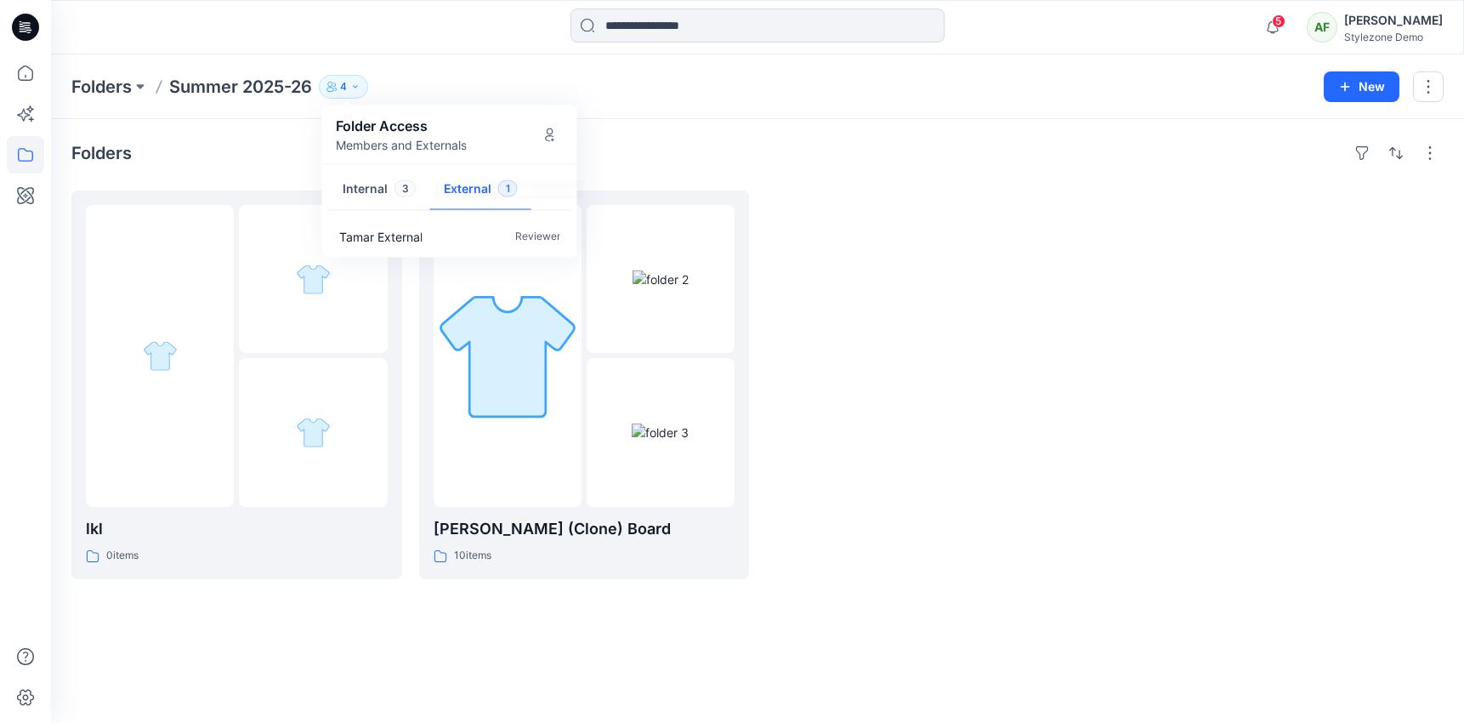
click at [376, 199] on button "Internal 3" at bounding box center [379, 189] width 101 height 43
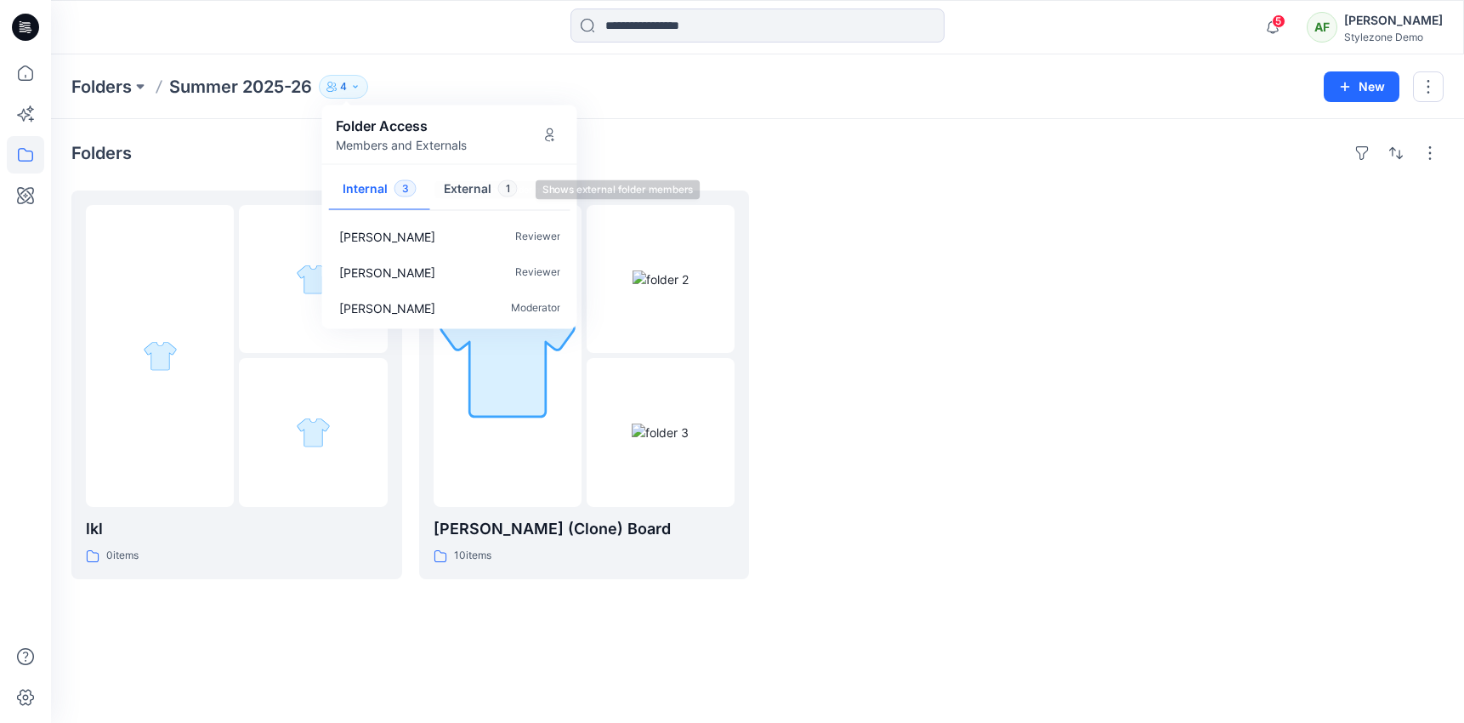
click at [474, 190] on button "External 1" at bounding box center [480, 189] width 101 height 43
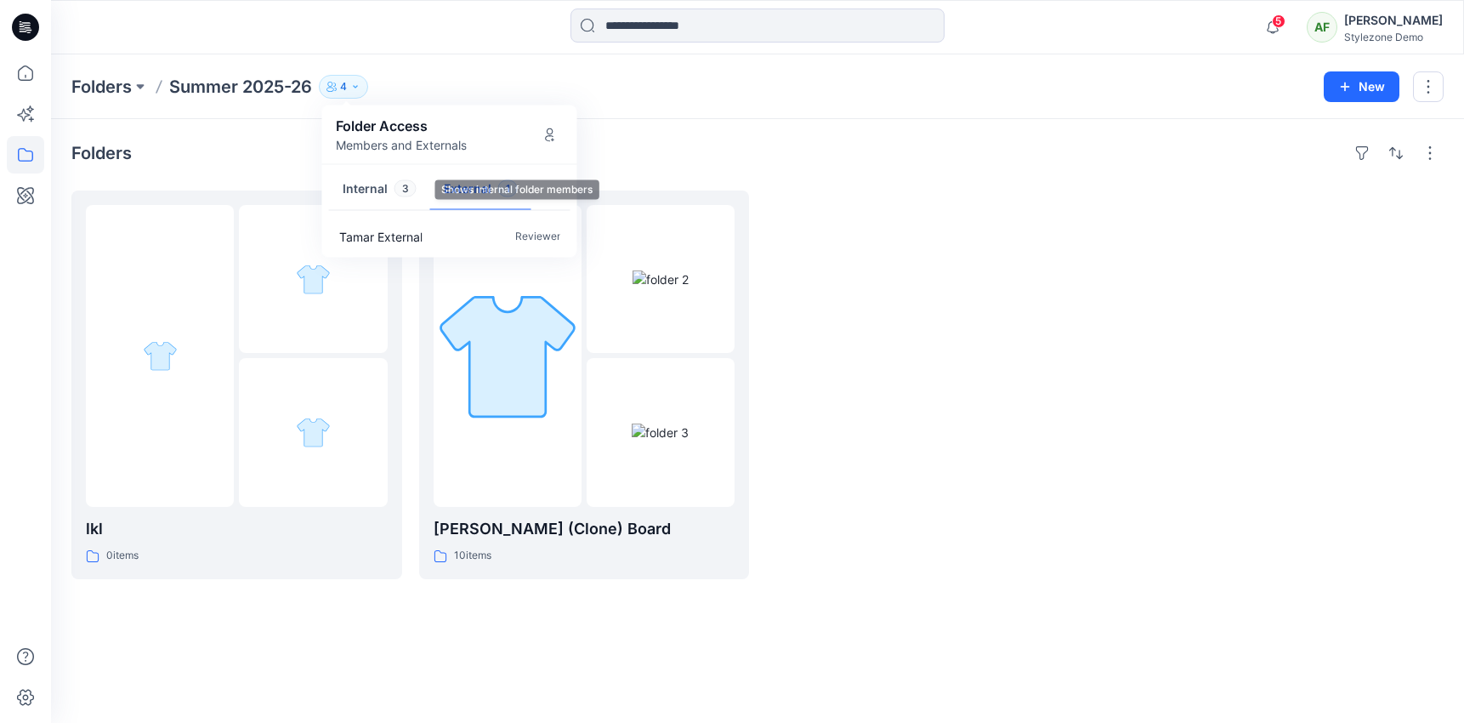
click at [382, 190] on button "Internal 3" at bounding box center [379, 189] width 101 height 43
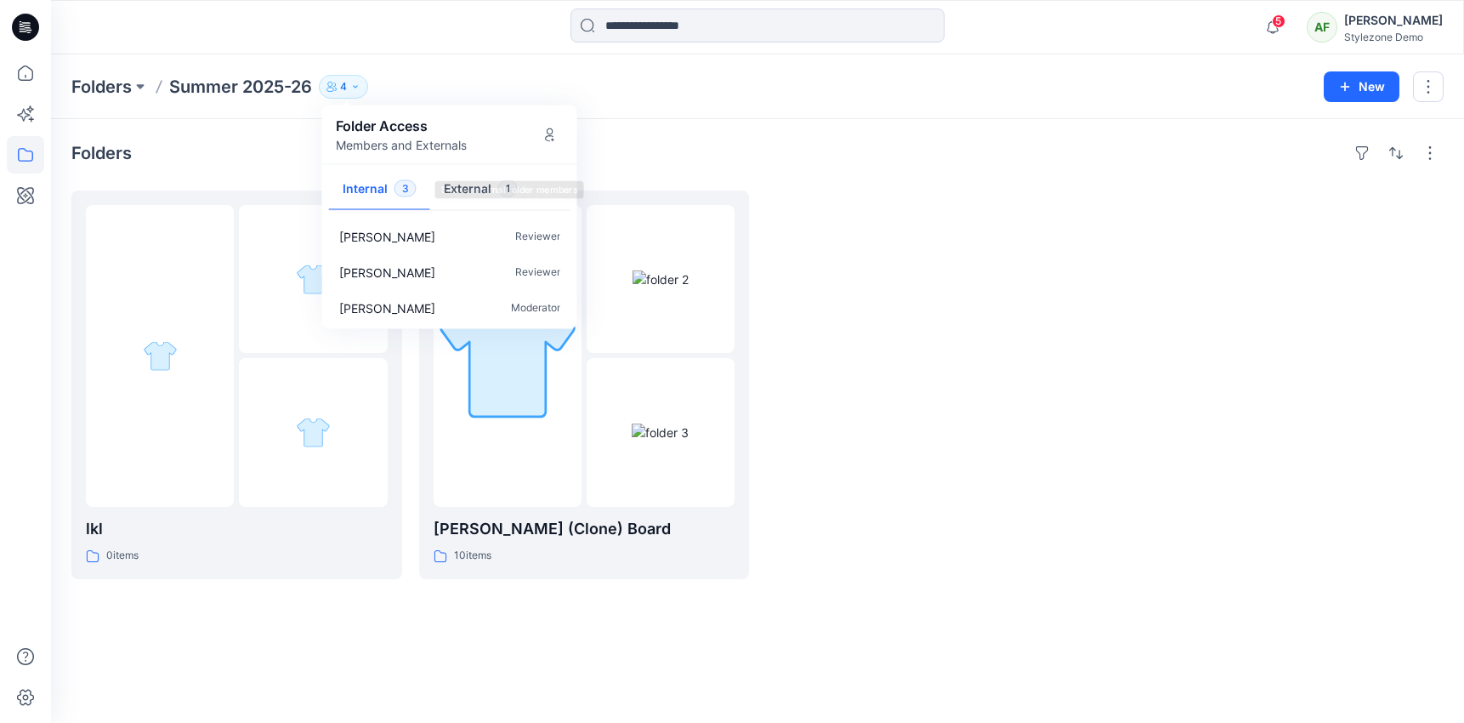
click at [467, 190] on button "External 1" at bounding box center [480, 189] width 101 height 43
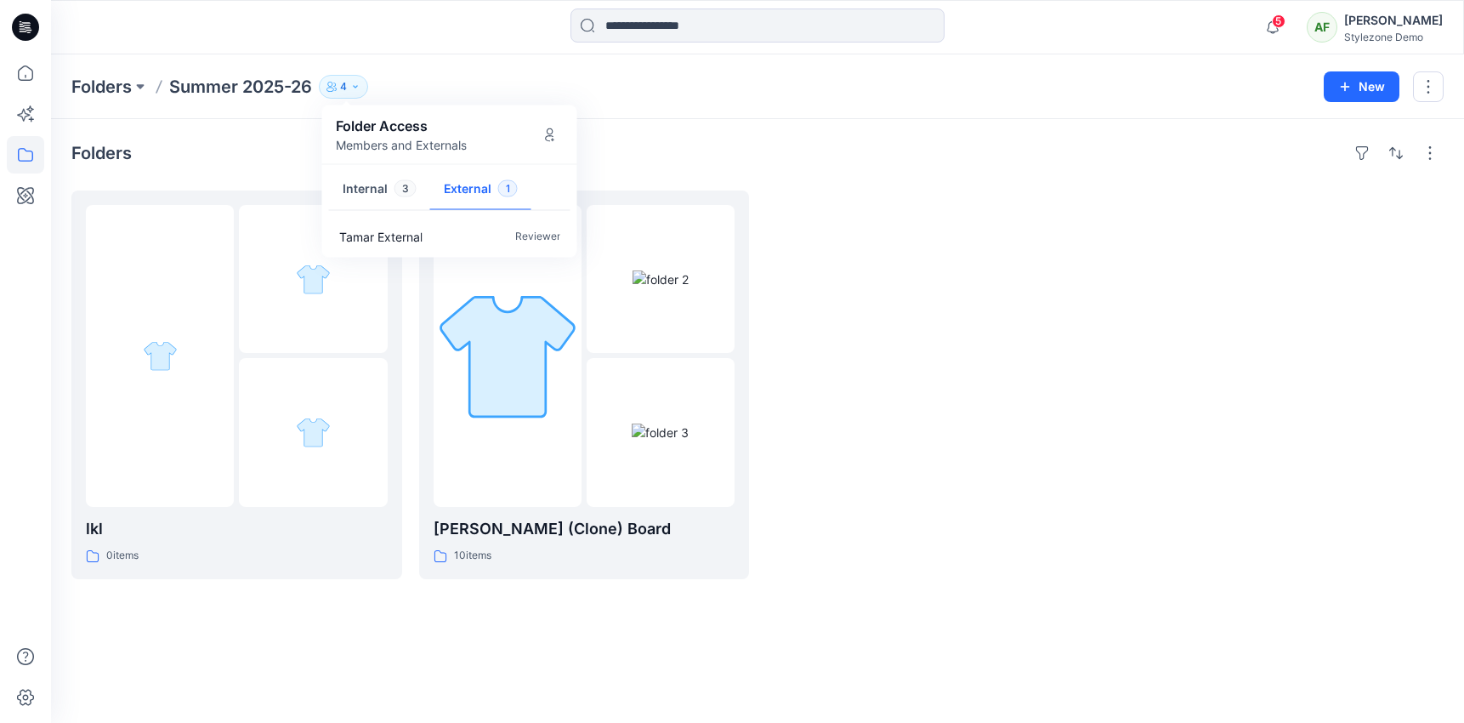
click at [358, 189] on button "Internal 3" at bounding box center [379, 189] width 101 height 43
click at [881, 244] on div at bounding box center [931, 384] width 331 height 389
click at [337, 82] on icon "button" at bounding box center [331, 87] width 10 height 10
click at [610, 92] on div "Folders Summer 2025-26 4 Folder Access Members and Externals Internal 3 Externa…" at bounding box center [691, 87] width 1240 height 24
click at [1427, 93] on button "button" at bounding box center [1428, 86] width 31 height 31
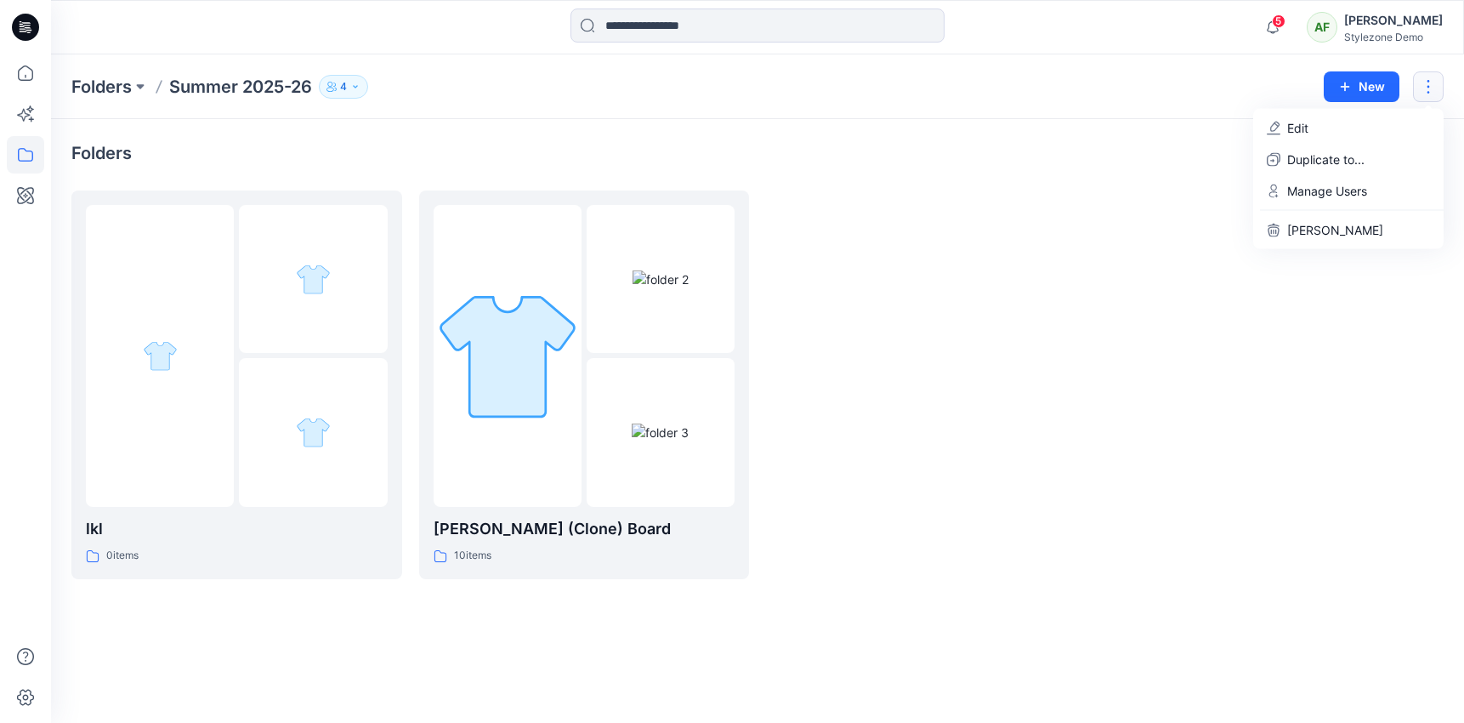
click at [953, 139] on div "Folders lkl 0 items [PERSON_NAME] test (Clone) Board 10 items" at bounding box center [757, 421] width 1413 height 604
click at [347, 86] on p "4" at bounding box center [343, 86] width 7 height 19
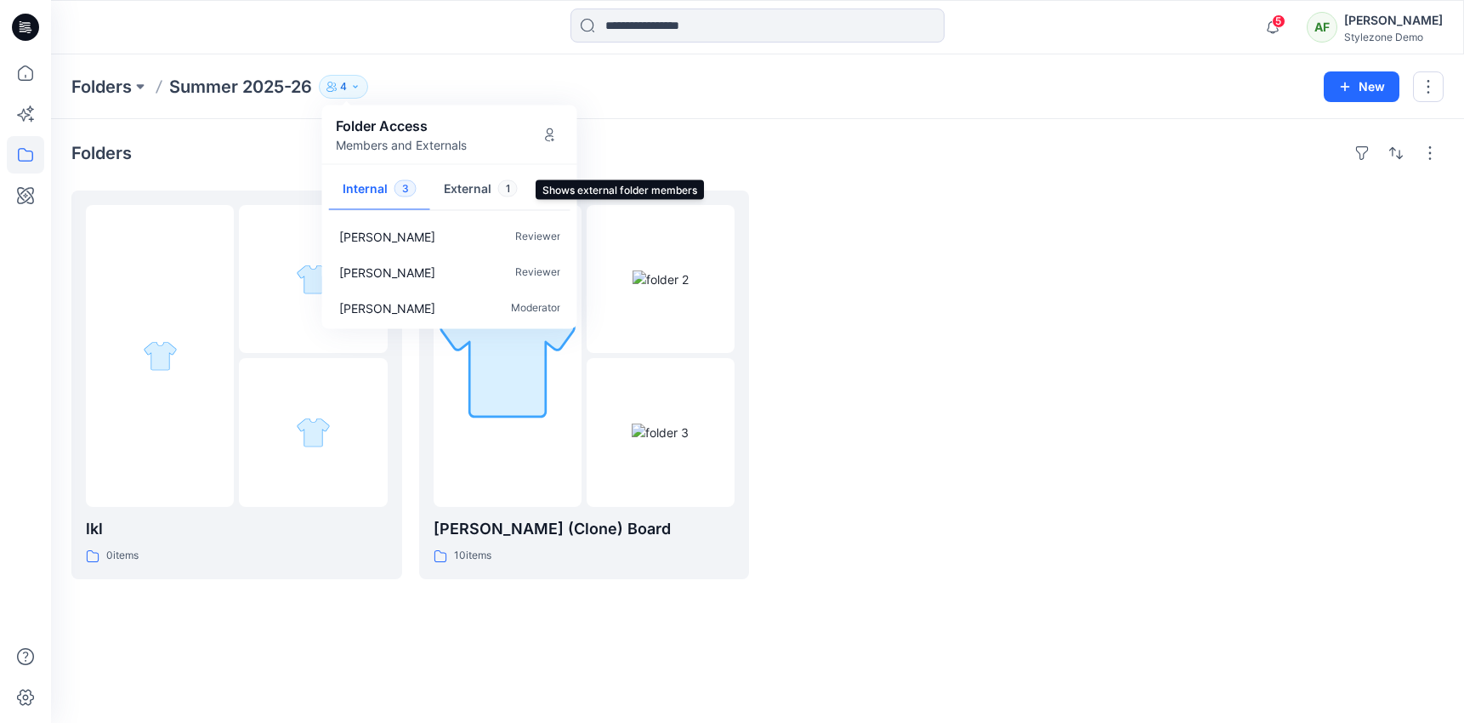
click at [482, 184] on button "External 1" at bounding box center [480, 189] width 101 height 43
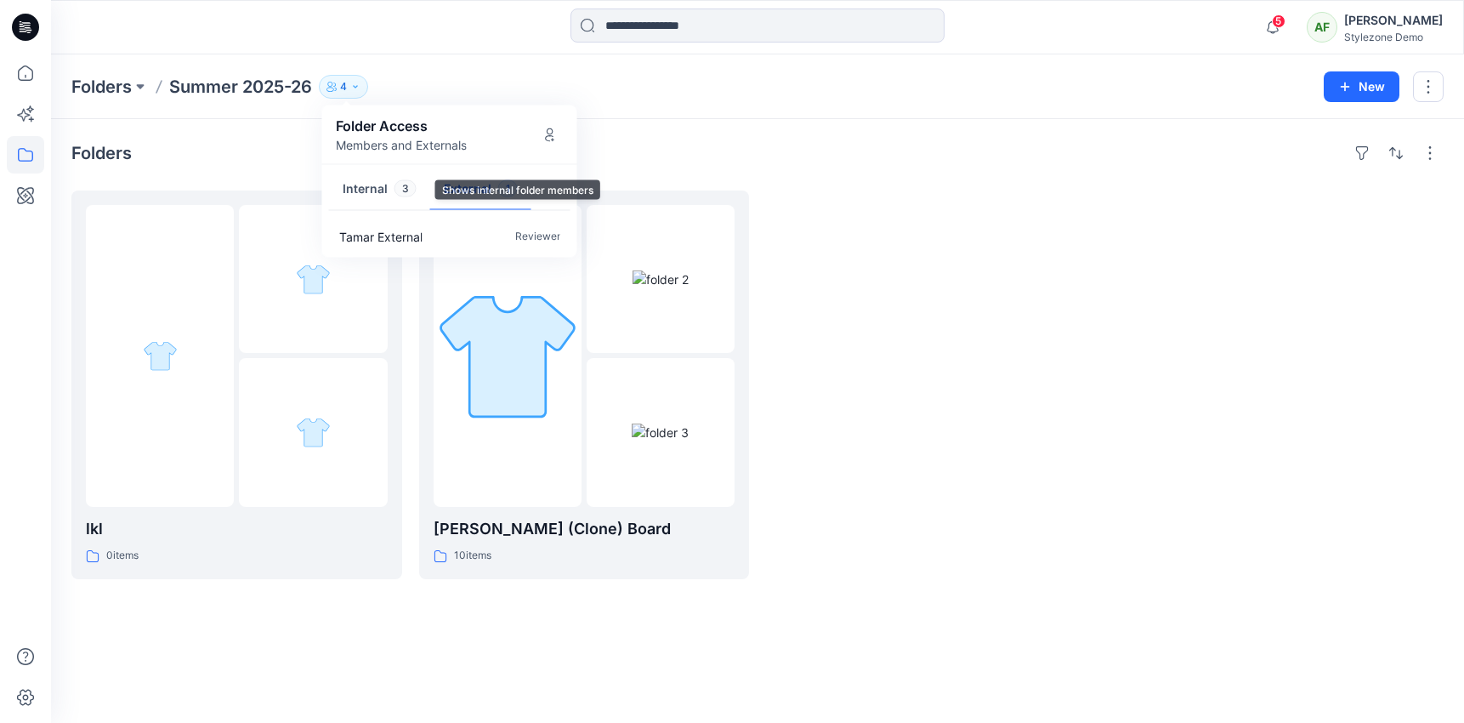
click at [394, 193] on span "3" at bounding box center [405, 188] width 22 height 17
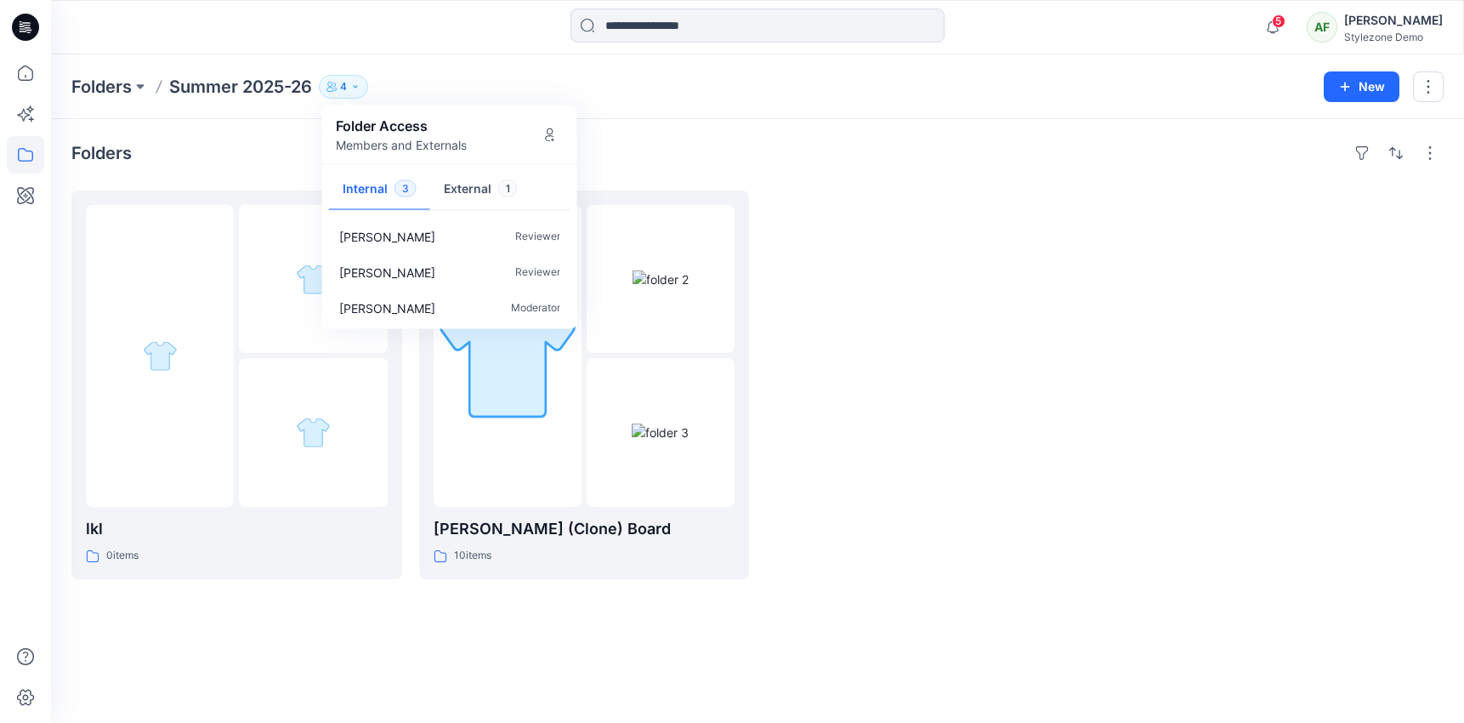
click at [824, 91] on div "Folders Summer 2025-26 4 Folder Access Members and Externals Internal 3 Externa…" at bounding box center [691, 87] width 1240 height 24
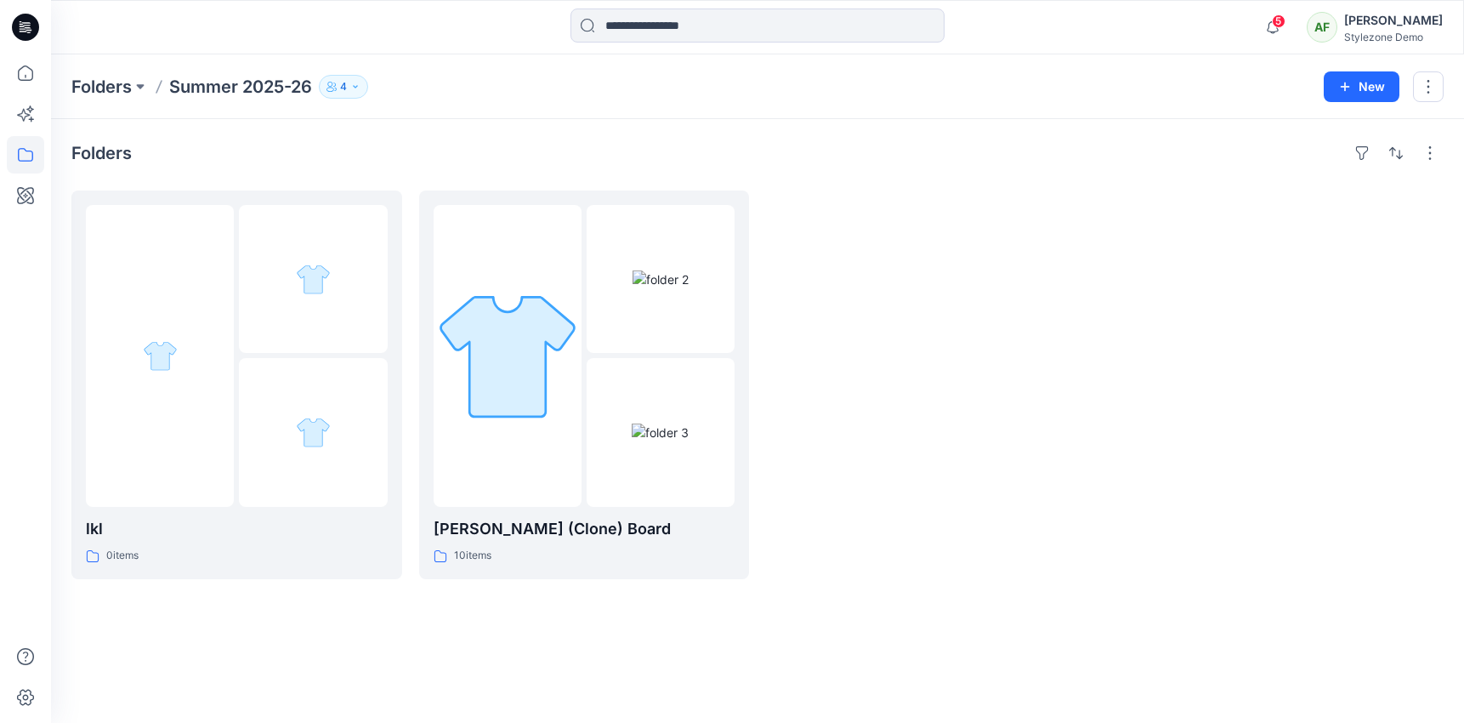
click at [1446, 85] on div "Folders Summer 2025-26 4 Folder Access Members and Externals Internal 3 Externa…" at bounding box center [757, 86] width 1413 height 65
click at [1438, 85] on button "button" at bounding box center [1428, 86] width 31 height 31
click at [1358, 128] on button "Edit" at bounding box center [1349, 127] width 184 height 31
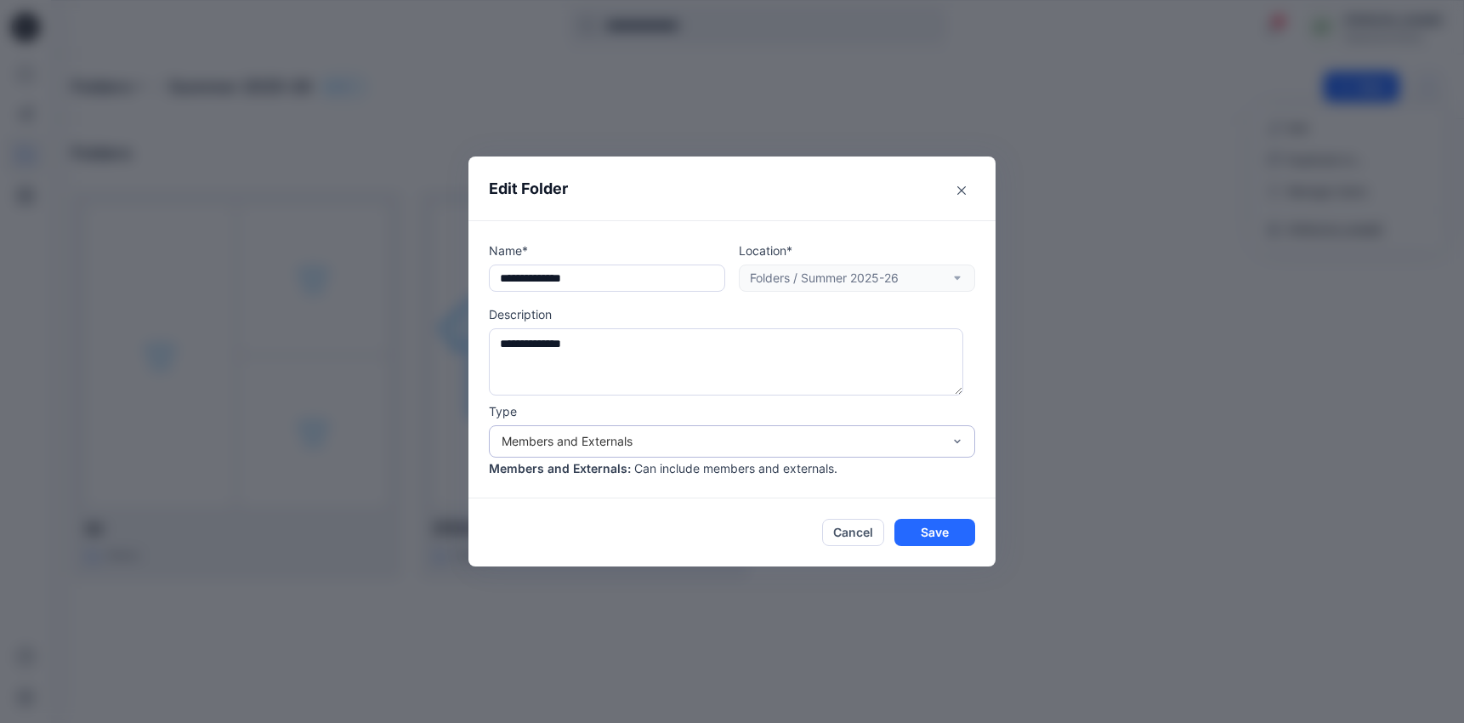
click at [718, 450] on div "Members and Externals" at bounding box center [732, 441] width 486 height 32
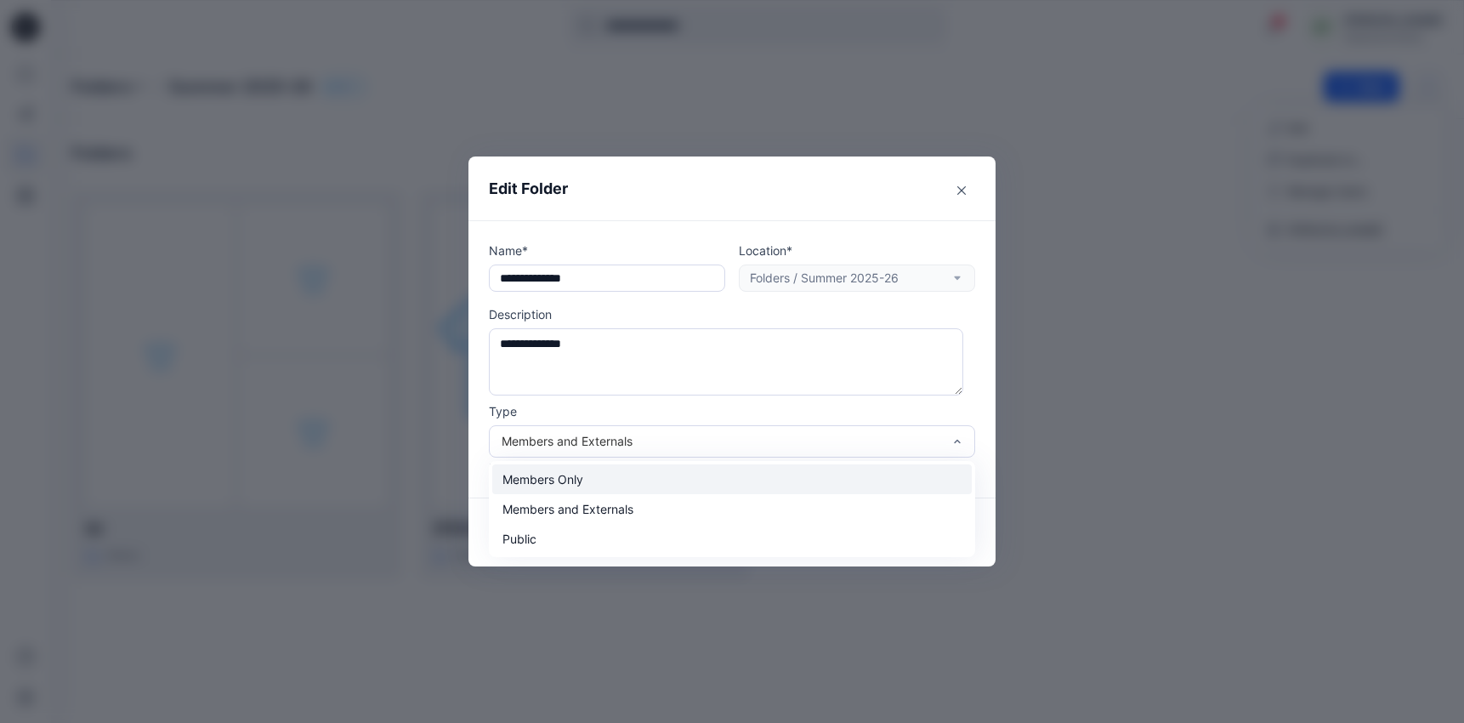
click at [687, 480] on div "Members Only" at bounding box center [732, 479] width 480 height 30
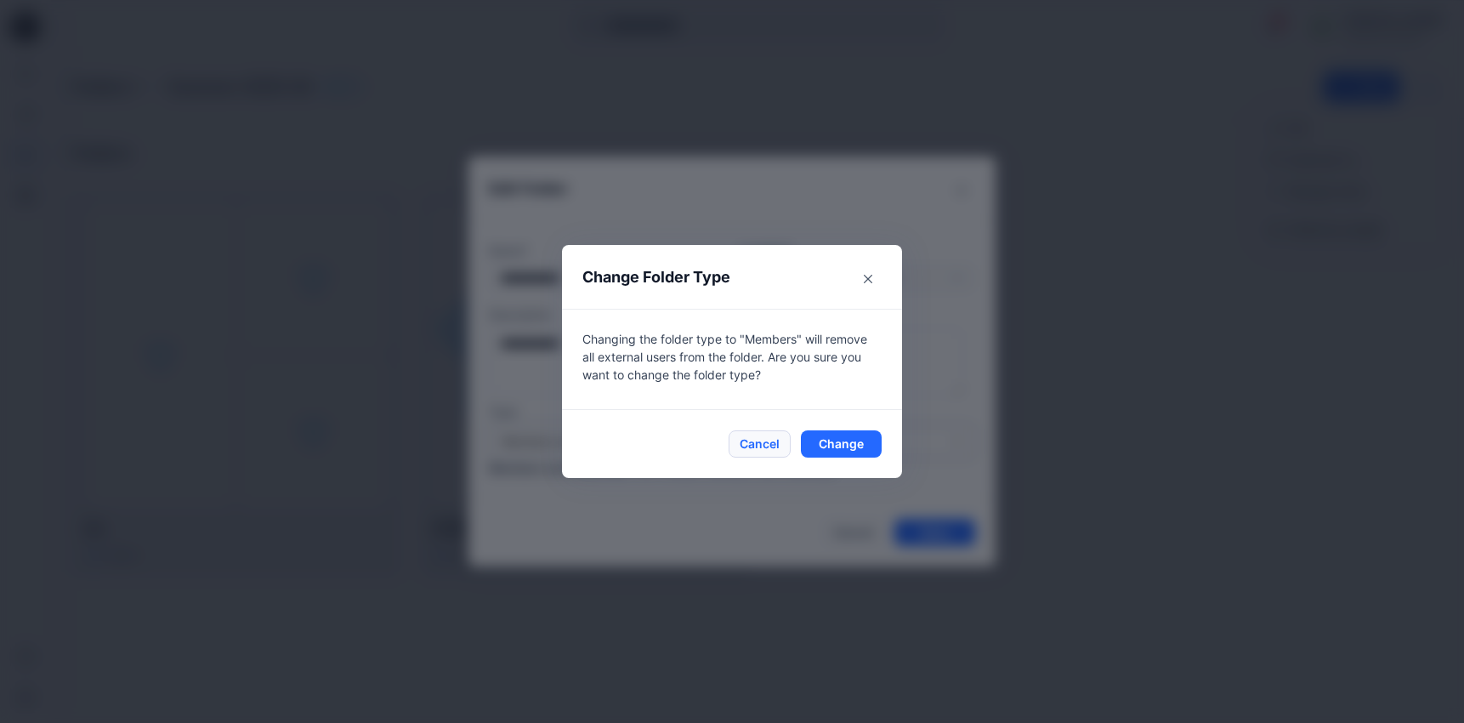
click at [760, 445] on button "Cancel" at bounding box center [760, 443] width 62 height 27
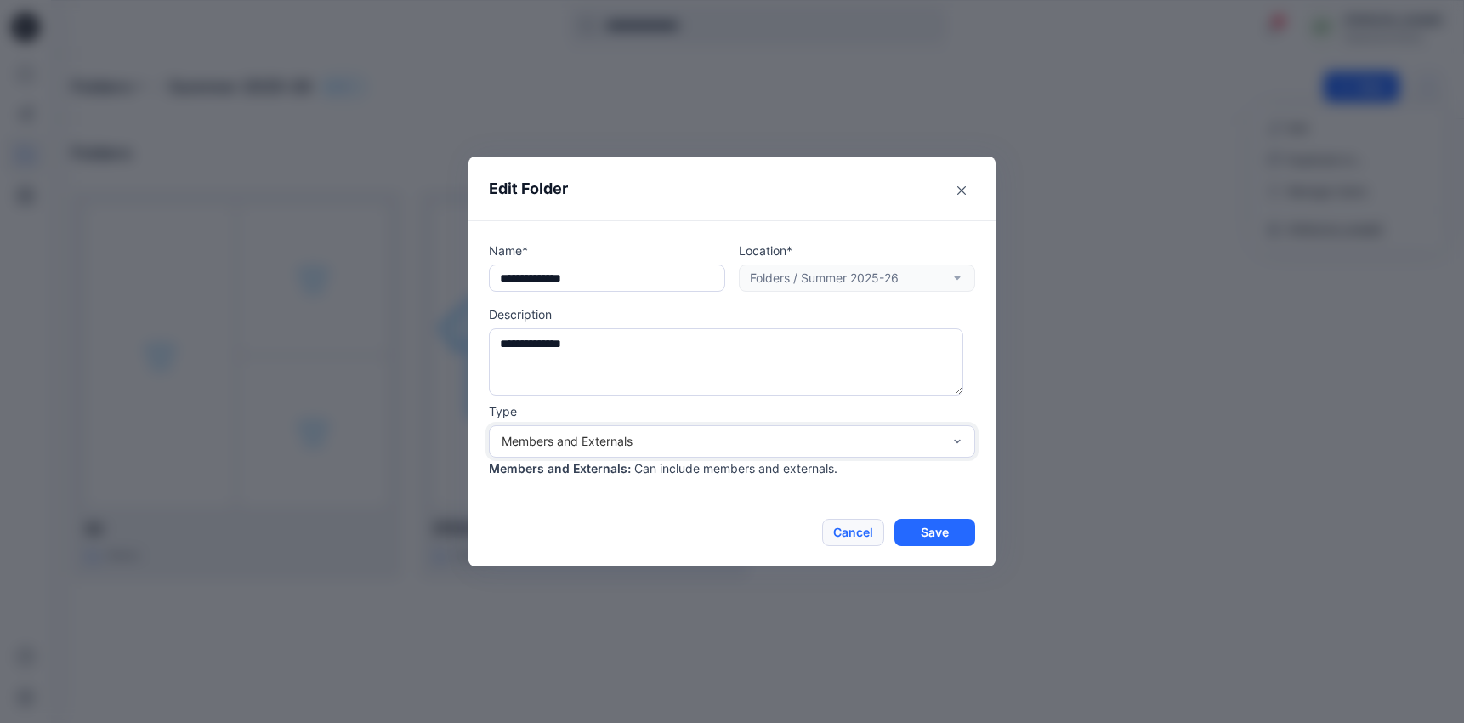
click at [856, 524] on button "Cancel" at bounding box center [853, 532] width 62 height 27
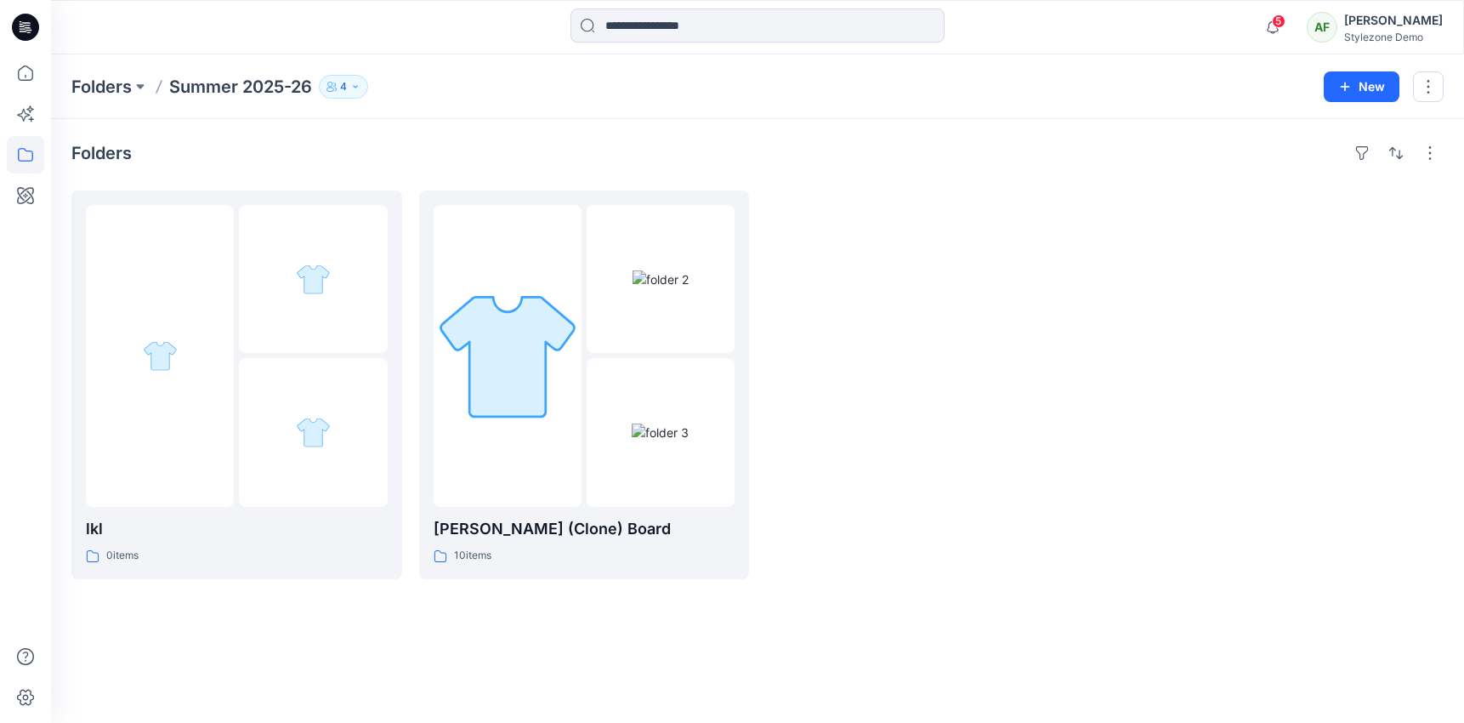
click at [855, 502] on div at bounding box center [931, 384] width 331 height 389
